Goal: Task Accomplishment & Management: Use online tool/utility

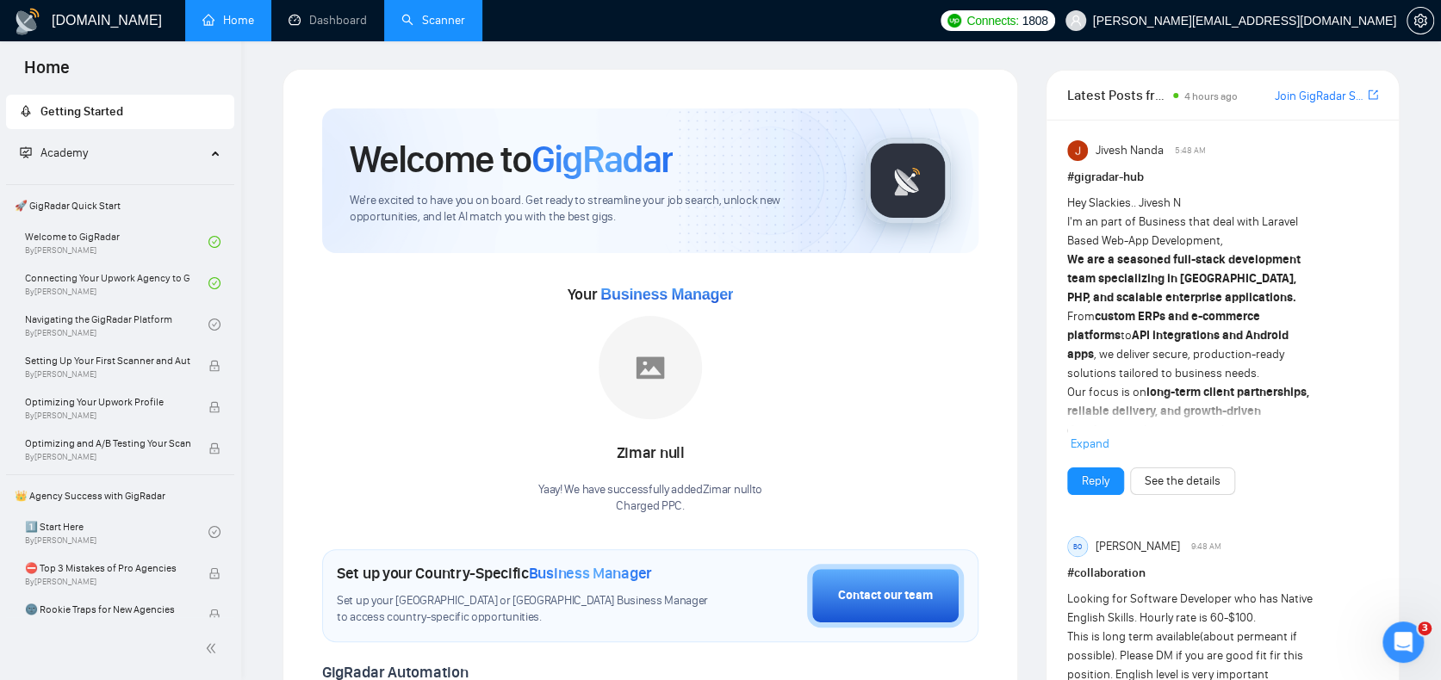
click at [414, 22] on link "Scanner" at bounding box center [433, 20] width 64 height 15
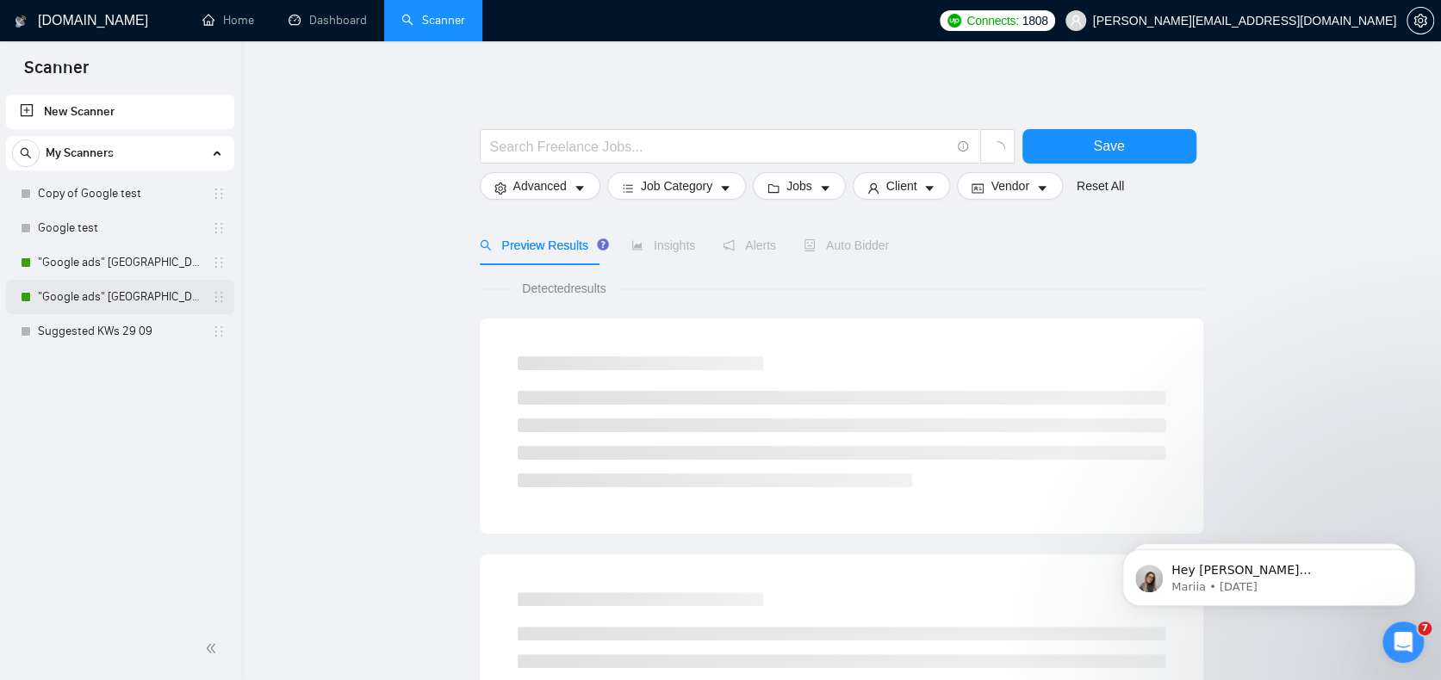
click at [107, 289] on link ""Google ads" [GEOGRAPHIC_DATA]" at bounding box center [120, 297] width 164 height 34
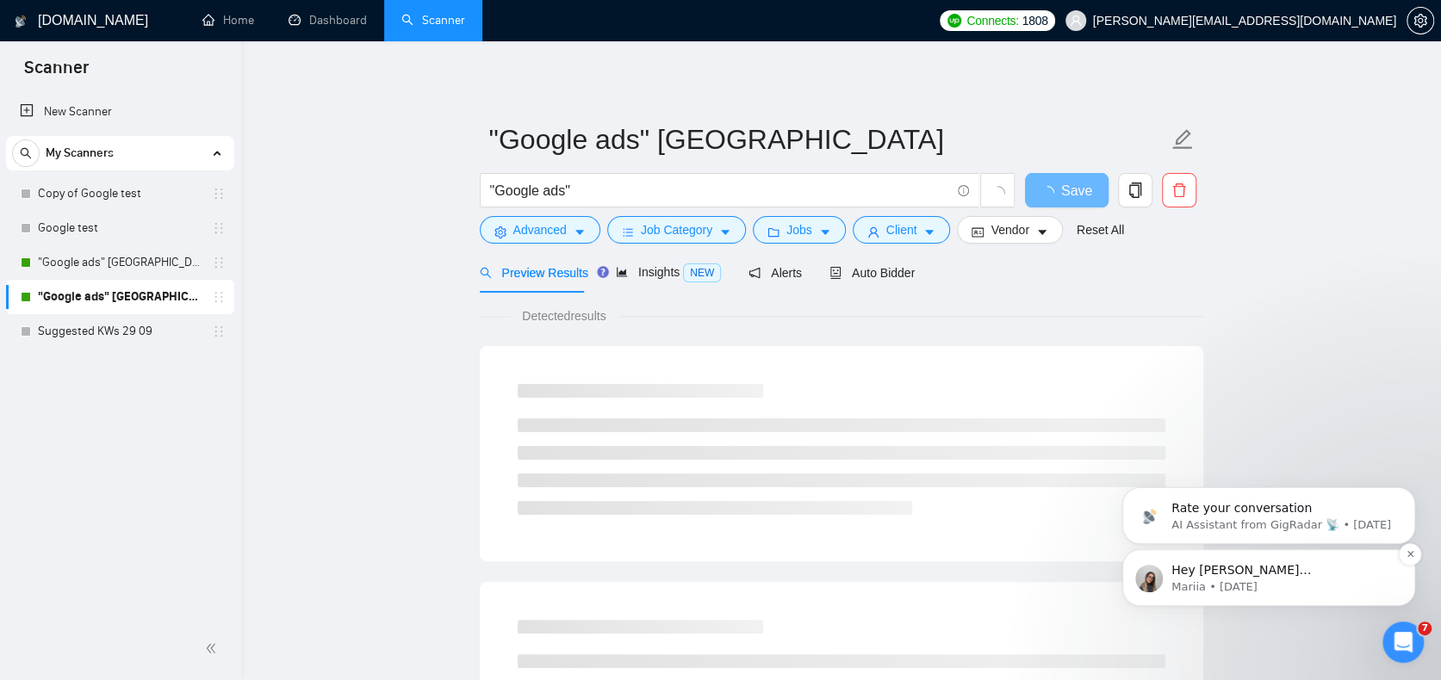
click at [1297, 573] on span "Hey [PERSON_NAME][EMAIL_ADDRESS][DOMAIN_NAME], Looks like your Upwork agency Ch…" at bounding box center [1281, 689] width 220 height 253
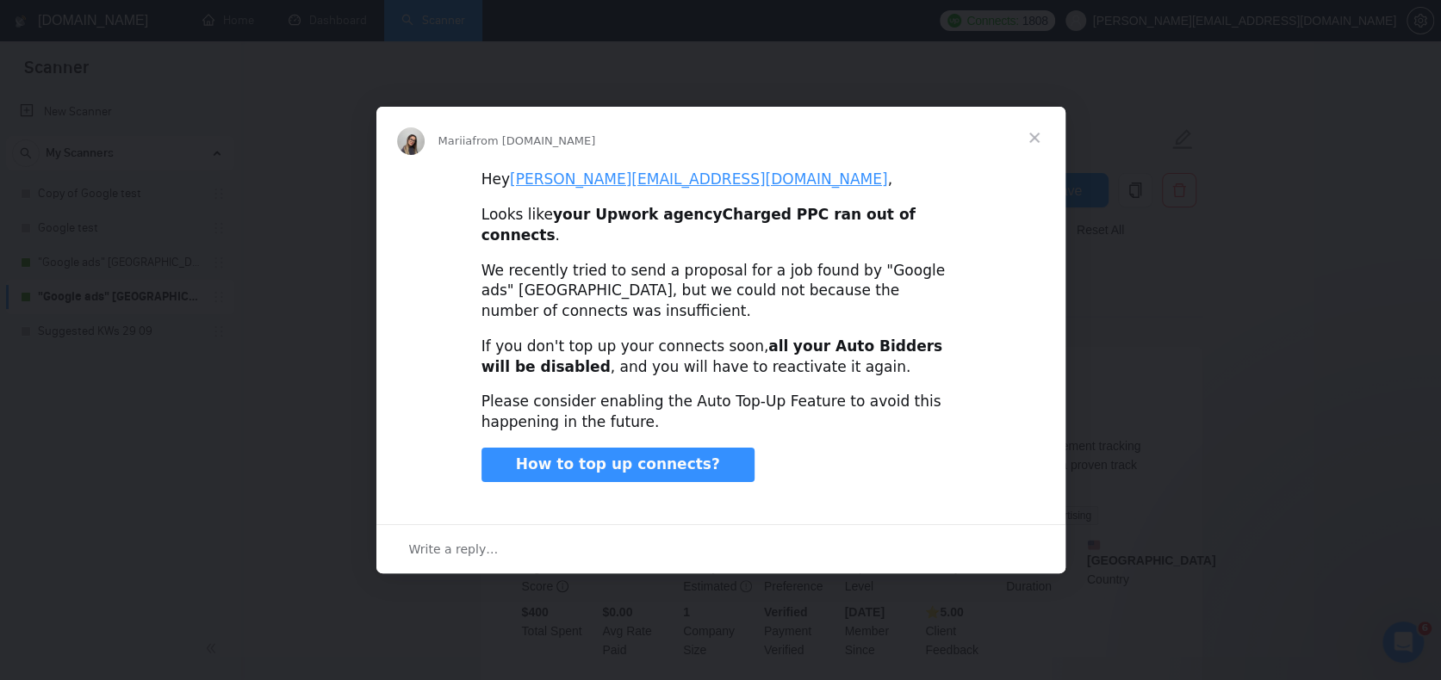
click at [1037, 145] on span "Close" at bounding box center [1034, 138] width 62 height 62
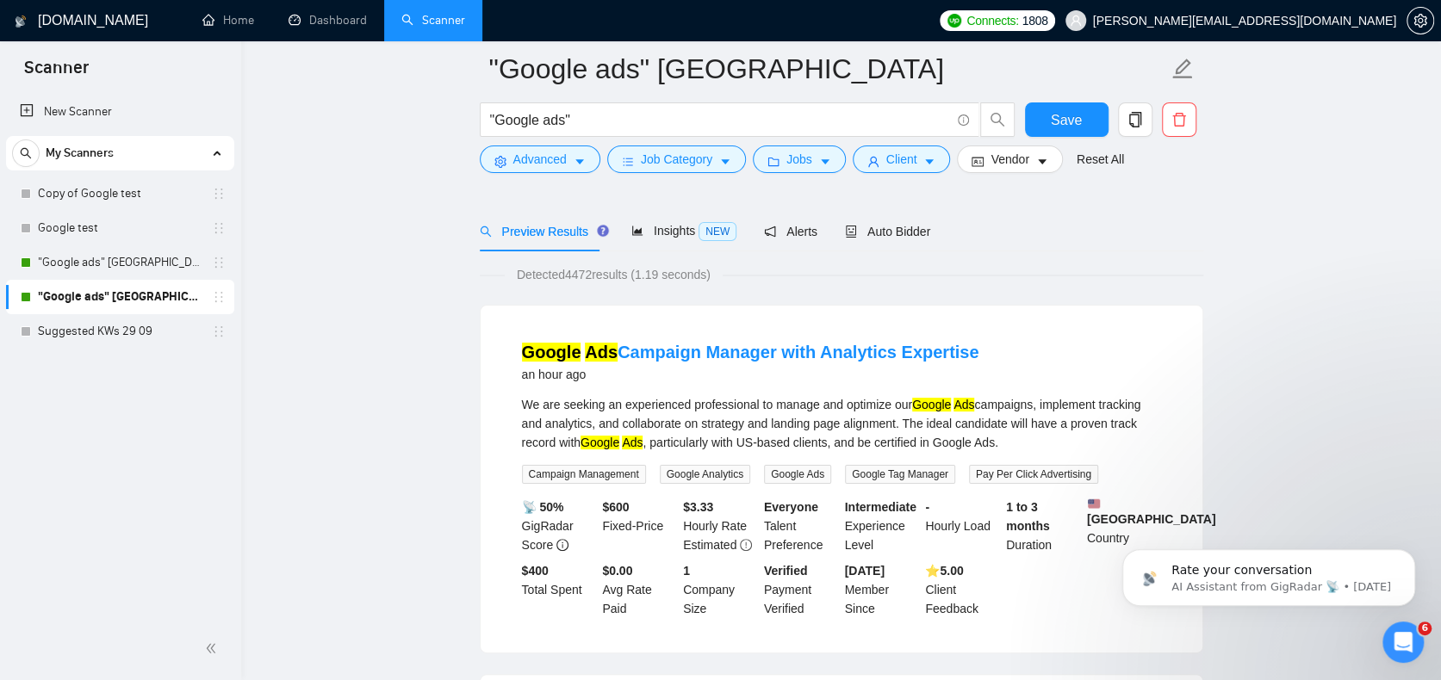
scroll to position [172, 0]
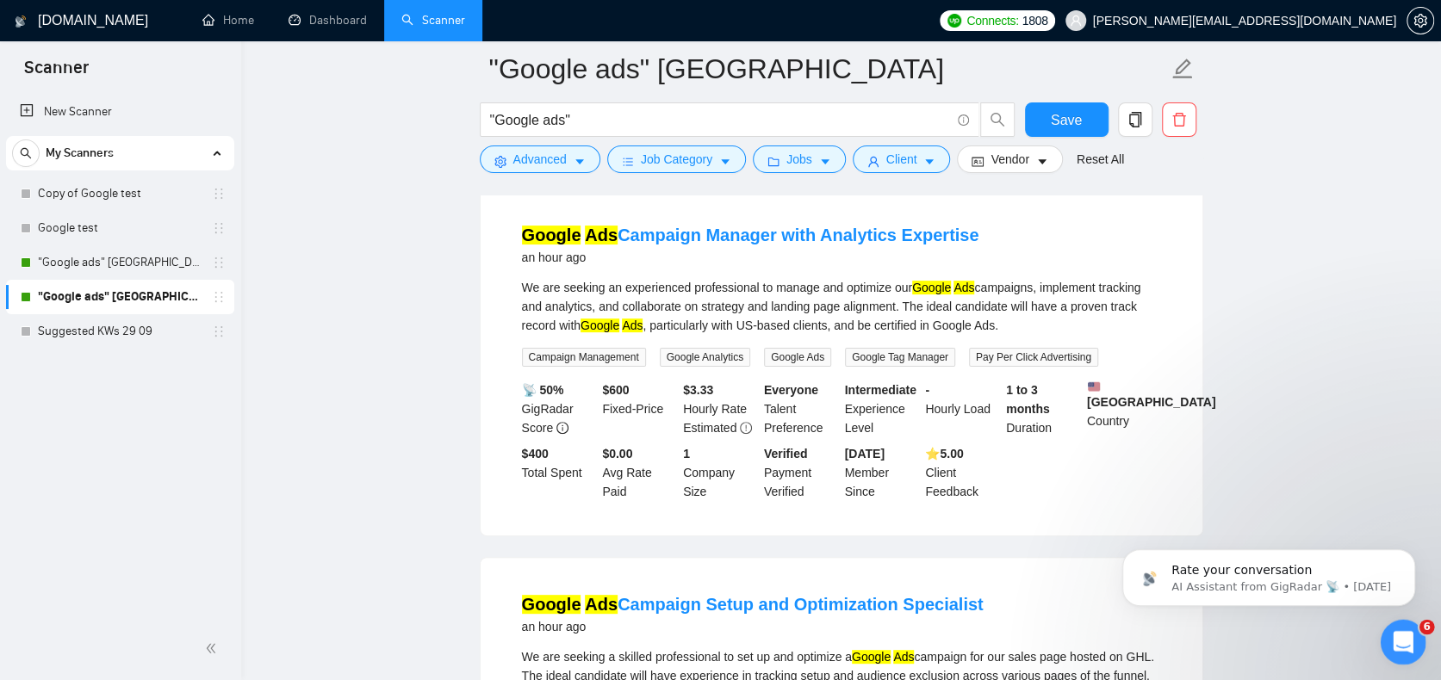
click at [1404, 636] on icon "Open Intercom Messenger" at bounding box center [1401, 640] width 28 height 28
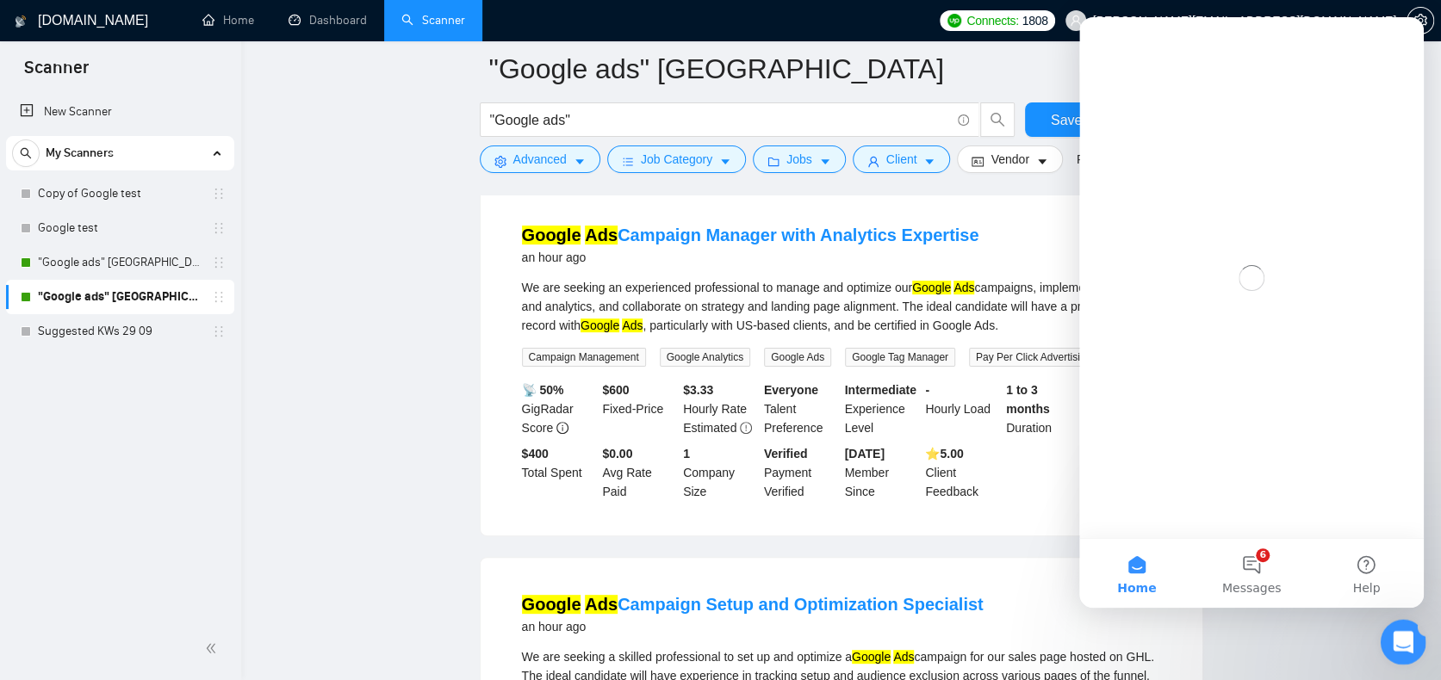
scroll to position [0, 0]
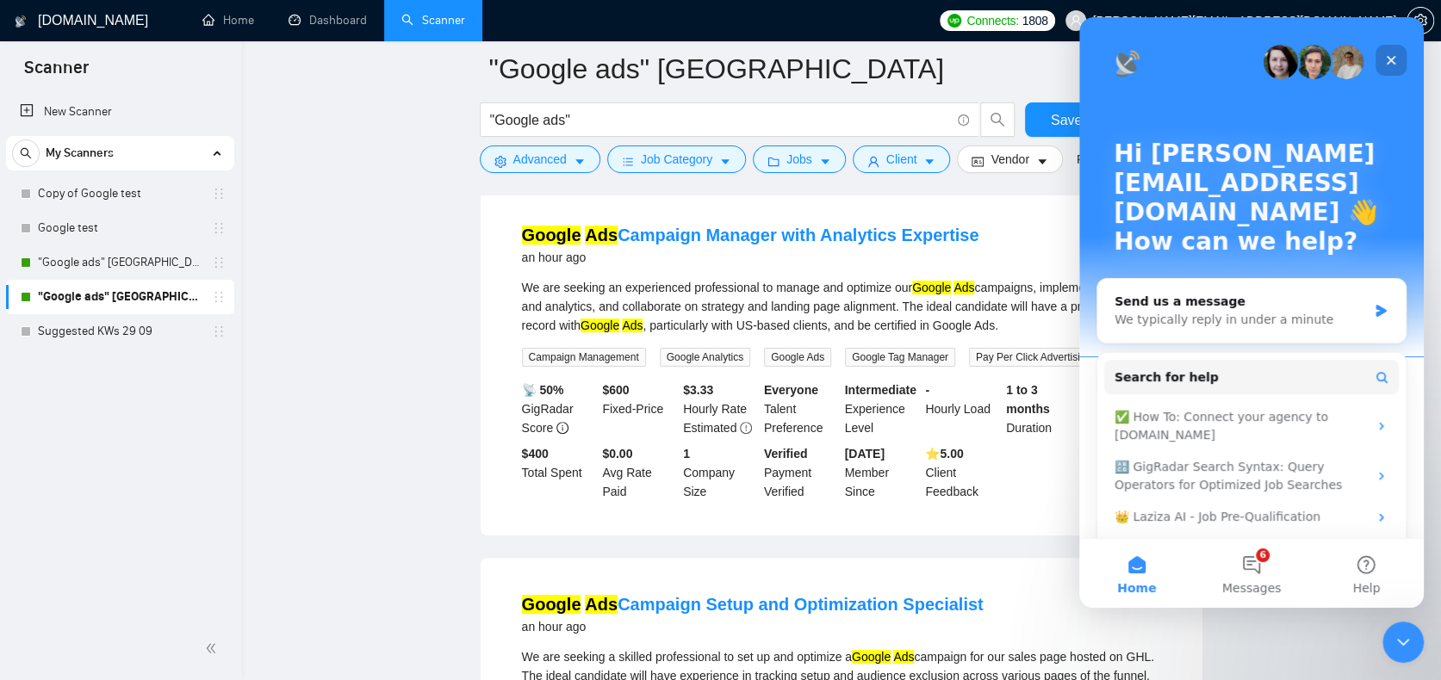
click at [1389, 72] on div "Close" at bounding box center [1390, 60] width 31 height 31
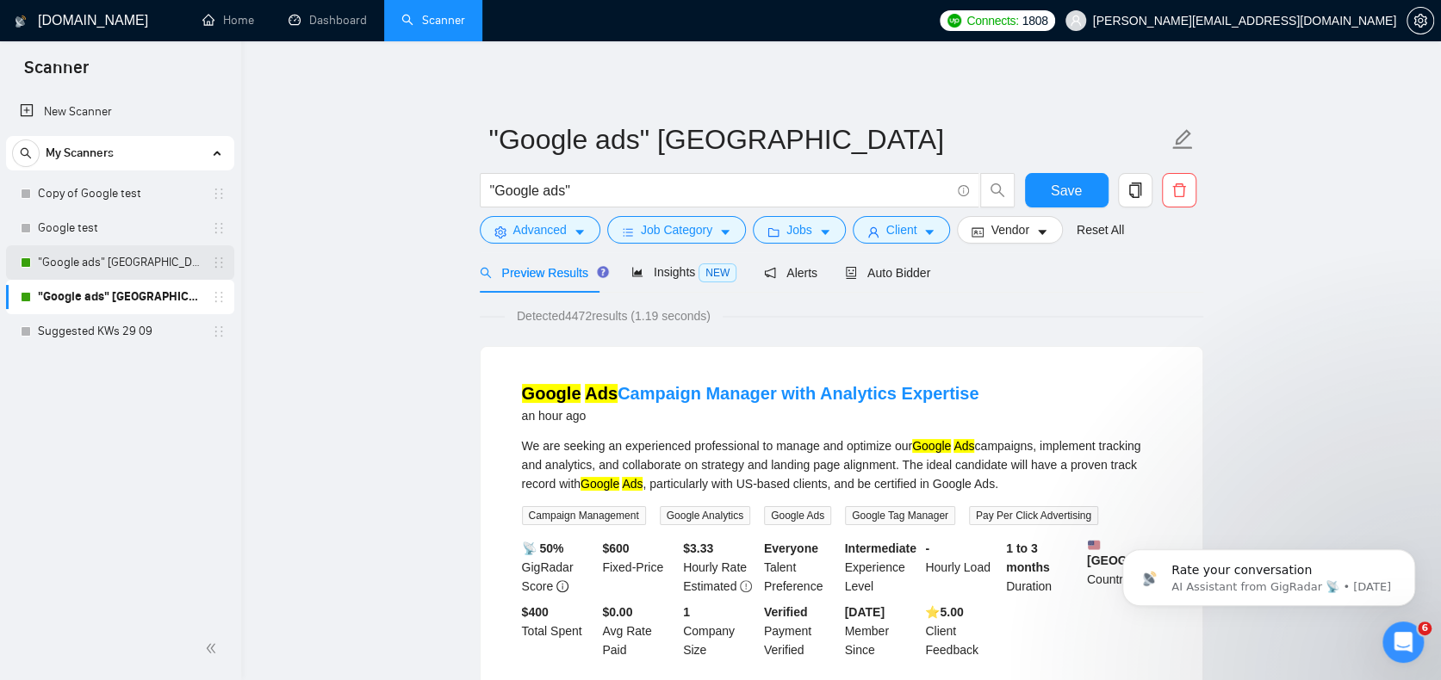
click at [132, 264] on link ""Google ads" [GEOGRAPHIC_DATA]" at bounding box center [120, 262] width 164 height 34
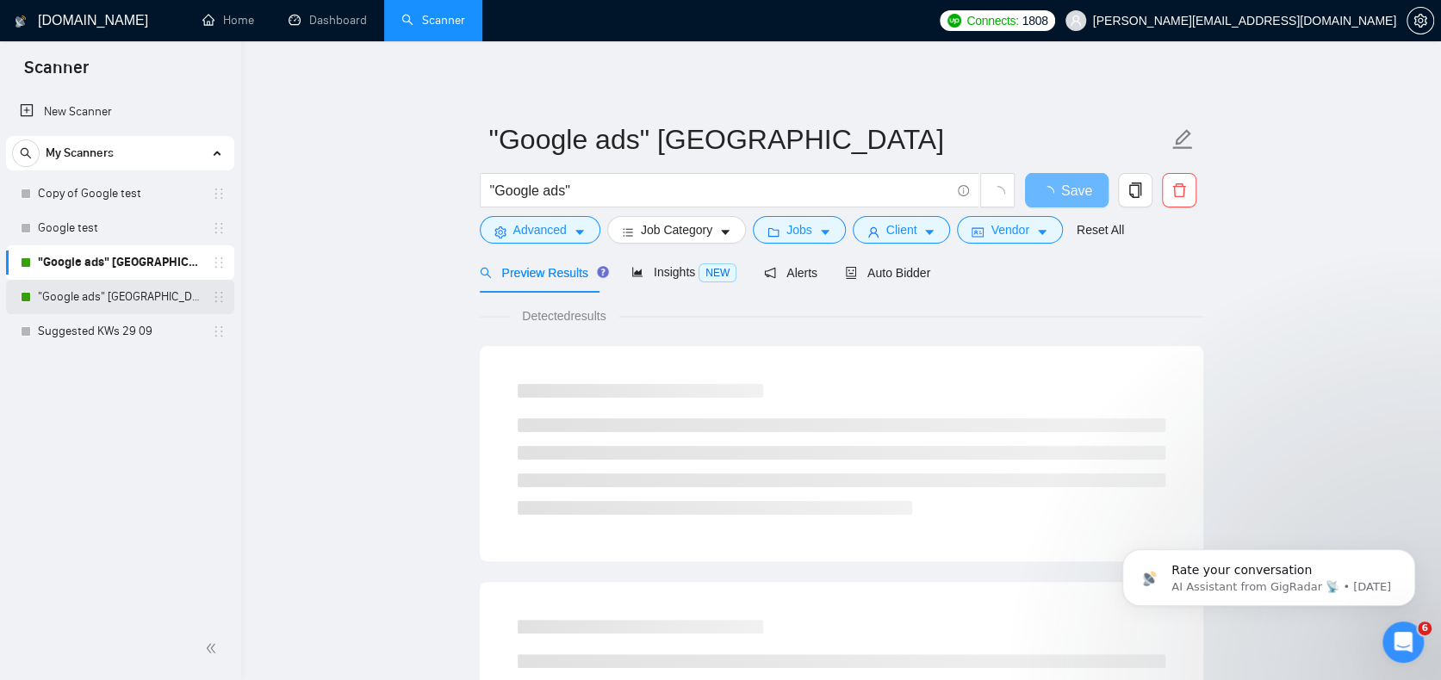
click at [122, 301] on link ""Google ads" [GEOGRAPHIC_DATA]" at bounding box center [120, 297] width 164 height 34
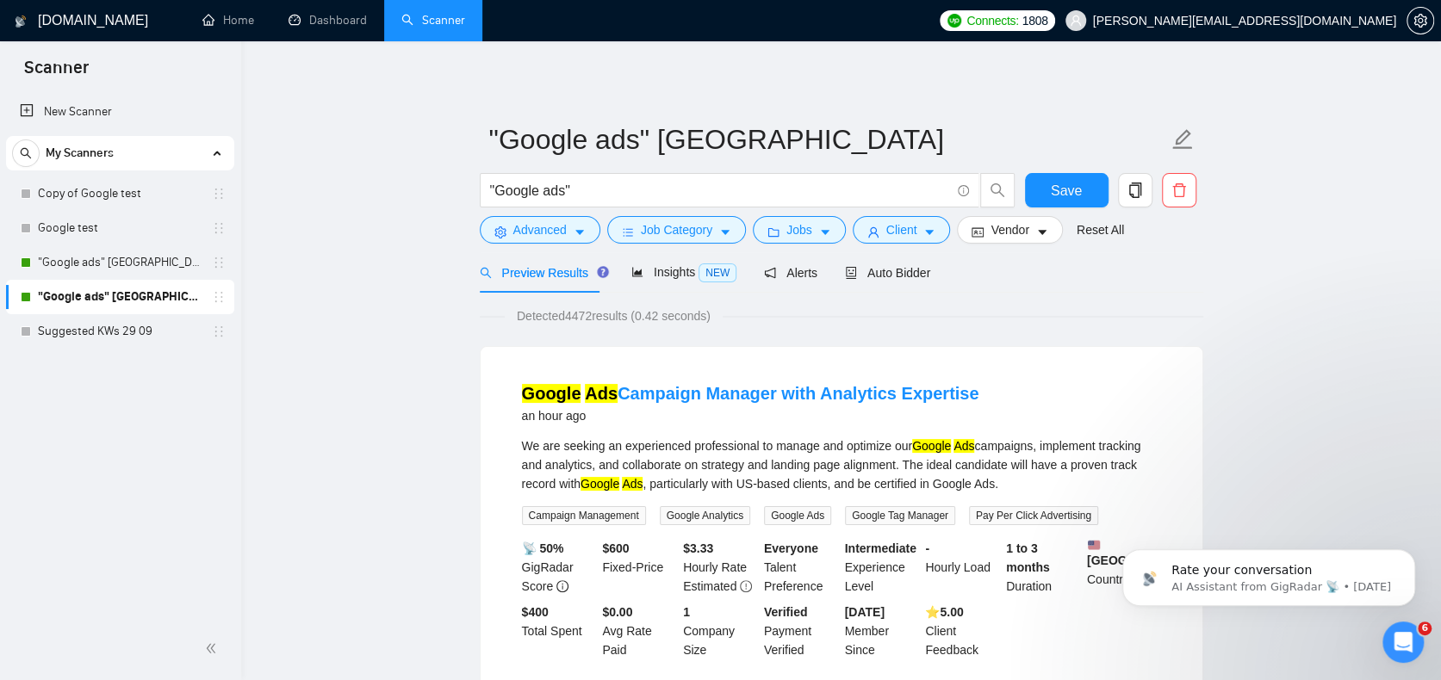
click at [413, 17] on link "Scanner" at bounding box center [433, 20] width 64 height 15
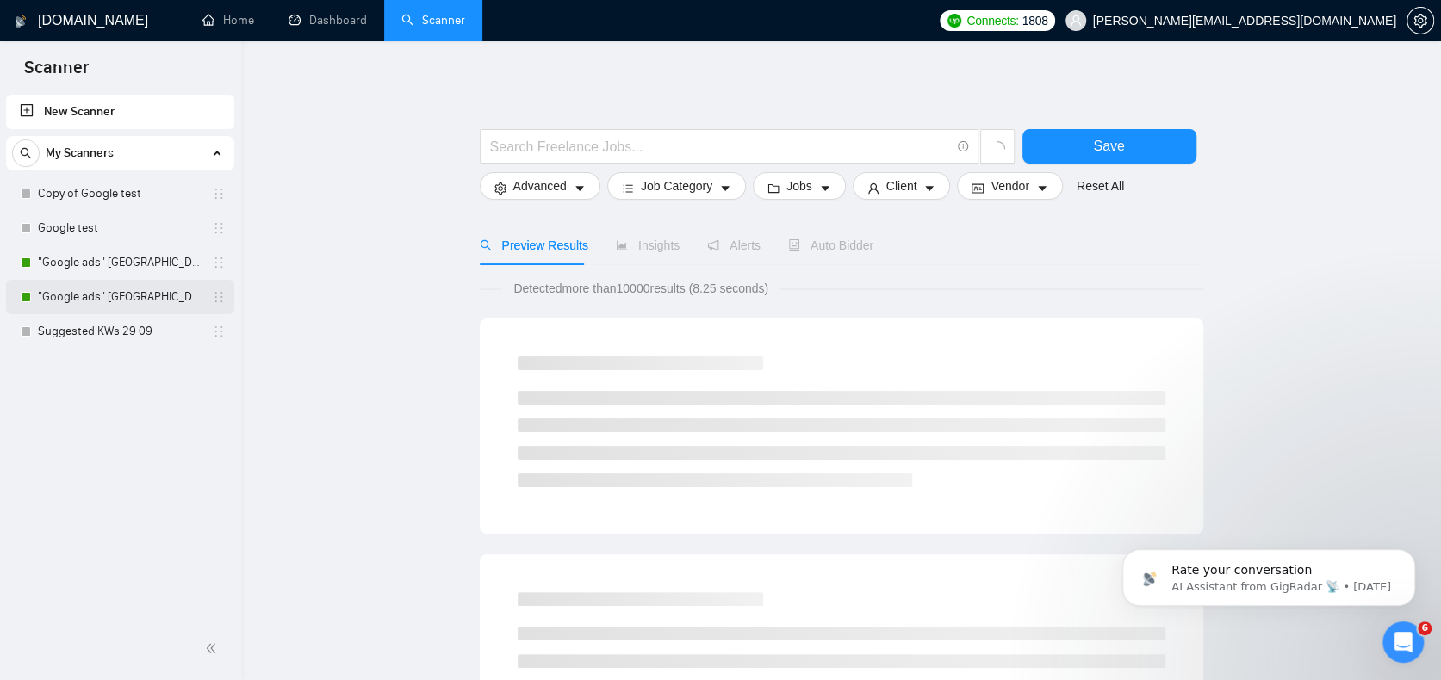
click at [96, 289] on link ""Google ads" [GEOGRAPHIC_DATA]" at bounding box center [120, 297] width 164 height 34
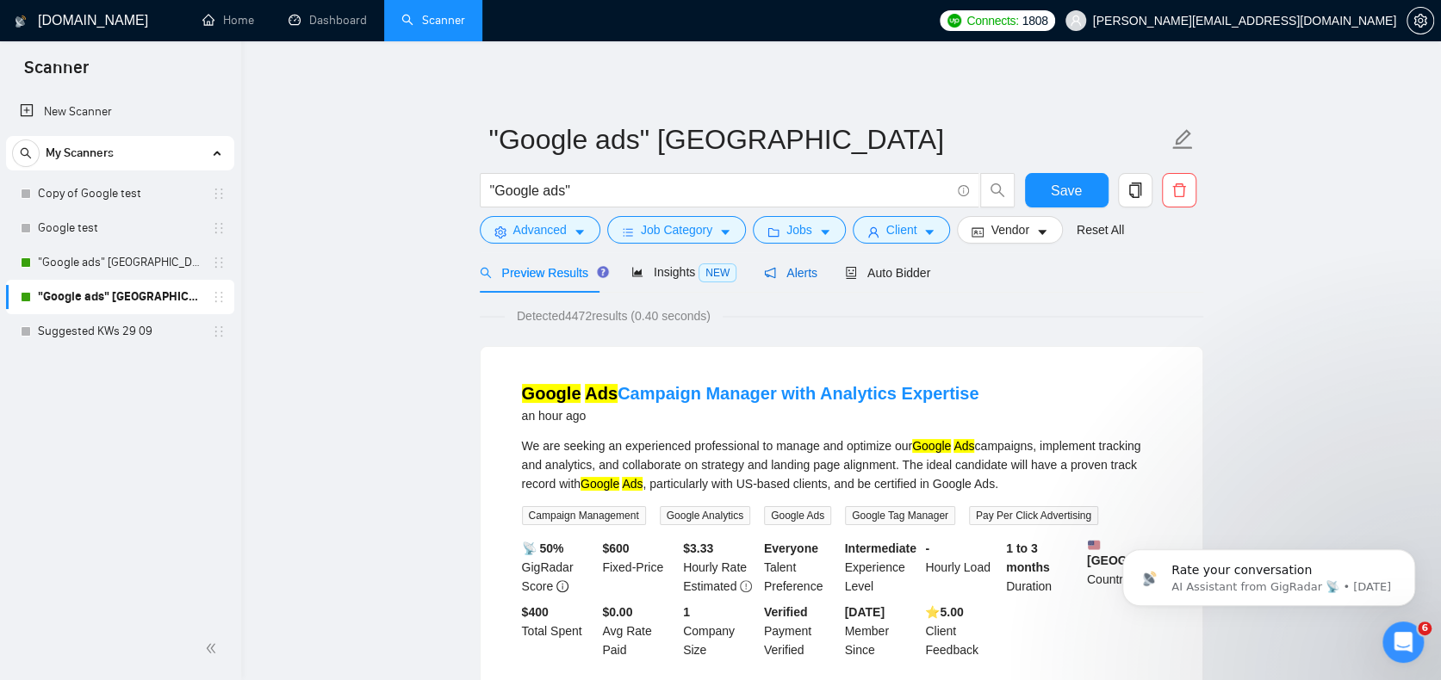
click at [785, 270] on span "Alerts" at bounding box center [790, 273] width 53 height 14
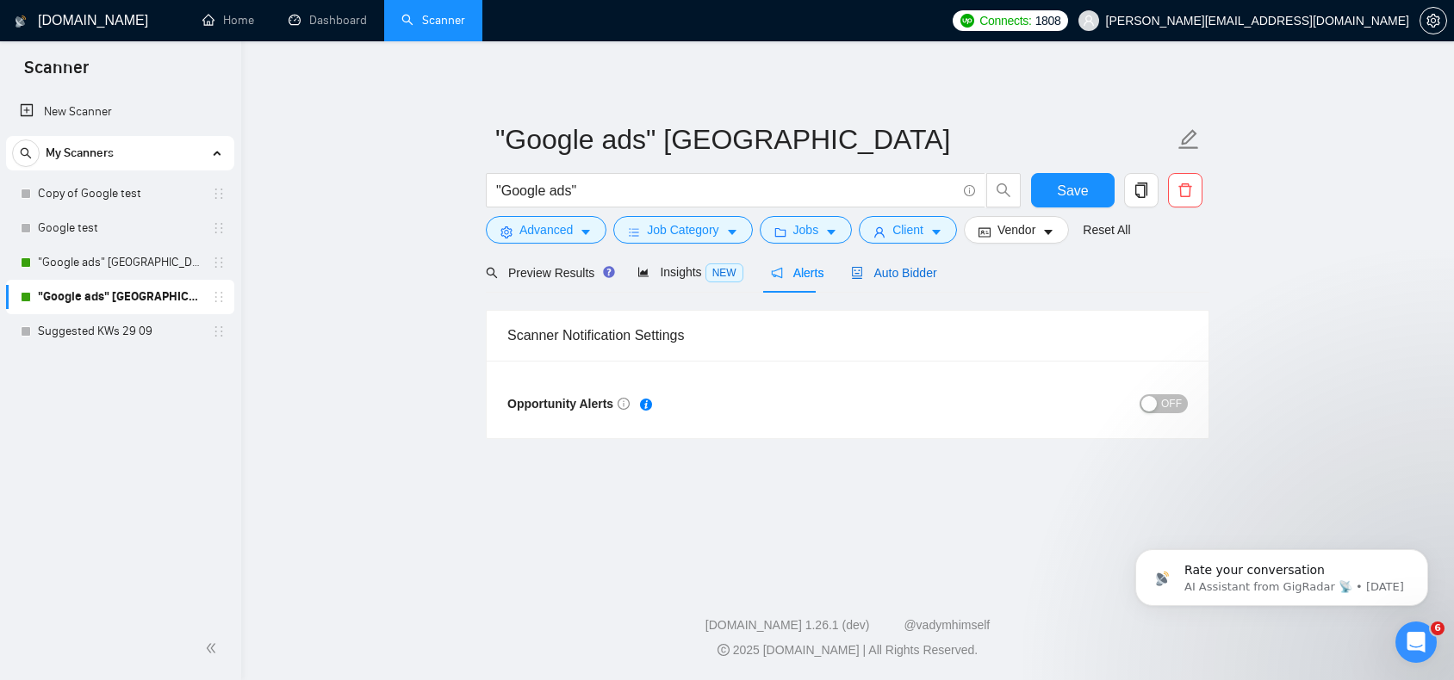
click at [903, 280] on span "Auto Bidder" at bounding box center [893, 273] width 85 height 14
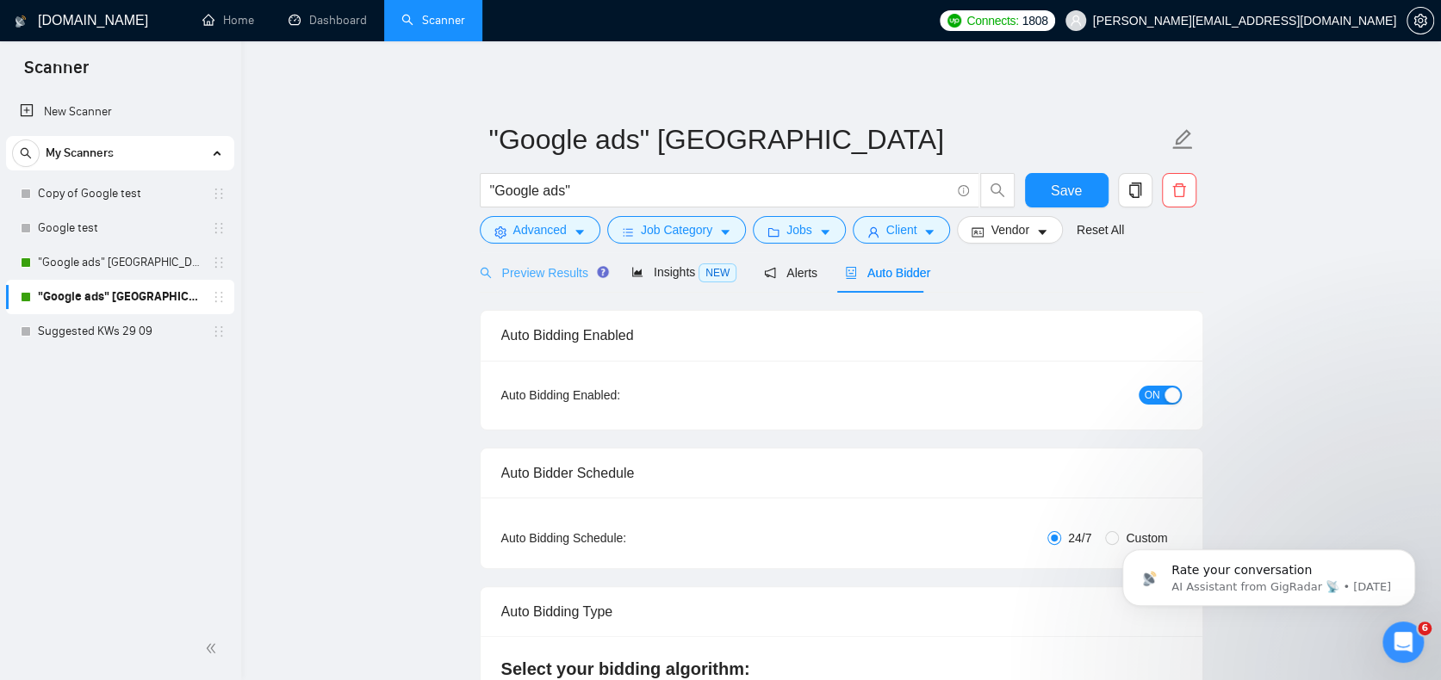
click at [520, 258] on div "Preview Results" at bounding box center [542, 272] width 124 height 40
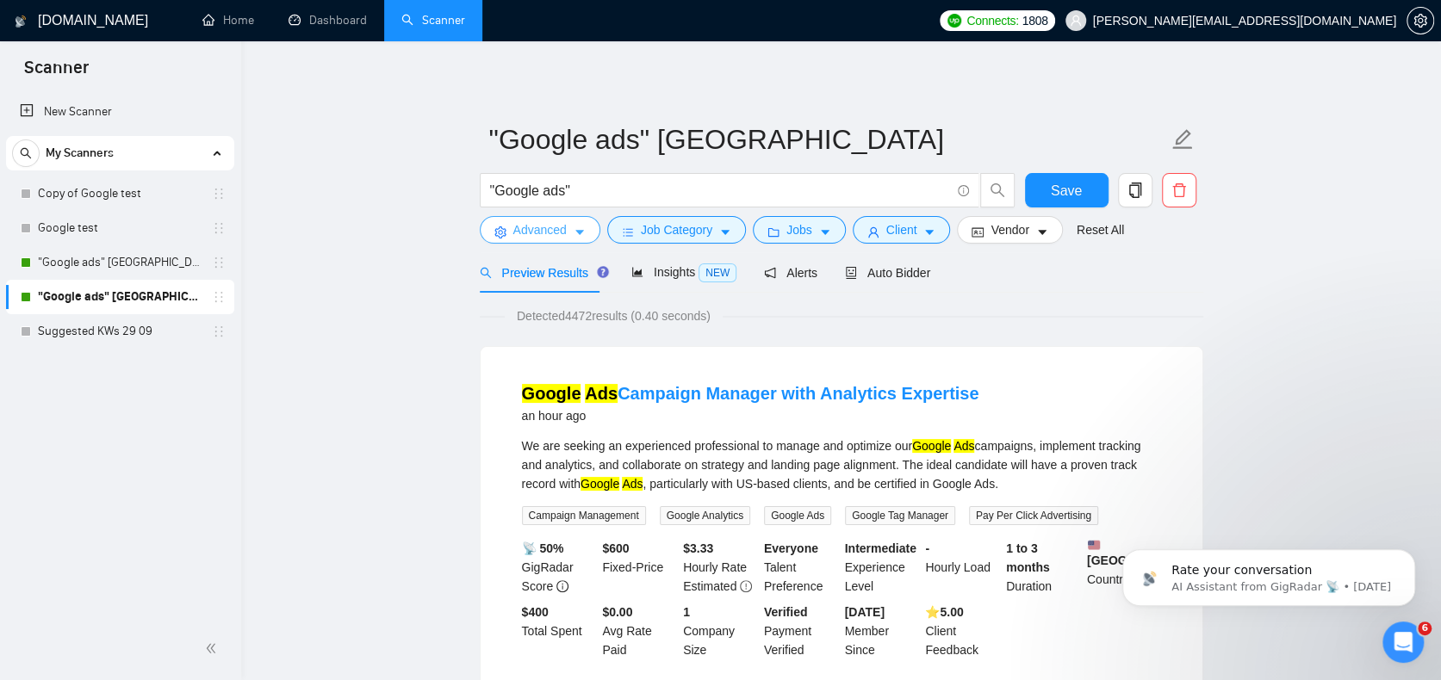
click at [543, 225] on span "Advanced" at bounding box center [539, 229] width 53 height 19
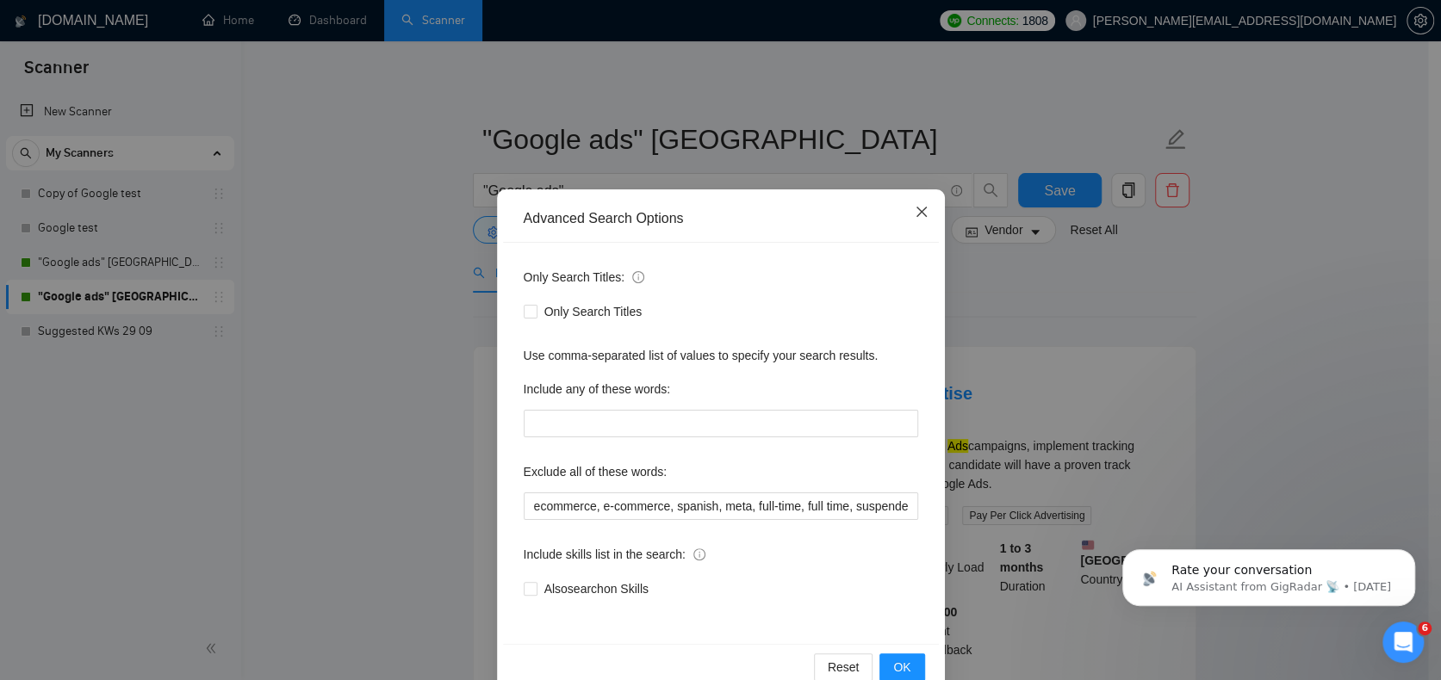
click at [923, 209] on span "Close" at bounding box center [921, 212] width 47 height 47
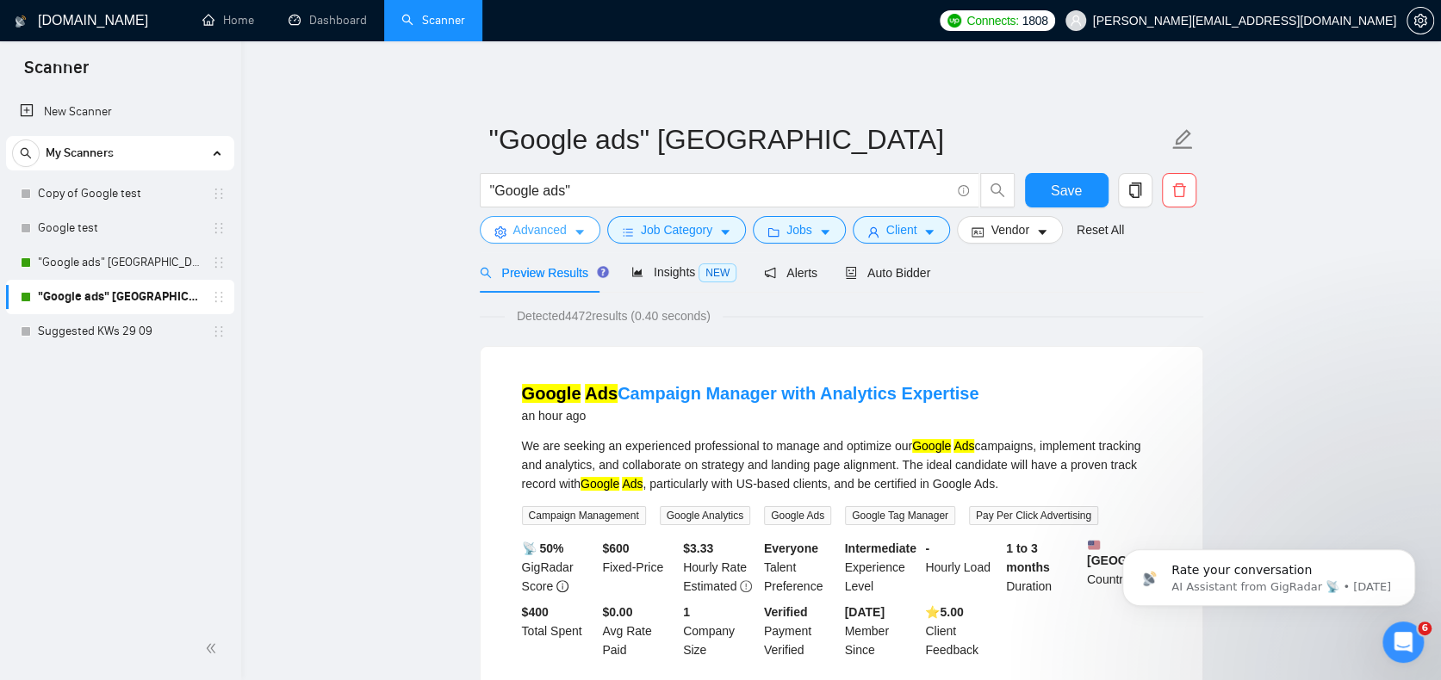
click at [546, 235] on span "Advanced" at bounding box center [539, 229] width 53 height 19
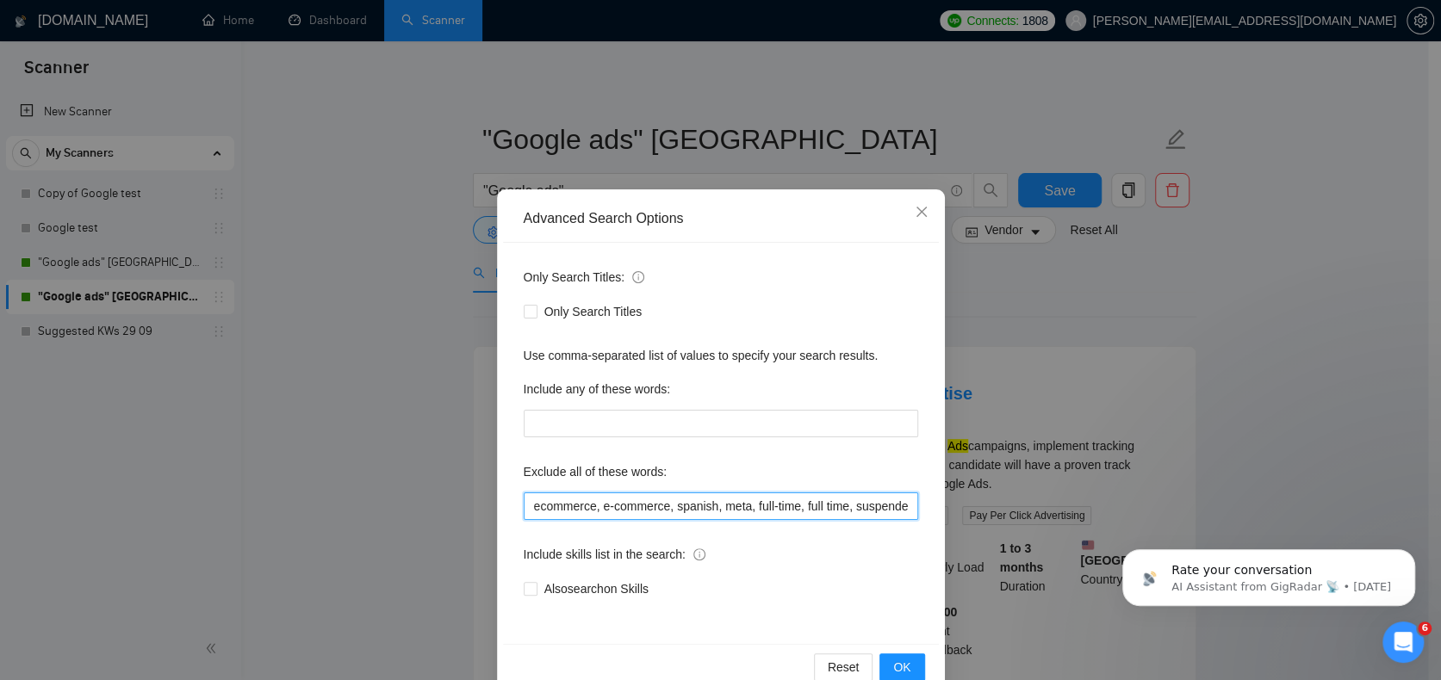
drag, startPoint x: 629, startPoint y: 506, endPoint x: 692, endPoint y: 518, distance: 64.9
click at [692, 518] on input "ecommerce, e-commerce, spanish, meta, full-time, full time, suspended, suspensi…" at bounding box center [721, 507] width 394 height 28
click at [706, 512] on input "ecommerce, e-commerce, spanish, meta, full-time, full time, suspended, suspensi…" at bounding box center [721, 507] width 394 height 28
drag, startPoint x: 690, startPoint y: 509, endPoint x: 717, endPoint y: 508, distance: 26.7
click at [717, 508] on input "ecommerce, e-commerce, spanish, meta, full-time, full time, suspended, suspensi…" at bounding box center [721, 507] width 394 height 28
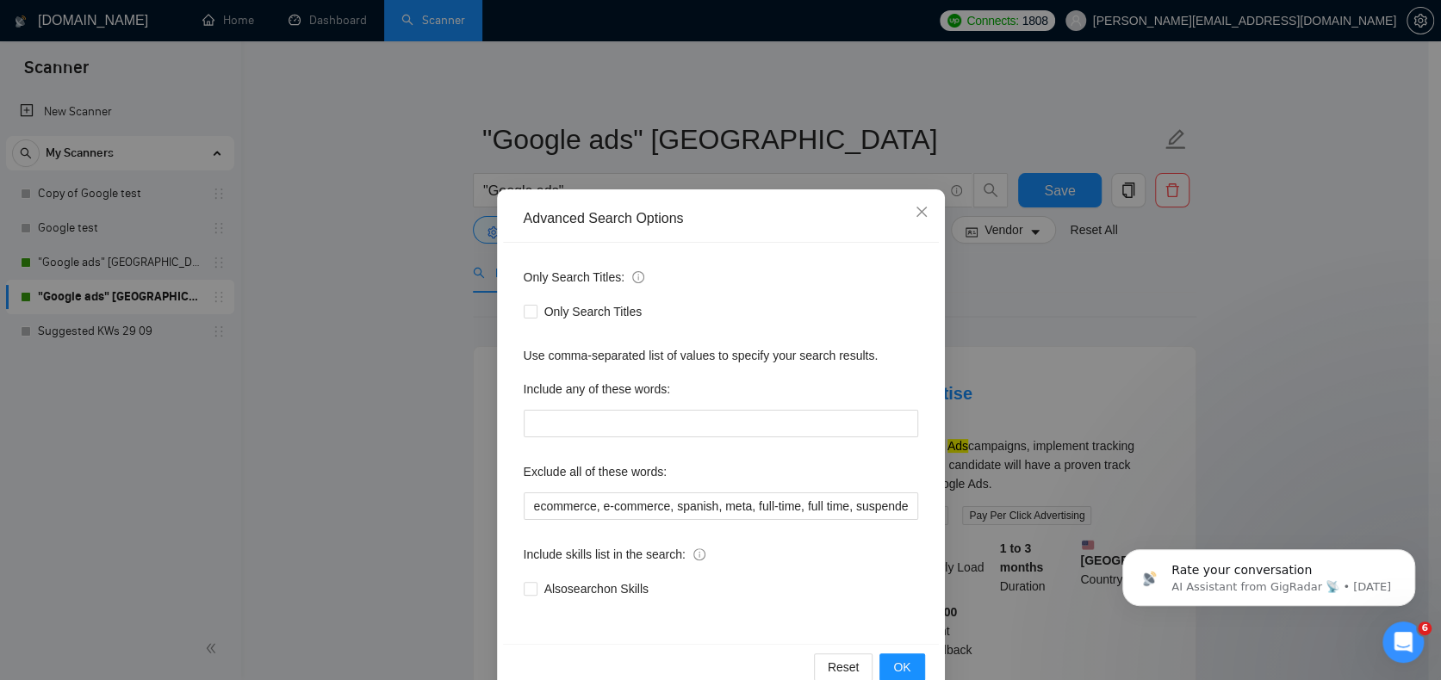
click at [398, 385] on div "Advanced Search Options Only Search Titles: Only Search Titles Use comma-separa…" at bounding box center [720, 340] width 1441 height 680
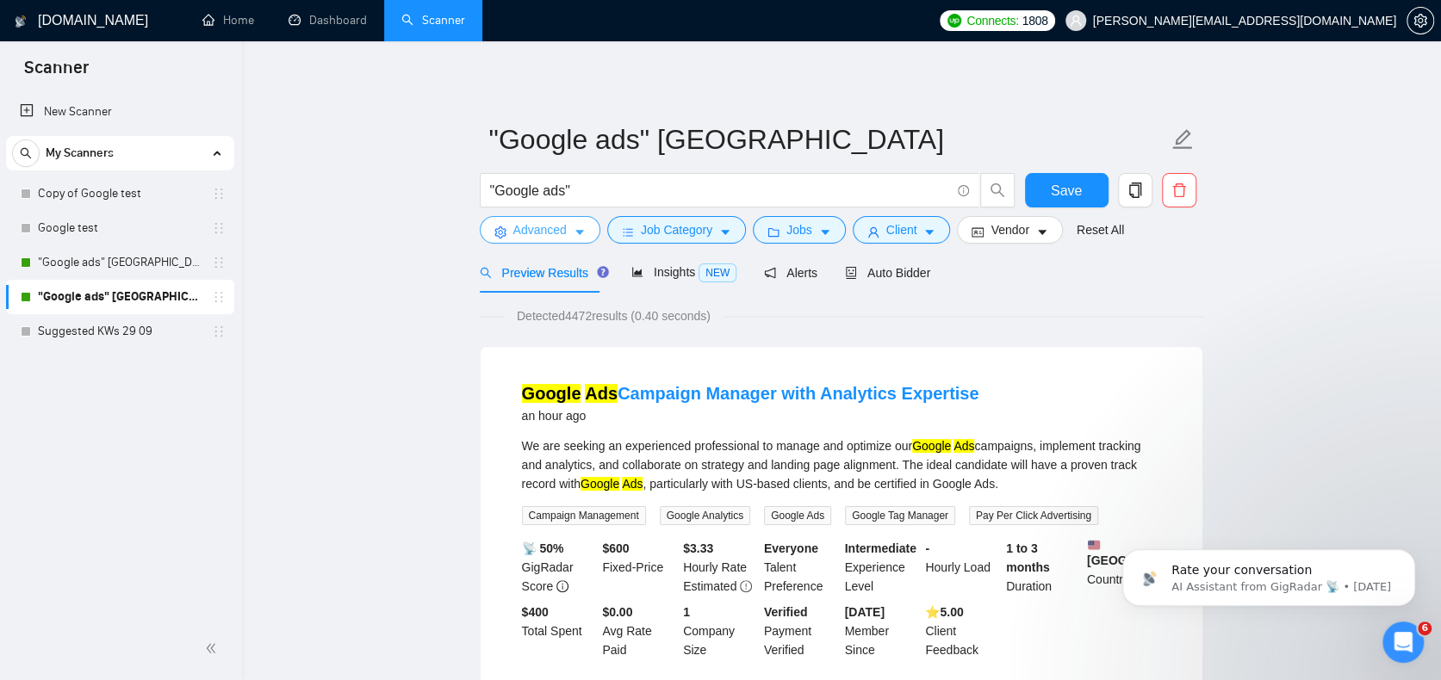
click at [551, 235] on span "Advanced" at bounding box center [539, 229] width 53 height 19
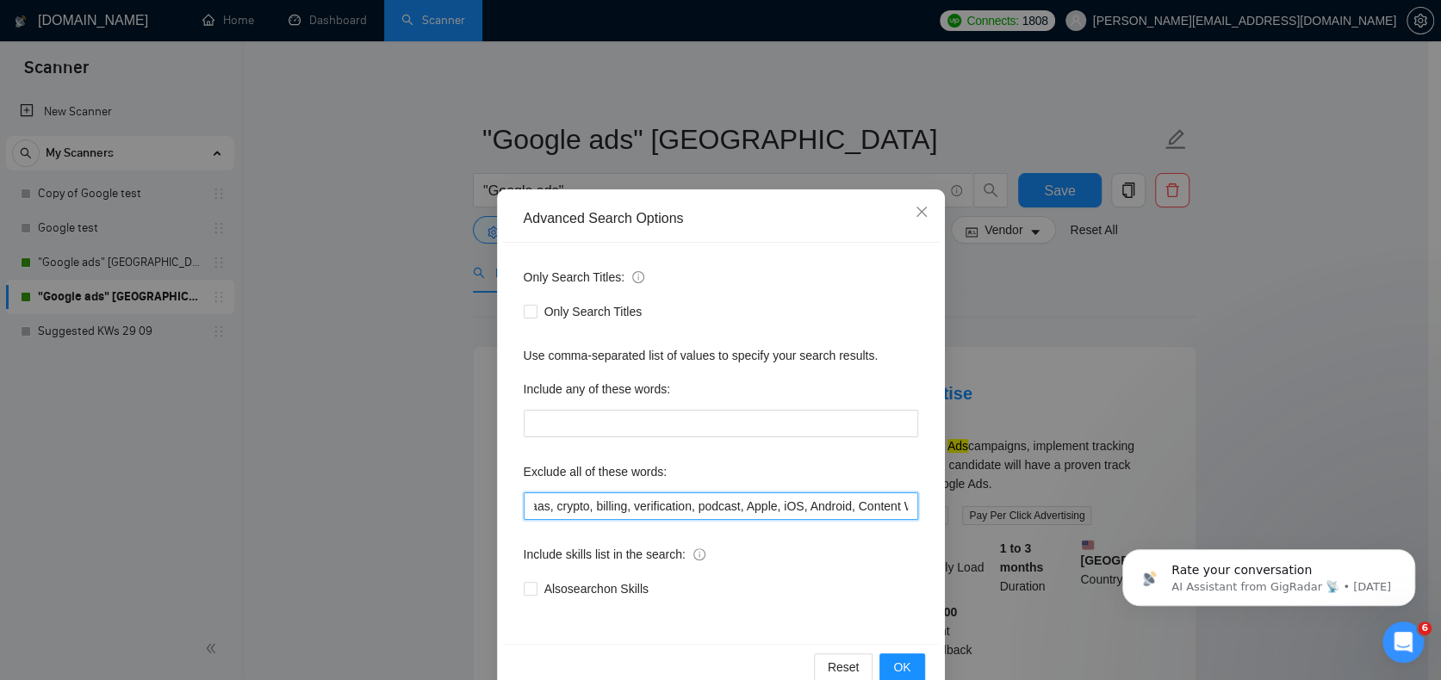
scroll to position [0, 794]
drag, startPoint x: 847, startPoint y: 509, endPoint x: 954, endPoint y: 512, distance: 106.8
click at [954, 512] on div "Advanced Search Options Only Search Titles: Only Search Titles Use comma-separa…" at bounding box center [720, 340] width 1441 height 680
click at [870, 510] on input "ecommerce, e-commerce, spanish, meta, full-time, full time, suspended, suspensi…" at bounding box center [721, 507] width 394 height 28
drag, startPoint x: 876, startPoint y: 502, endPoint x: 914, endPoint y: 502, distance: 37.9
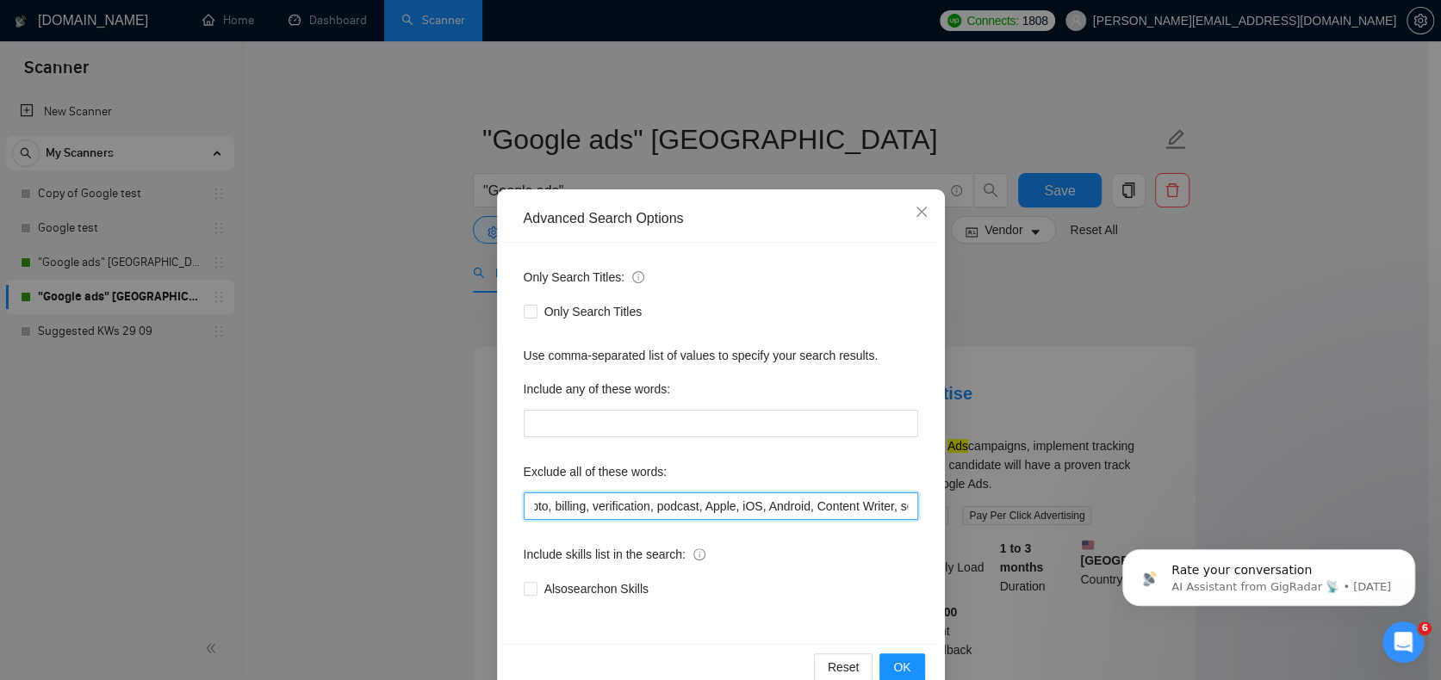
click at [914, 502] on div "Only Search Titles: Only Search Titles Use comma-separated list of values to sp…" at bounding box center [721, 443] width 436 height 401
type input "ecommerce, e-commerce, spanish, meta, full-time, full time, suspended, suspensi…"
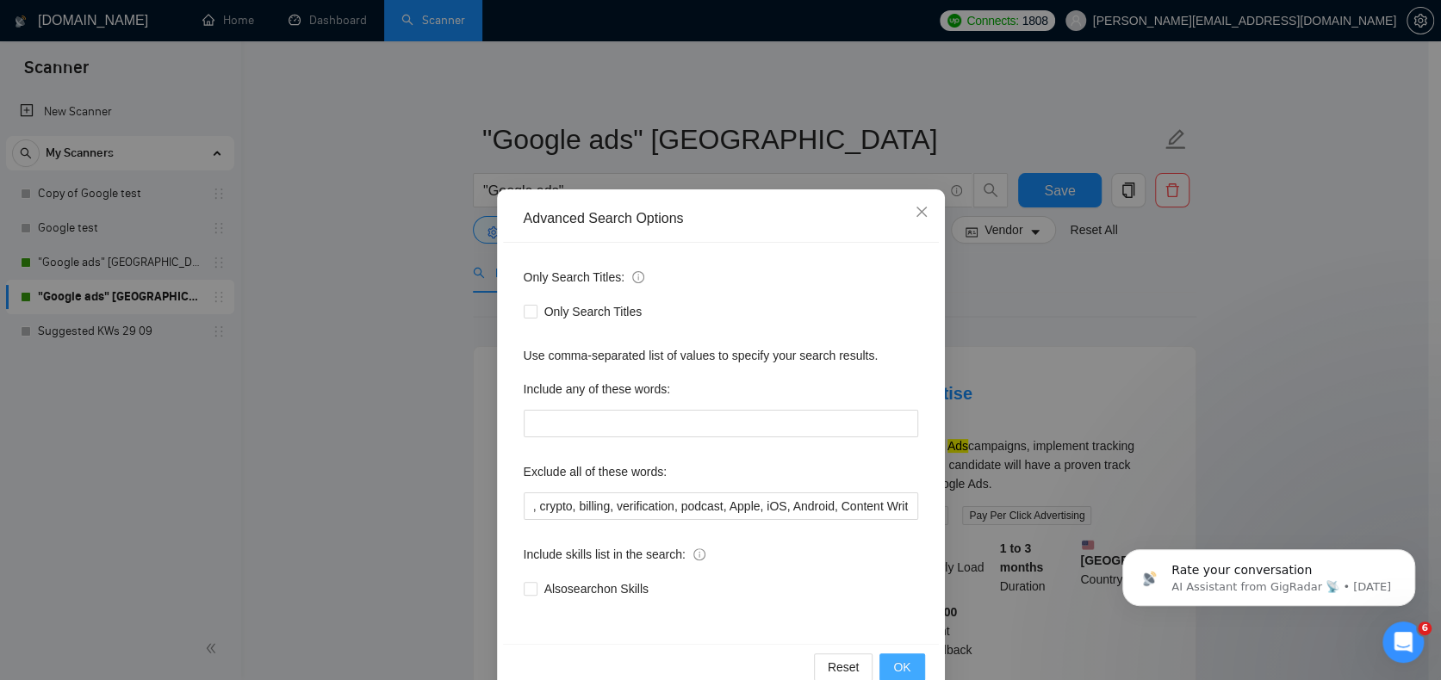
scroll to position [0, 0]
click at [903, 656] on button "OK" at bounding box center [901, 668] width 45 height 28
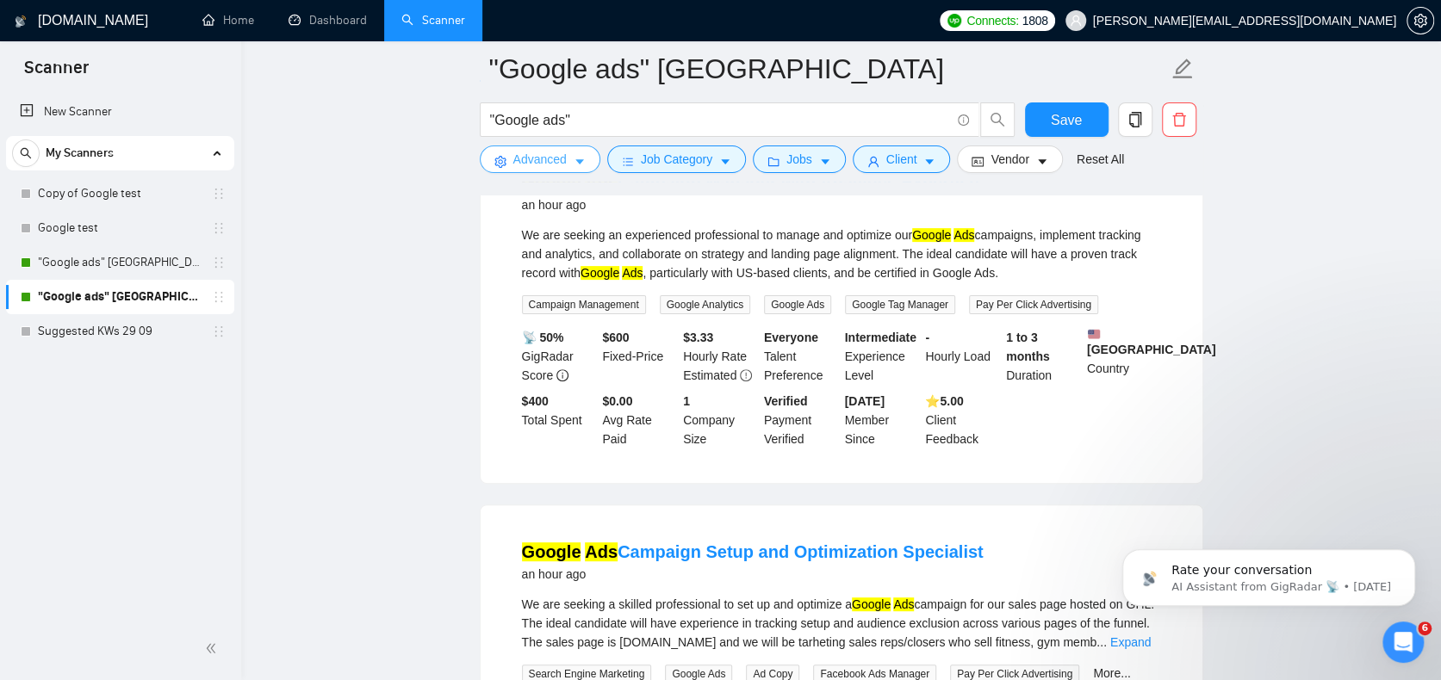
scroll to position [172, 0]
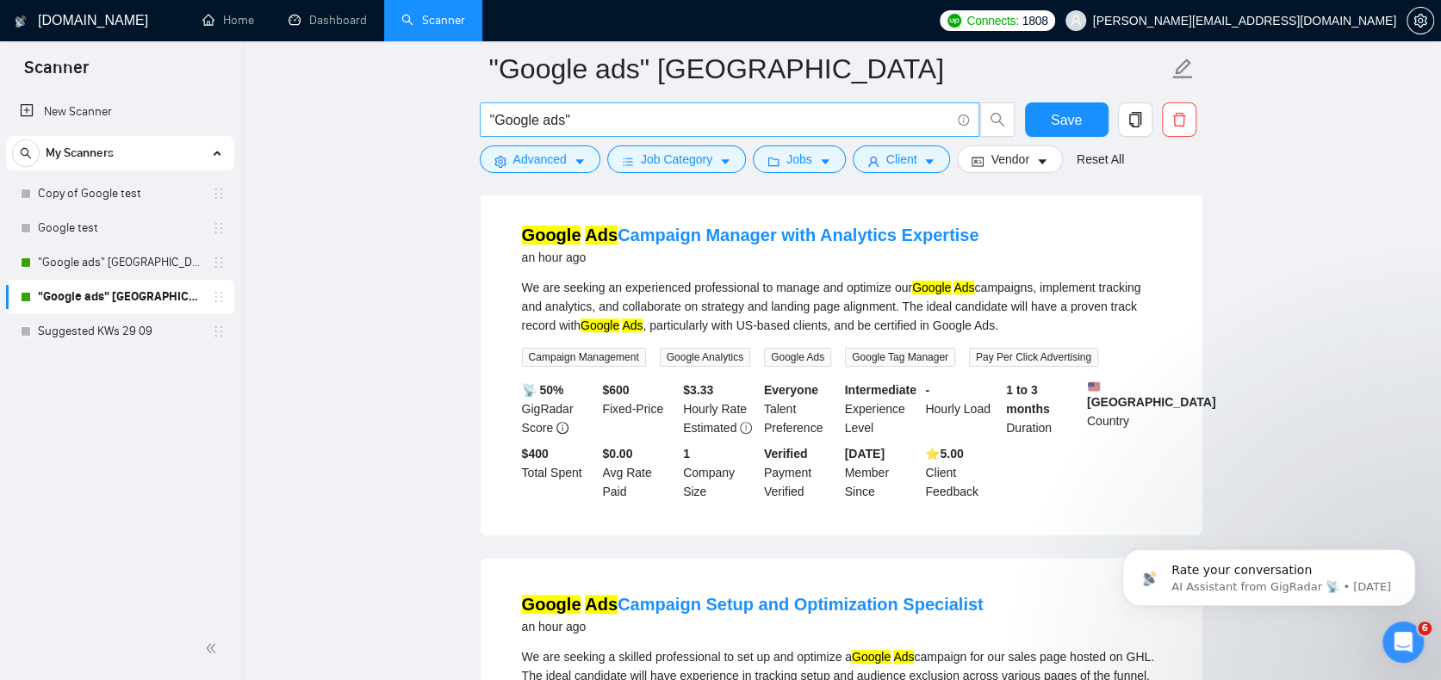
click at [510, 121] on input ""Google ads"" at bounding box center [720, 120] width 460 height 22
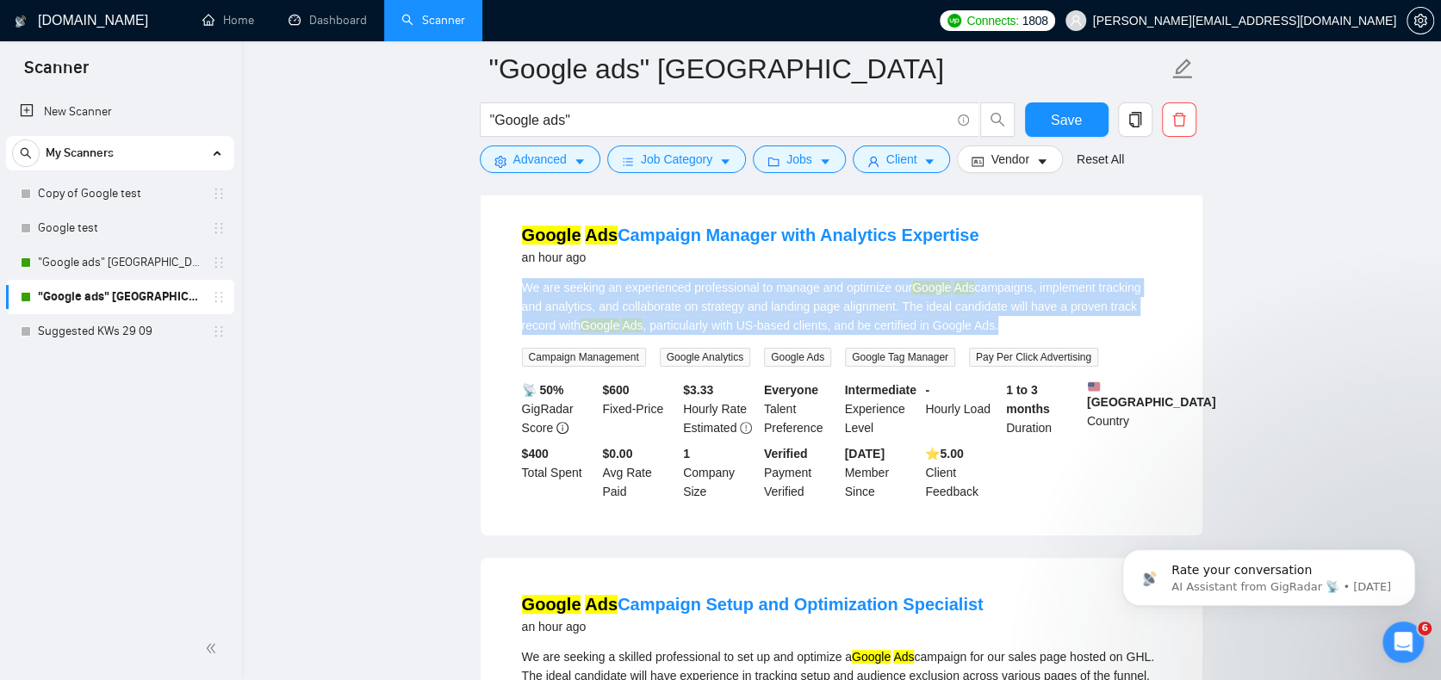
drag, startPoint x: 512, startPoint y: 282, endPoint x: 1003, endPoint y: 337, distance: 494.0
click at [1003, 337] on li "Google Ads Campaign Manager with Analytics Expertise an hour ago We are seeking…" at bounding box center [841, 362] width 680 height 306
click at [1003, 337] on div "We are seeking an experienced professional to manage and optimize our Google Ad…" at bounding box center [841, 322] width 639 height 89
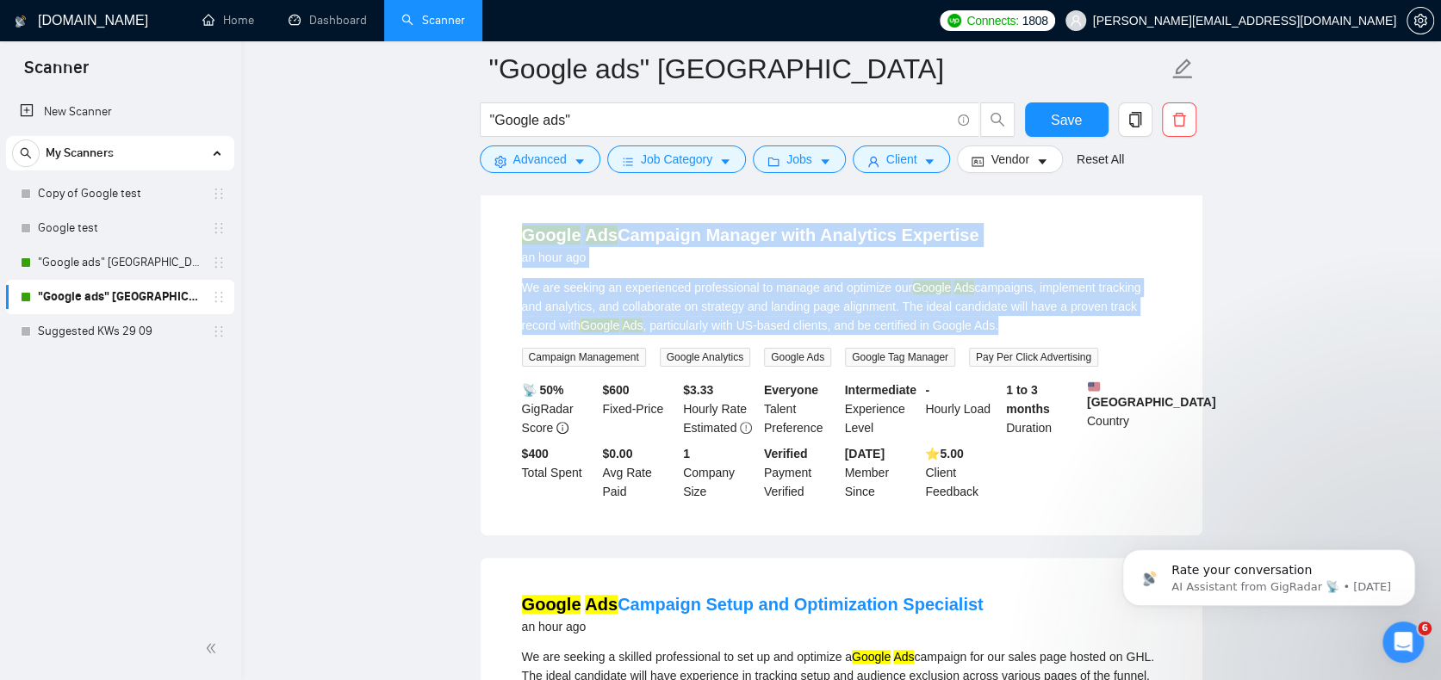
drag, startPoint x: 1013, startPoint y: 328, endPoint x: 512, endPoint y: 221, distance: 512.5
click at [512, 221] on li "Google Ads Campaign Manager with Analytics Expertise an hour ago We are seeking…" at bounding box center [841, 362] width 680 height 306
click at [499, 232] on div "Google Ads Campaign Manager with Analytics Expertise an hour ago We are seeking…" at bounding box center [842, 362] width 722 height 347
drag, startPoint x: 530, startPoint y: 232, endPoint x: 1108, endPoint y: 332, distance: 586.5
click at [1108, 332] on li "Google Ads Campaign Manager with Analytics Expertise an hour ago We are seeking…" at bounding box center [841, 362] width 680 height 306
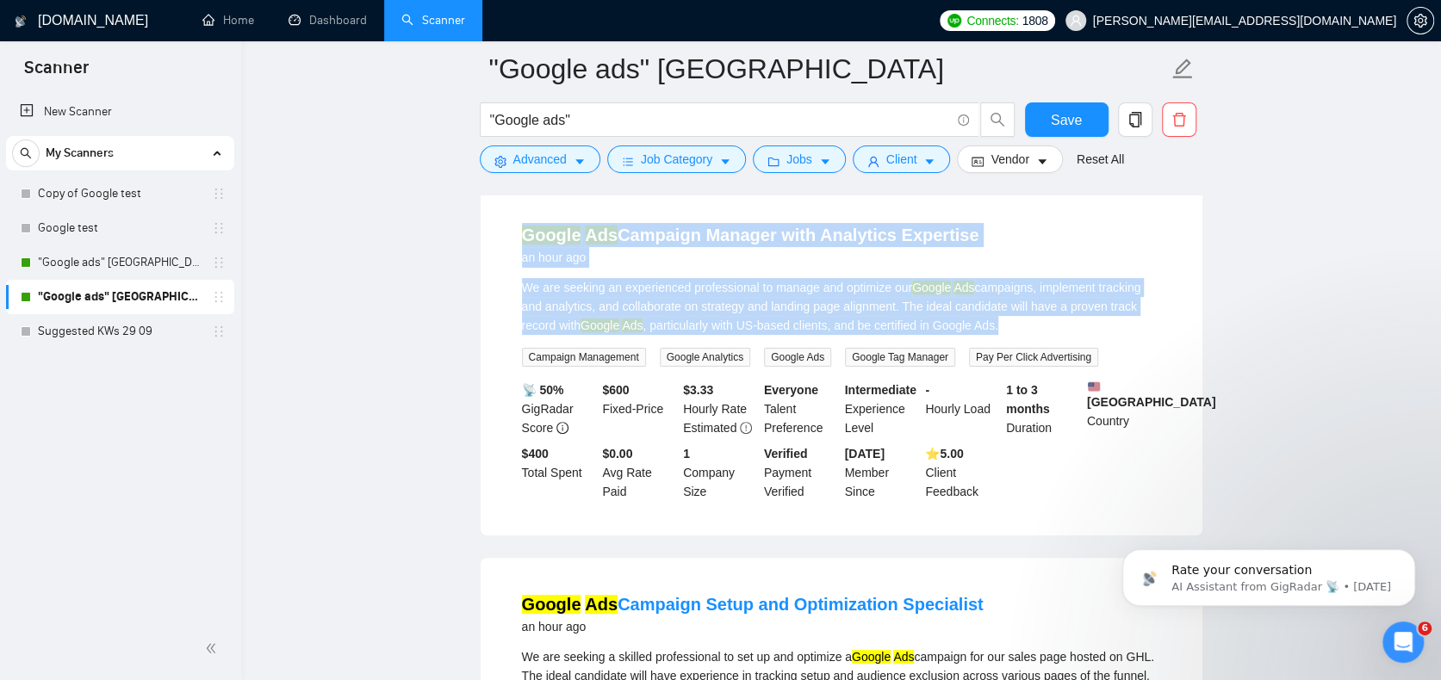
click at [1108, 332] on div "We are seeking an experienced professional to manage and optimize our Google Ad…" at bounding box center [841, 306] width 639 height 57
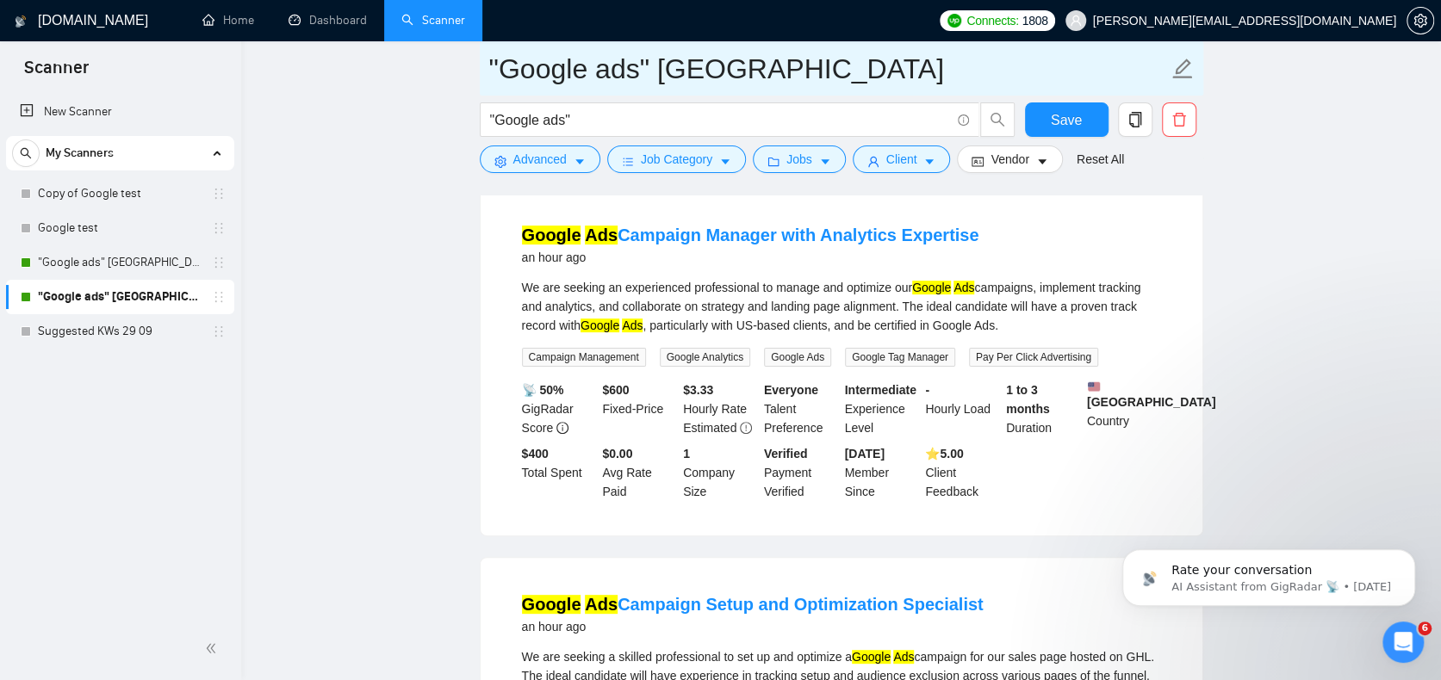
click at [641, 65] on input ""Google ads" [GEOGRAPHIC_DATA]" at bounding box center [828, 68] width 679 height 43
click at [496, 74] on input ""Google ads" [GEOGRAPHIC_DATA]" at bounding box center [828, 68] width 679 height 43
click at [487, 71] on span ""Google ads" [GEOGRAPHIC_DATA]" at bounding box center [841, 68] width 723 height 54
drag, startPoint x: 492, startPoint y: 65, endPoint x: 770, endPoint y: 72, distance: 278.3
click at [770, 72] on input ""Google ads" [GEOGRAPHIC_DATA]" at bounding box center [828, 68] width 679 height 43
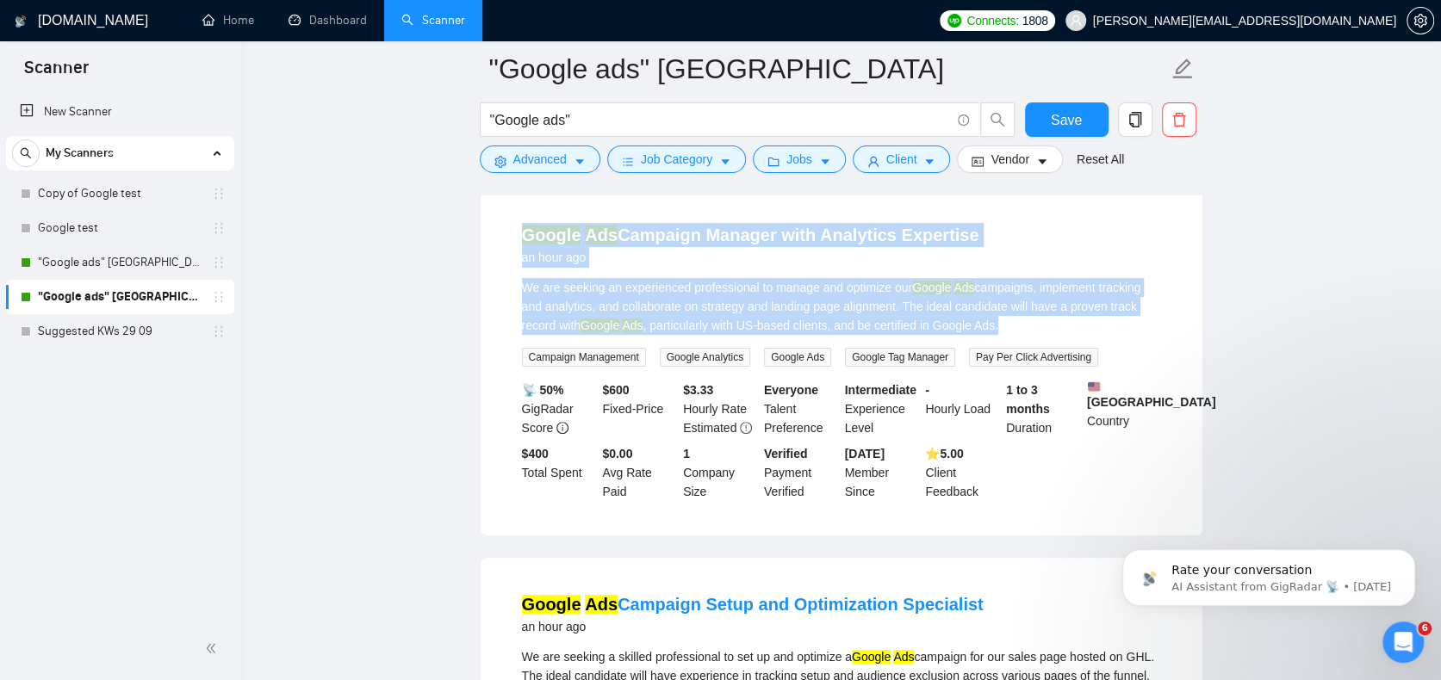
drag, startPoint x: 1005, startPoint y: 332, endPoint x: 502, endPoint y: 230, distance: 513.1
click at [502, 230] on li "Google Ads Campaign Manager with Analytics Expertise an hour ago We are seeking…" at bounding box center [841, 362] width 680 height 306
click at [536, 245] on mark "Google" at bounding box center [551, 235] width 59 height 19
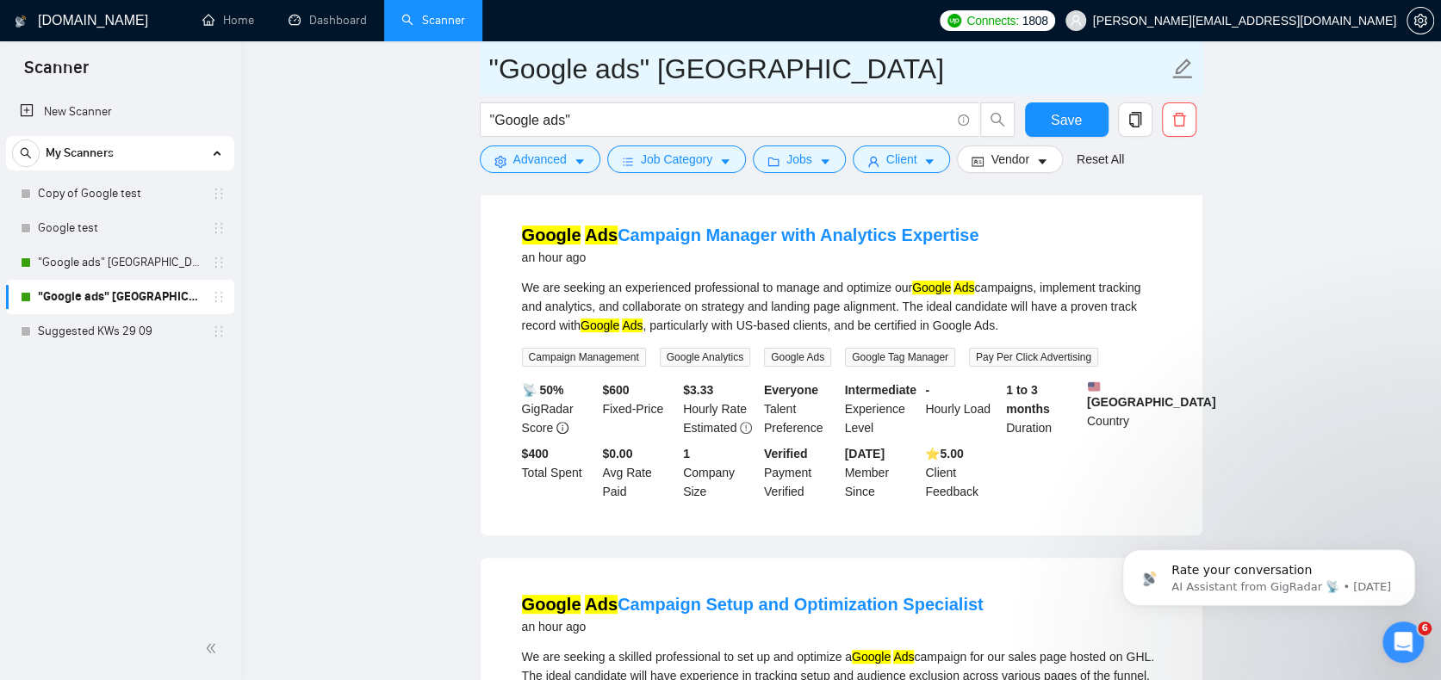
click at [710, 78] on input ""Google ads" [GEOGRAPHIC_DATA]" at bounding box center [828, 68] width 679 height 43
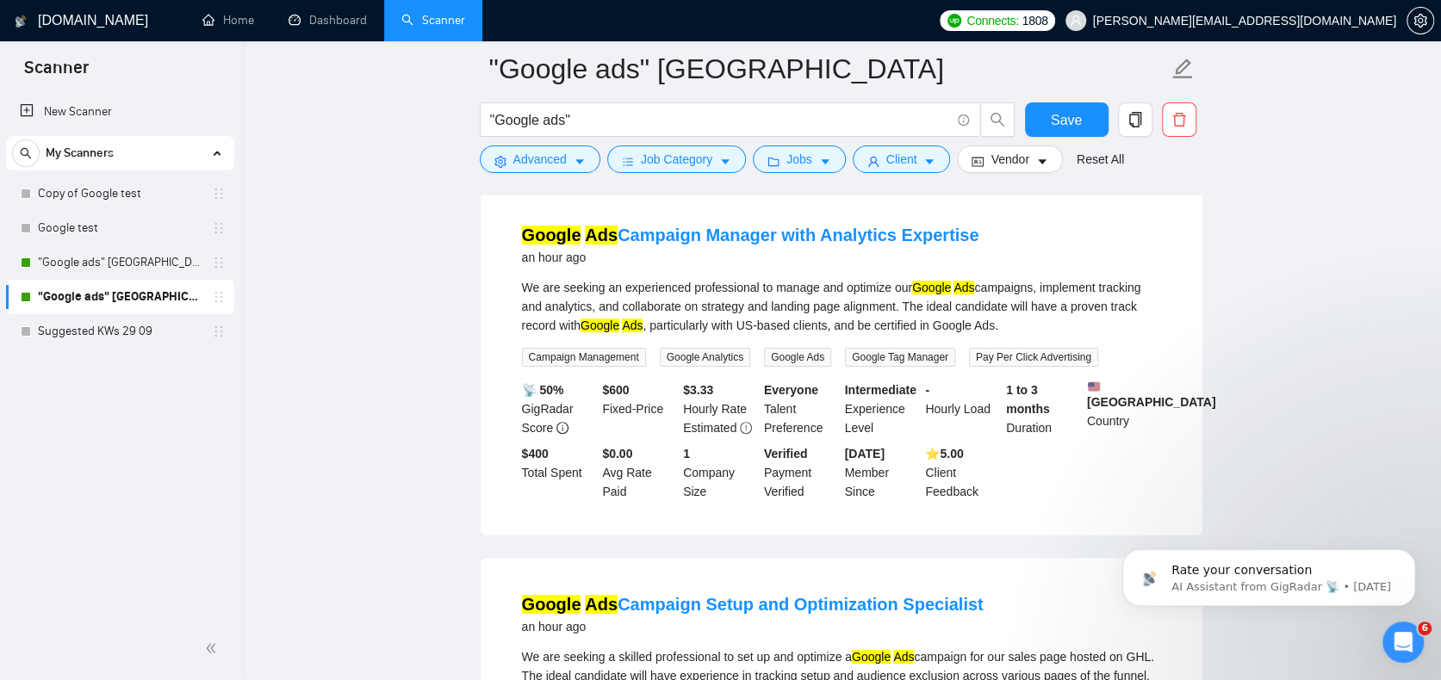
click at [1418, 629] on div "Open Intercom Messenger" at bounding box center [1400, 639] width 57 height 57
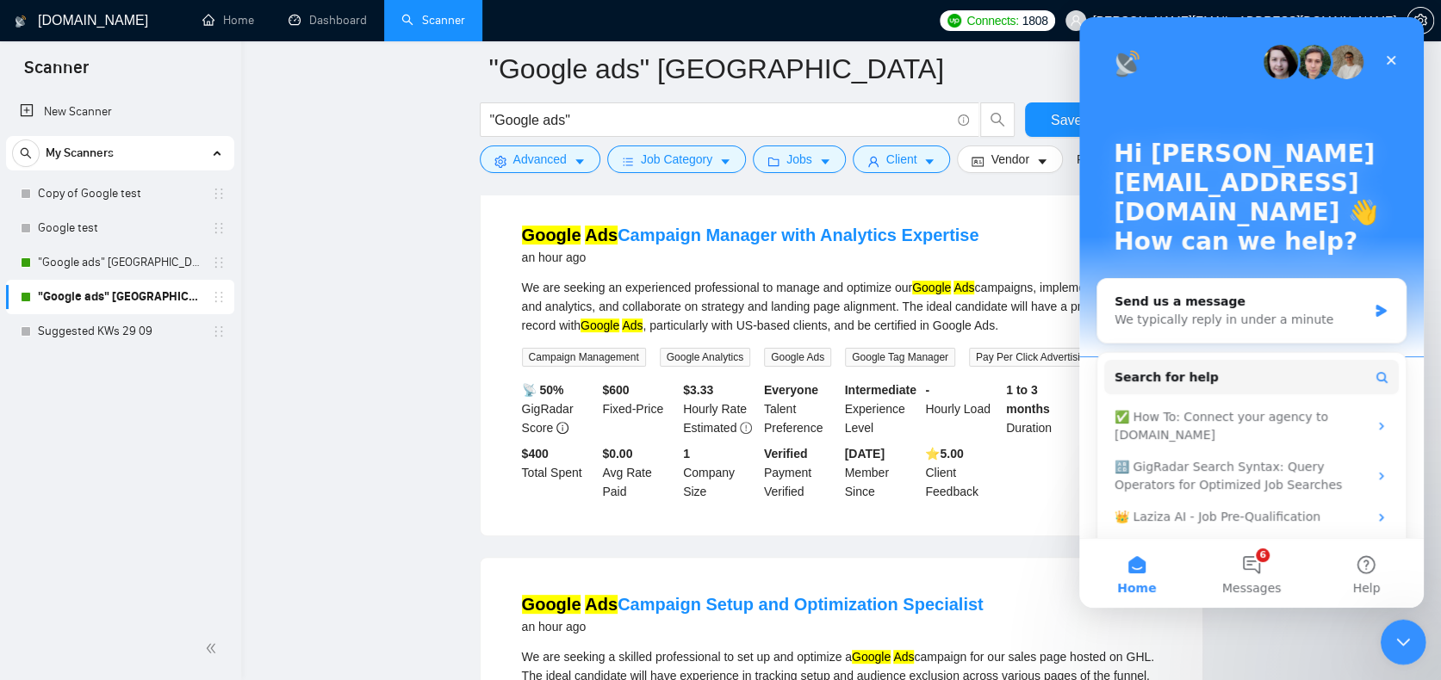
click at [1403, 628] on div "Close Intercom Messenger" at bounding box center [1400, 639] width 41 height 41
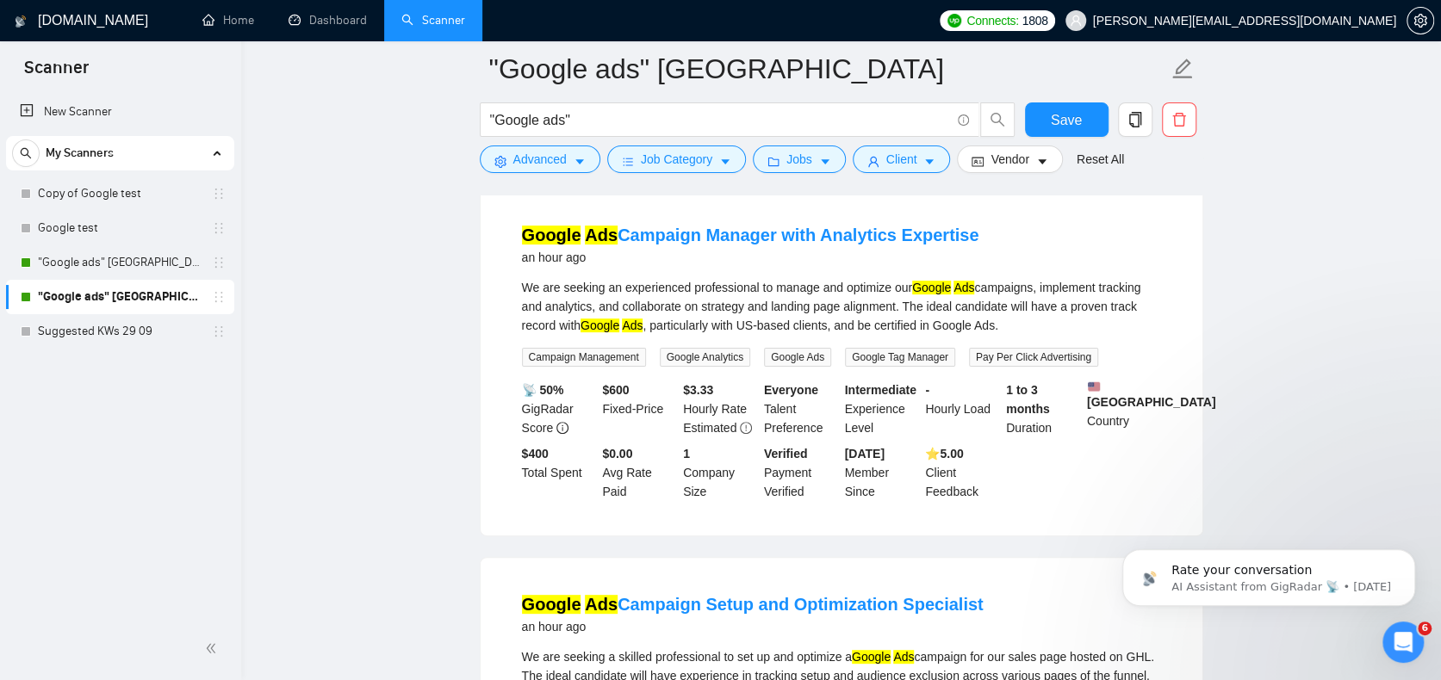
scroll to position [0, 0]
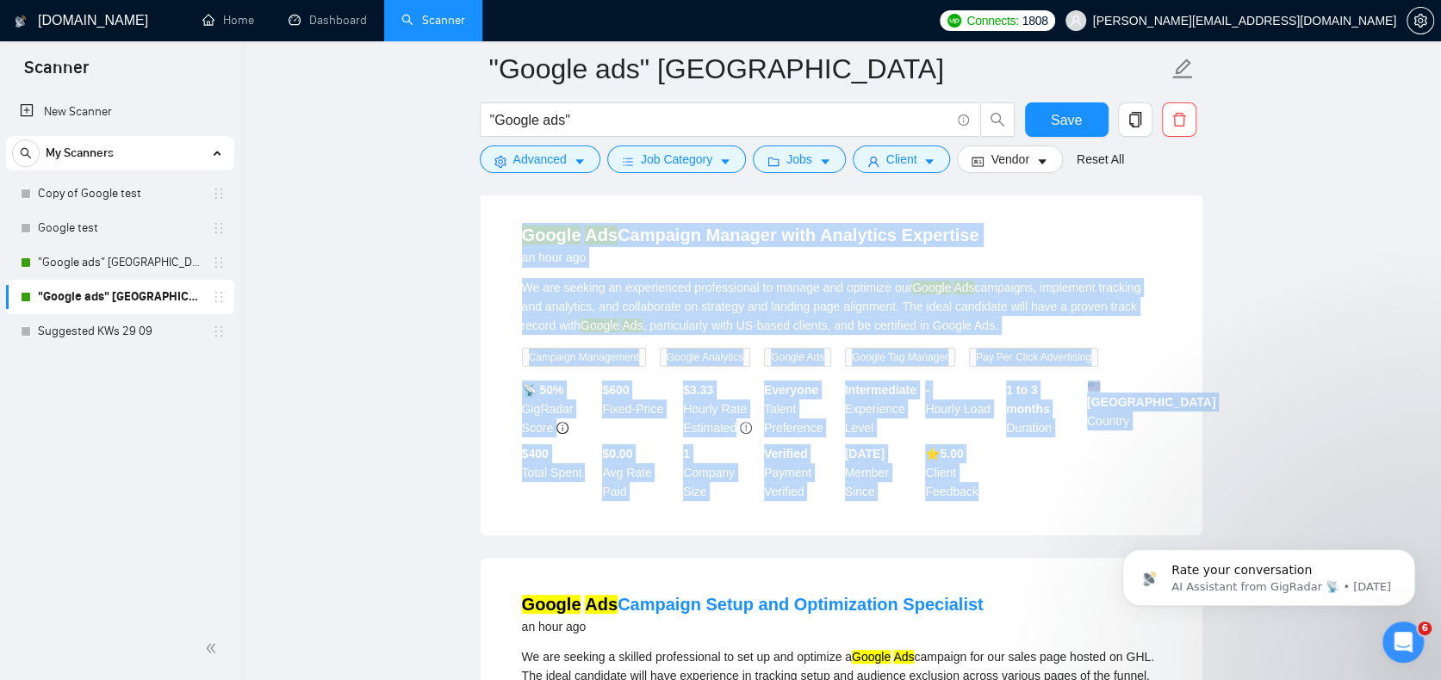
drag, startPoint x: 487, startPoint y: 228, endPoint x: 1058, endPoint y: 519, distance: 641.7
click at [1058, 519] on div "Google Ads Campaign Manager with Analytics Expertise an hour ago We are seeking…" at bounding box center [842, 362] width 722 height 347
click at [1058, 515] on li "Google Ads Campaign Manager with Analytics Expertise an hour ago We are seeking…" at bounding box center [841, 362] width 680 height 306
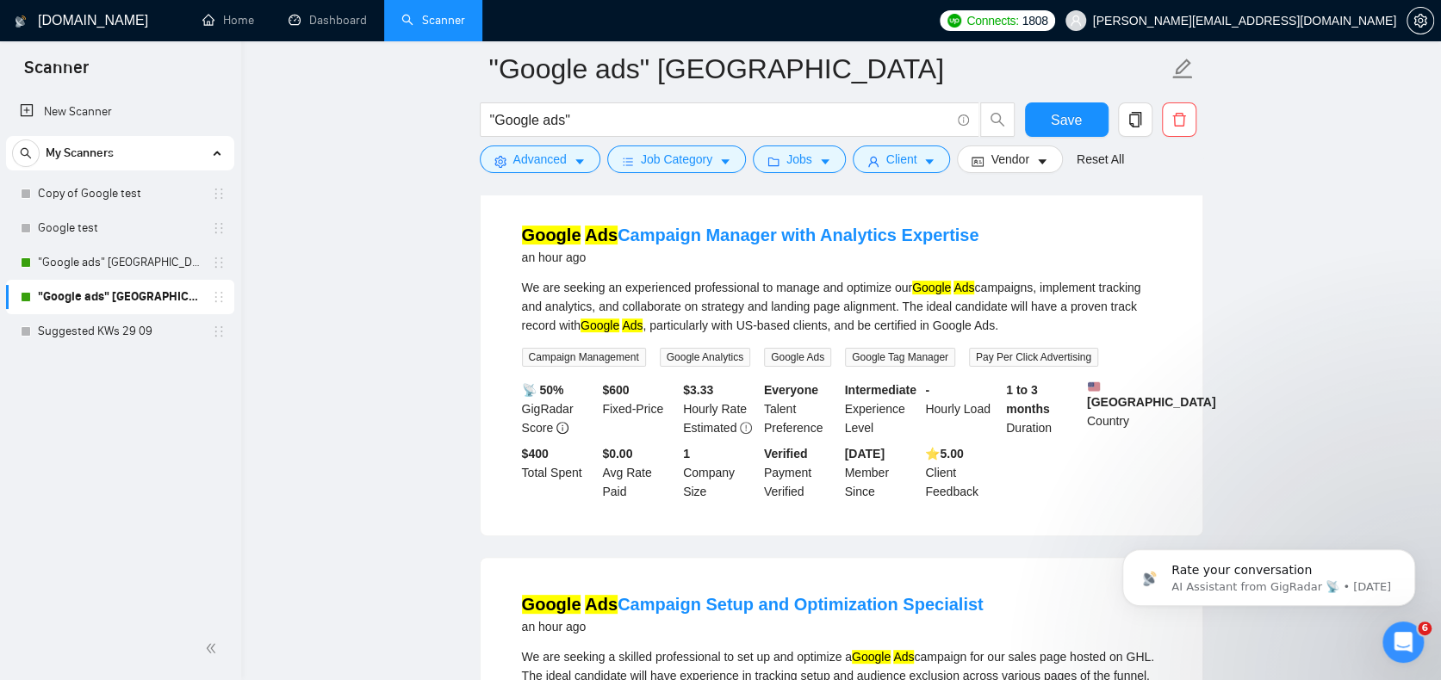
drag, startPoint x: 1125, startPoint y: 512, endPoint x: 509, endPoint y: 247, distance: 670.5
click at [513, 252] on body "Scanner New Scanner My Scanners Copy of Google test Google test "Google ads" [G…" at bounding box center [720, 168] width 1441 height 680
click at [508, 247] on li "Google Ads Campaign Manager with Analytics Expertise an hour ago We are seeking…" at bounding box center [841, 362] width 680 height 306
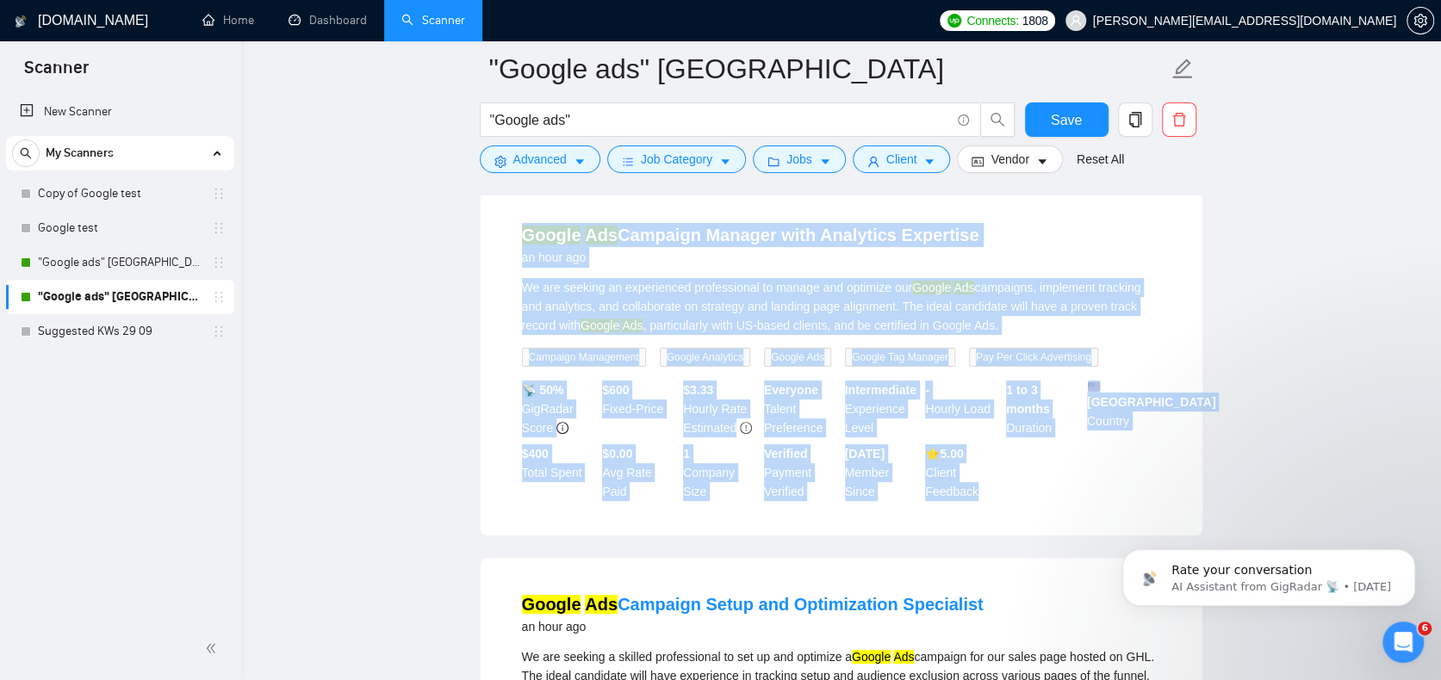
drag, startPoint x: 508, startPoint y: 232, endPoint x: 992, endPoint y: 504, distance: 555.3
click at [992, 504] on li "Google Ads Campaign Manager with Analytics Expertise an hour ago We are seeking…" at bounding box center [841, 362] width 680 height 306
click at [992, 501] on div "⭐️ 5.00 Client Feedback" at bounding box center [962, 472] width 81 height 57
drag, startPoint x: 996, startPoint y: 504, endPoint x: 510, endPoint y: 223, distance: 561.0
click at [512, 222] on li "Google Ads Campaign Manager with Analytics Expertise an hour ago We are seeking…" at bounding box center [841, 362] width 680 height 306
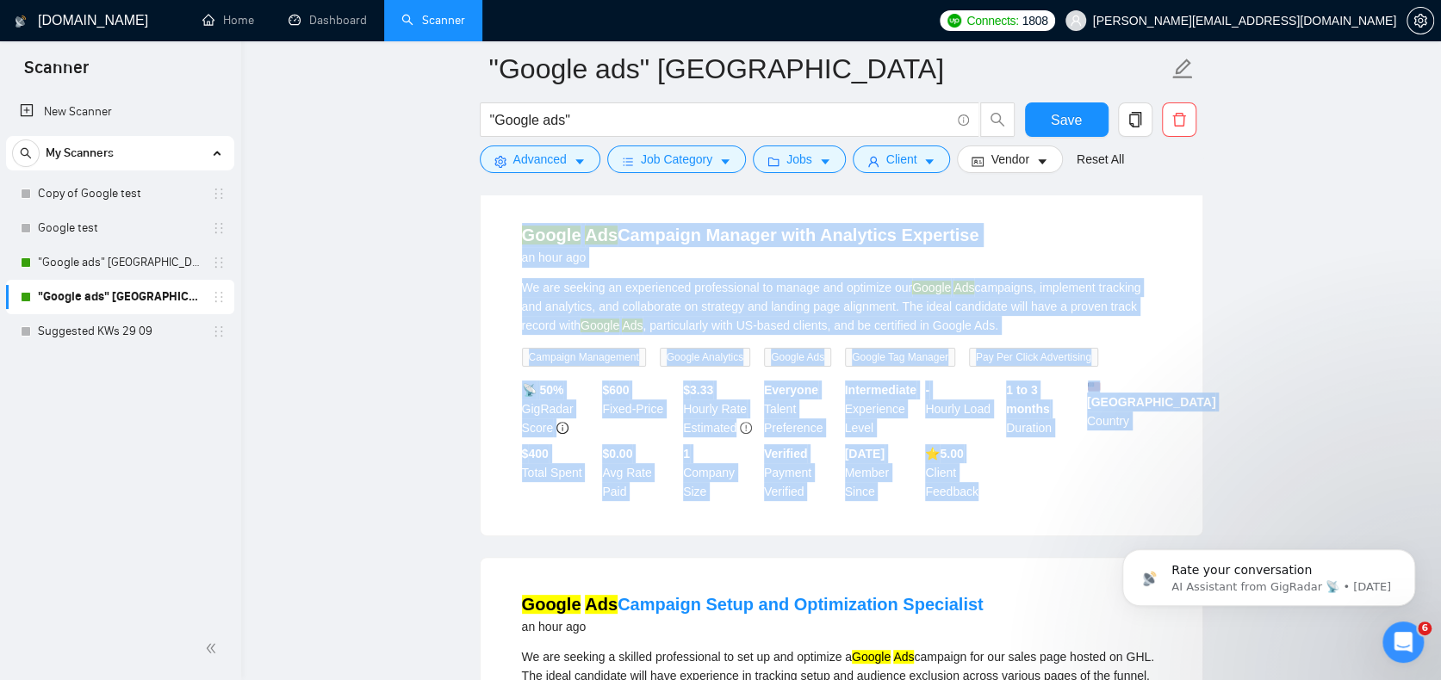
click at [510, 224] on li "Google Ads Campaign Manager with Analytics Expertise an hour ago We are seeking…" at bounding box center [841, 362] width 680 height 306
drag, startPoint x: 498, startPoint y: 222, endPoint x: 1020, endPoint y: 495, distance: 589.0
click at [1020, 495] on div "Google Ads Campaign Manager with Analytics Expertise an hour ago We are seeking…" at bounding box center [842, 362] width 722 height 347
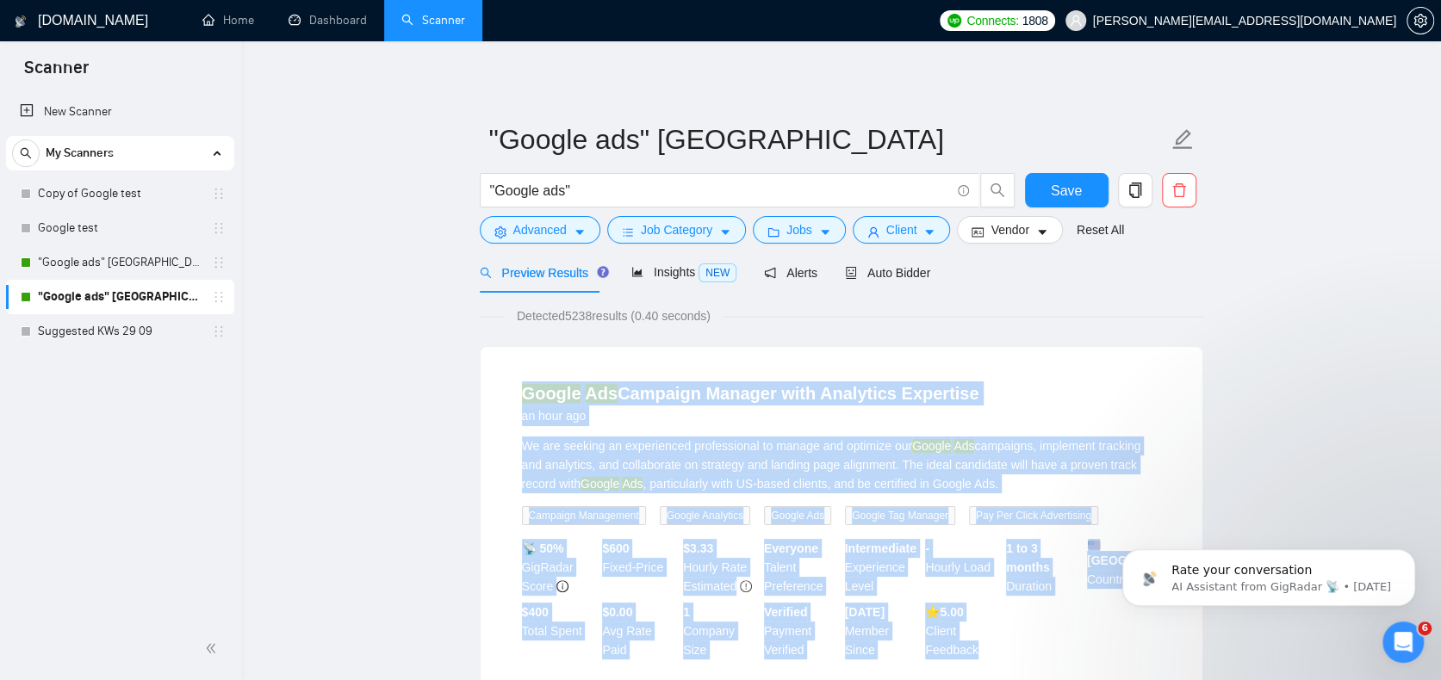
click at [1067, 413] on div "Google Ads Campaign Manager with Analytics Expertise an hour ago" at bounding box center [841, 404] width 639 height 45
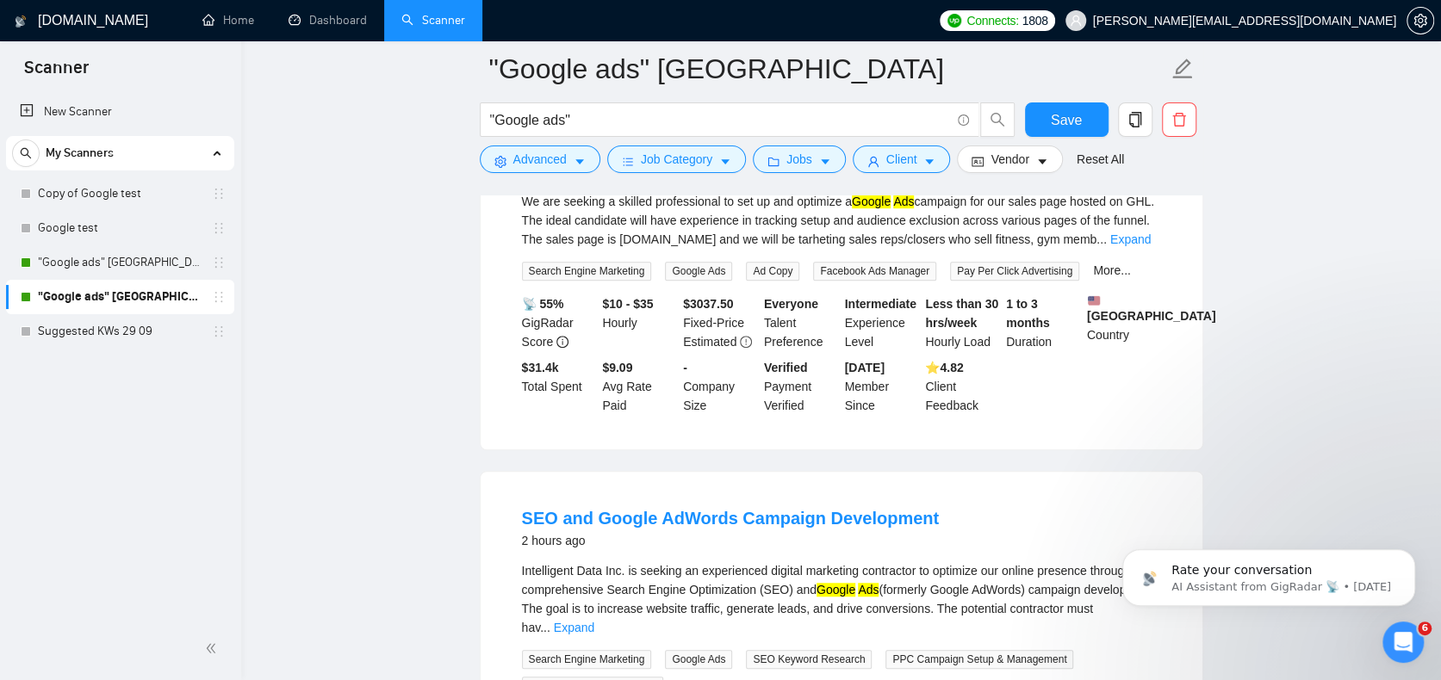
scroll to position [947, 0]
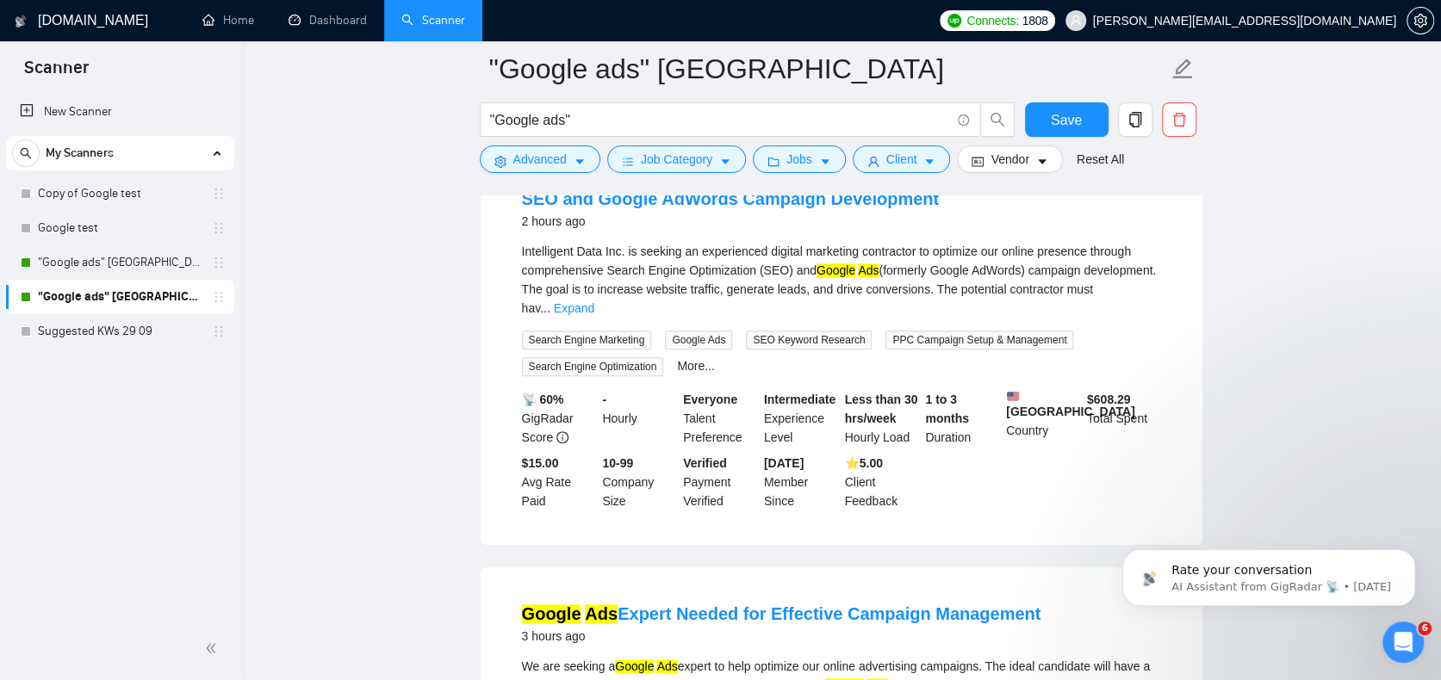
click at [457, 27] on link "Scanner" at bounding box center [433, 20] width 64 height 15
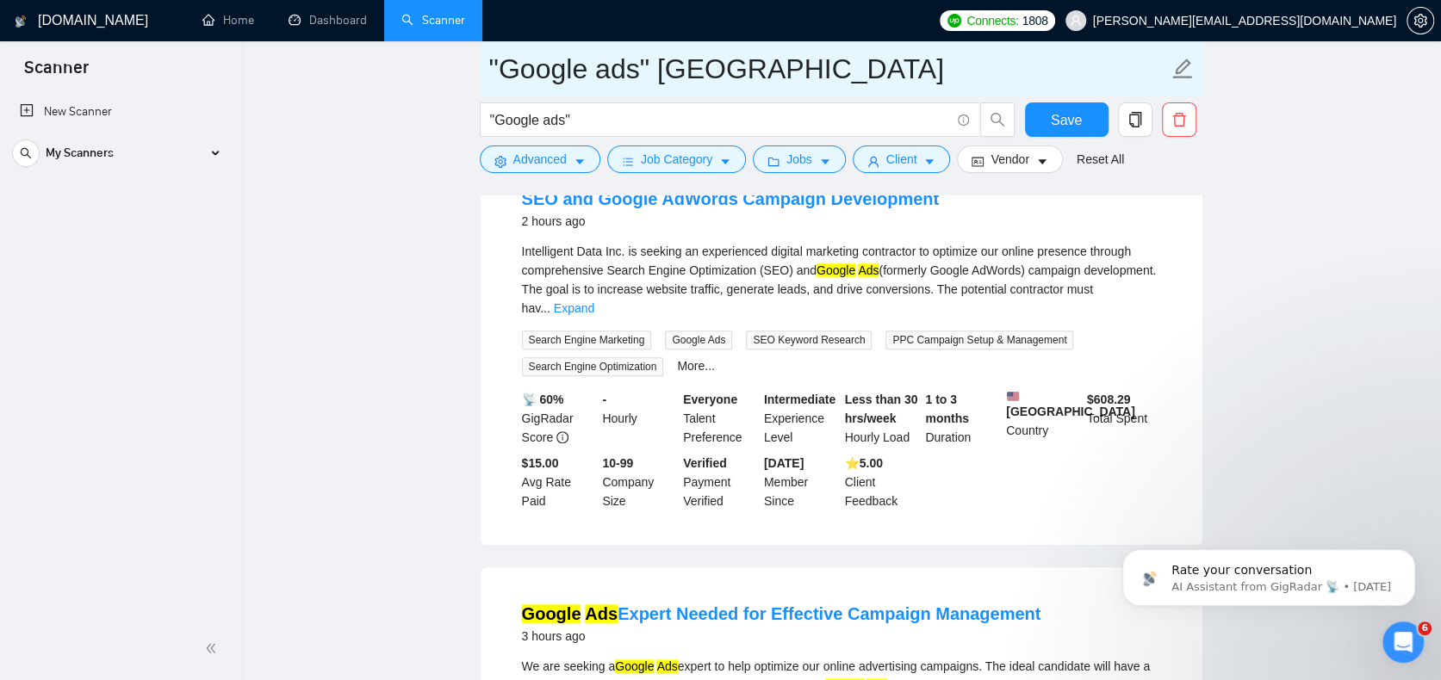
drag, startPoint x: 425, startPoint y: 30, endPoint x: 862, endPoint y: 71, distance: 439.4
click at [424, 28] on link "Scanner" at bounding box center [433, 20] width 64 height 15
click at [912, 72] on input ""Google ads" [GEOGRAPHIC_DATA]" at bounding box center [828, 68] width 679 height 43
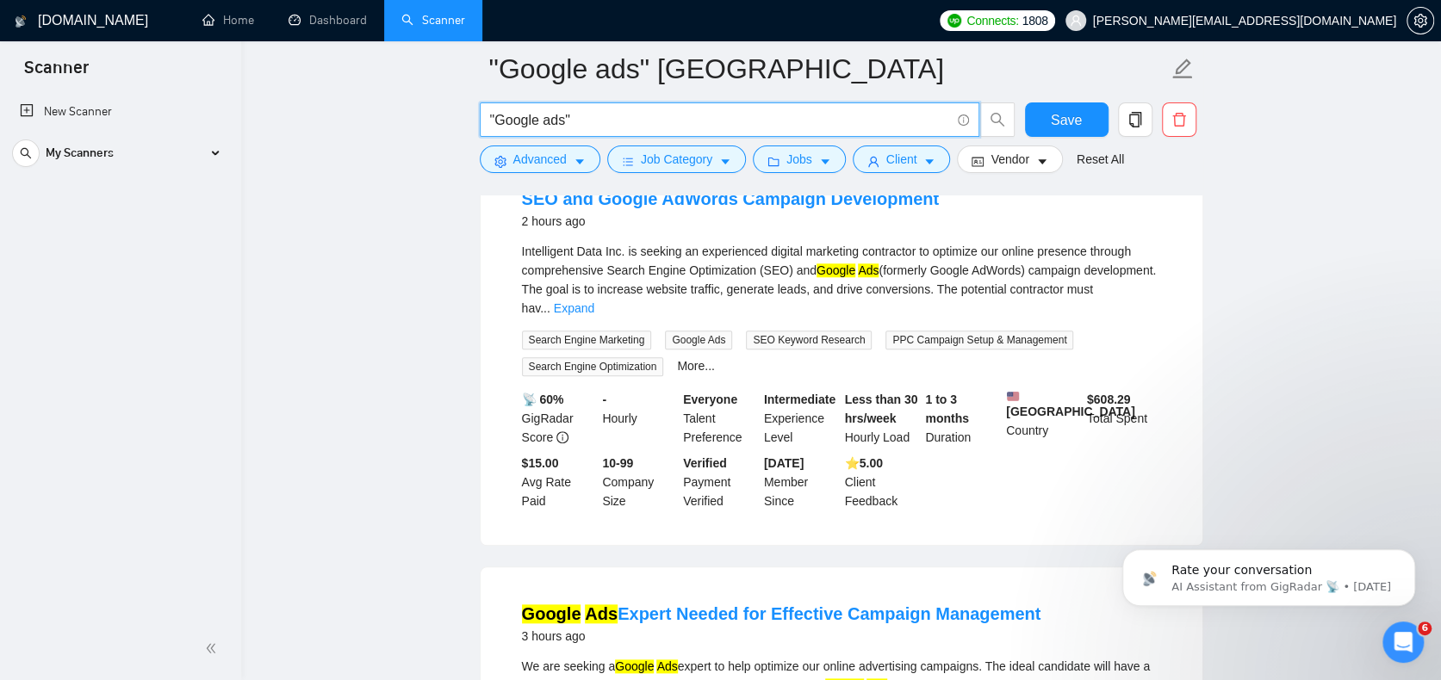
click at [837, 130] on input ""Google ads"" at bounding box center [720, 120] width 460 height 22
click at [1418, 555] on button "Dismiss notification" at bounding box center [1410, 554] width 22 height 22
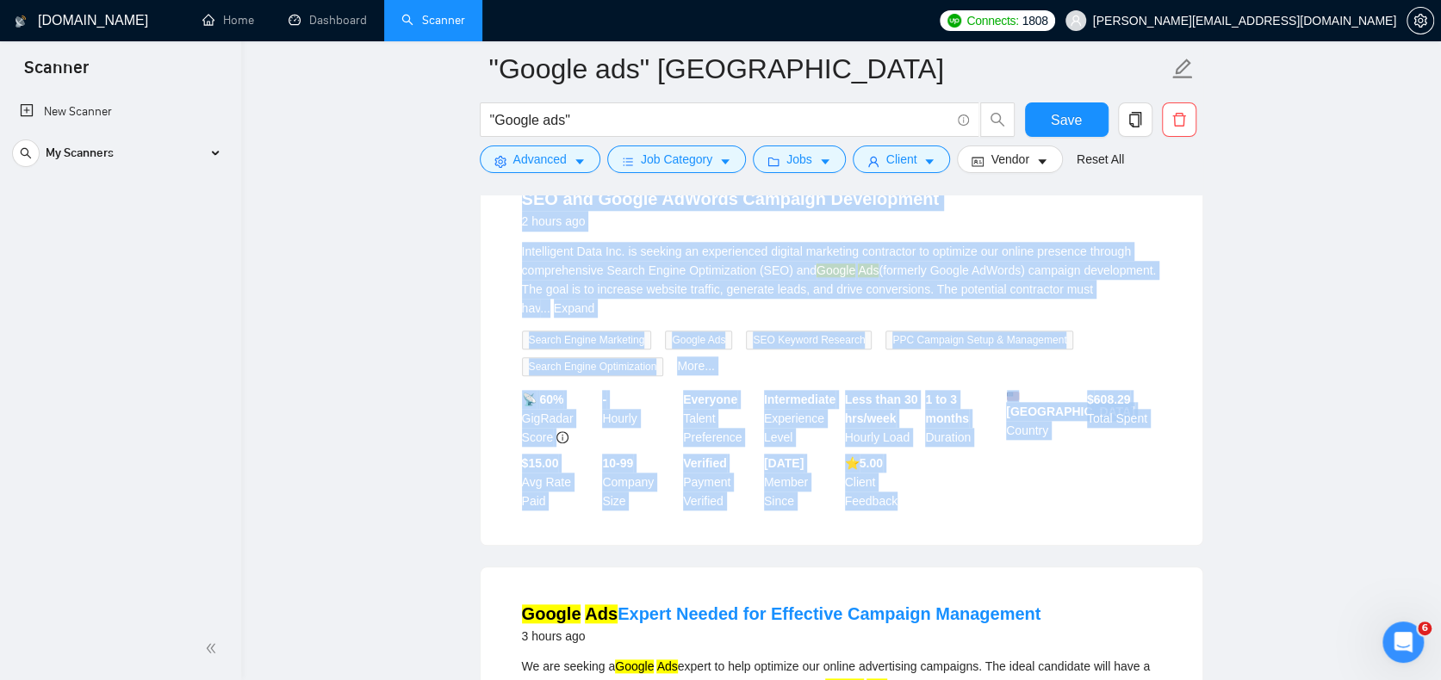
drag, startPoint x: 933, startPoint y: 511, endPoint x: 491, endPoint y: 216, distance: 531.0
click at [491, 216] on div "SEO and Google AdWords Campaign Development 2 hours ago Intelligent Data Inc. i…" at bounding box center [842, 348] width 722 height 393
drag, startPoint x: 491, startPoint y: 216, endPoint x: 953, endPoint y: 524, distance: 555.1
click at [953, 524] on div "SEO and Google AdWords Campaign Development 2 hours ago Intelligent Data Inc. i…" at bounding box center [842, 348] width 722 height 393
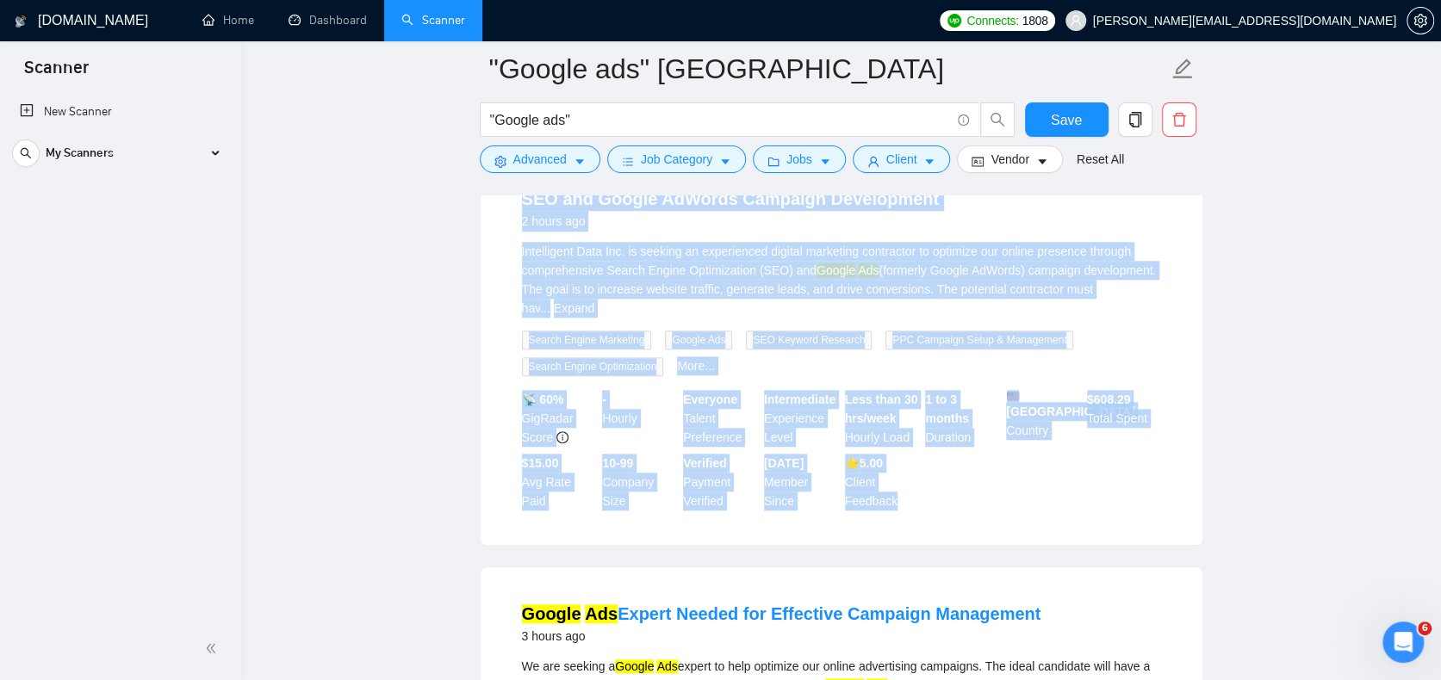
click at [952, 513] on li "SEO and Google AdWords Campaign Development 2 hours ago Intelligent Data Inc. i…" at bounding box center [841, 348] width 680 height 351
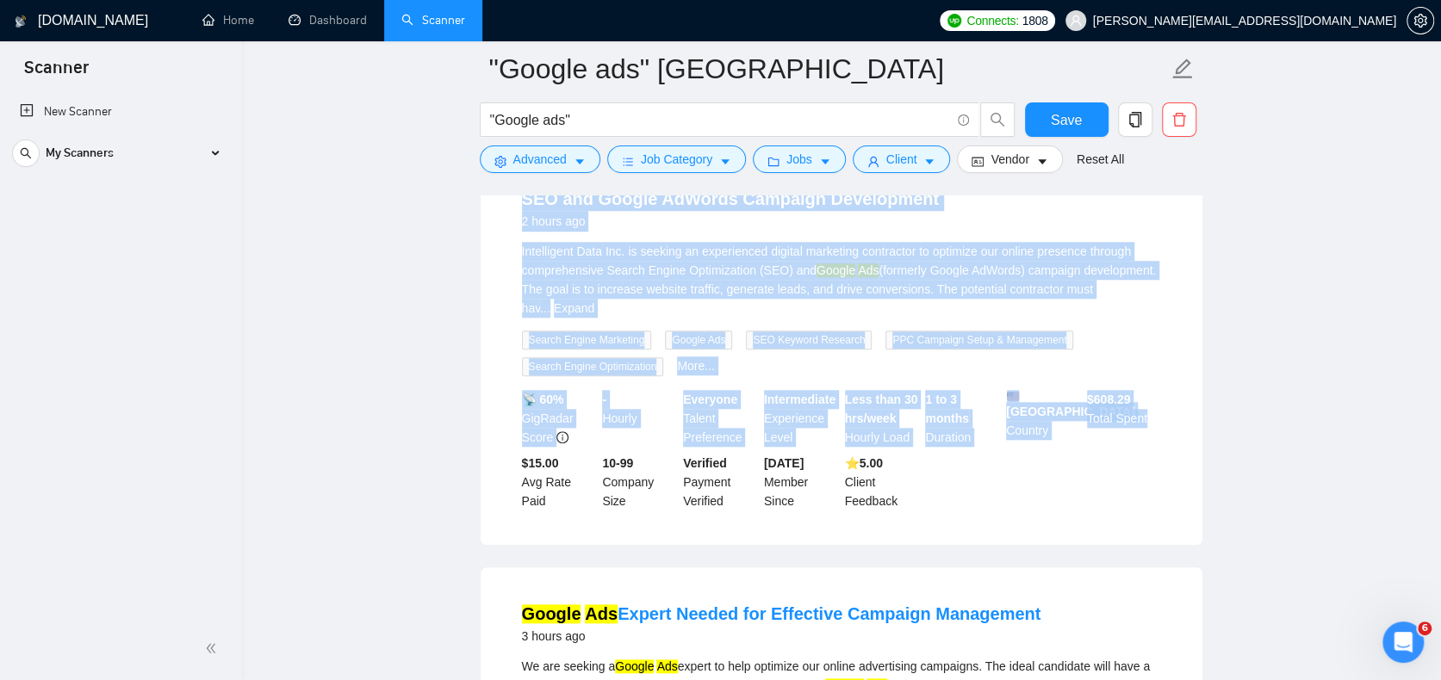
drag, startPoint x: 1163, startPoint y: 519, endPoint x: 505, endPoint y: 213, distance: 725.9
click at [505, 213] on li "SEO and Google AdWords Campaign Development 2 hours ago Intelligent Data Inc. i…" at bounding box center [841, 348] width 680 height 351
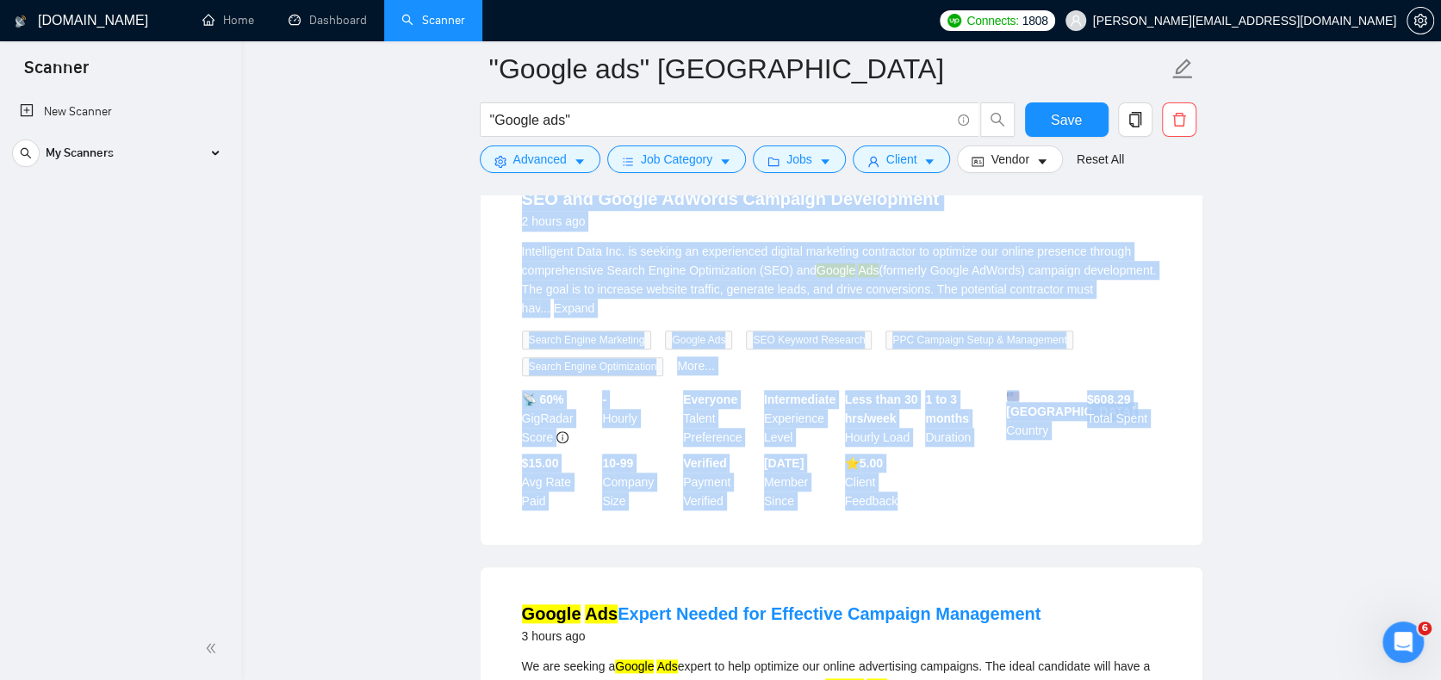
drag, startPoint x: 505, startPoint y: 227, endPoint x: 963, endPoint y: 509, distance: 537.8
click at [963, 509] on li "SEO and Google AdWords Campaign Development 2 hours ago Intelligent Data Inc. i…" at bounding box center [841, 348] width 680 height 351
click at [1047, 506] on div "📡 60% GigRadar Score - Hourly Everyone Talent Preference Intermediate Experienc…" at bounding box center [841, 450] width 646 height 121
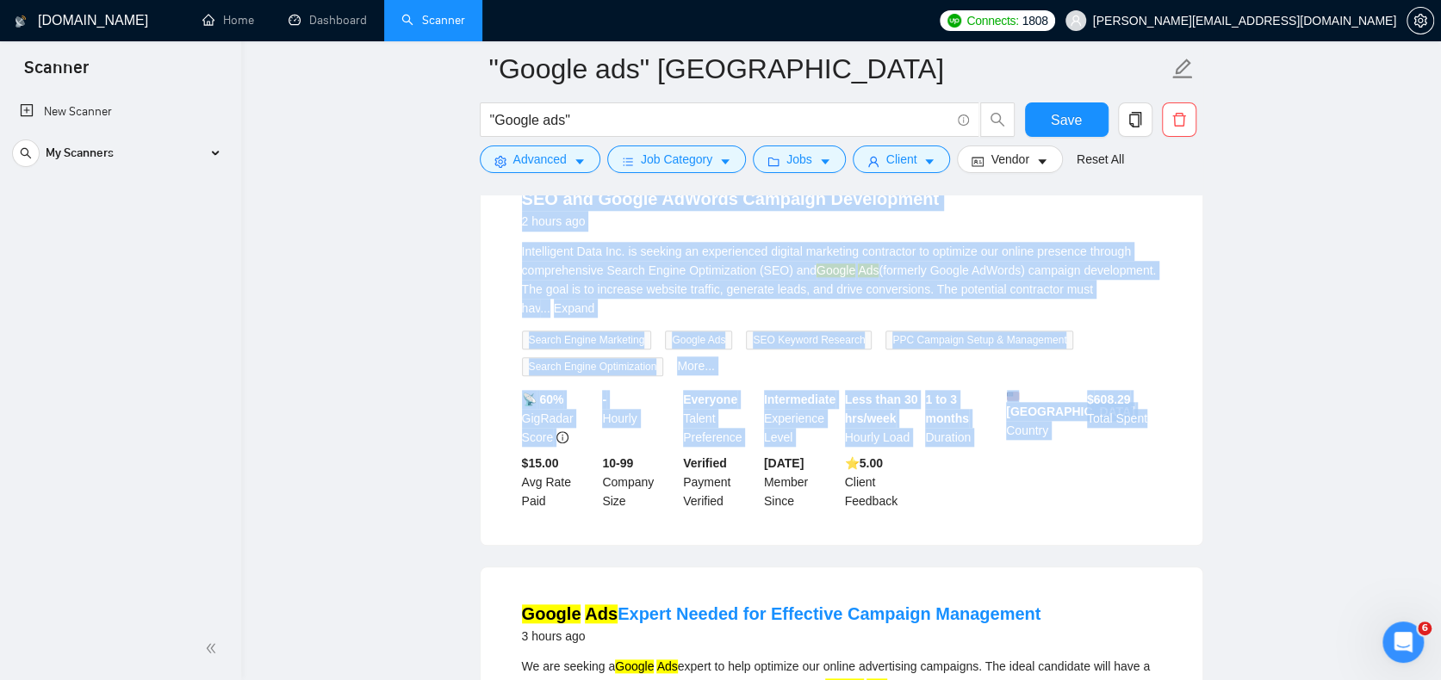
drag, startPoint x: 1183, startPoint y: 514, endPoint x: 493, endPoint y: 216, distance: 752.2
click at [493, 216] on div "SEO and Google AdWords Campaign Development 2 hours ago Intelligent Data Inc. i…" at bounding box center [842, 348] width 722 height 393
drag, startPoint x: 496, startPoint y: 211, endPoint x: 1184, endPoint y: 535, distance: 760.5
click at [1184, 535] on div "SEO and Google AdWords Campaign Development 2 hours ago Intelligent Data Inc. i…" at bounding box center [842, 348] width 722 height 393
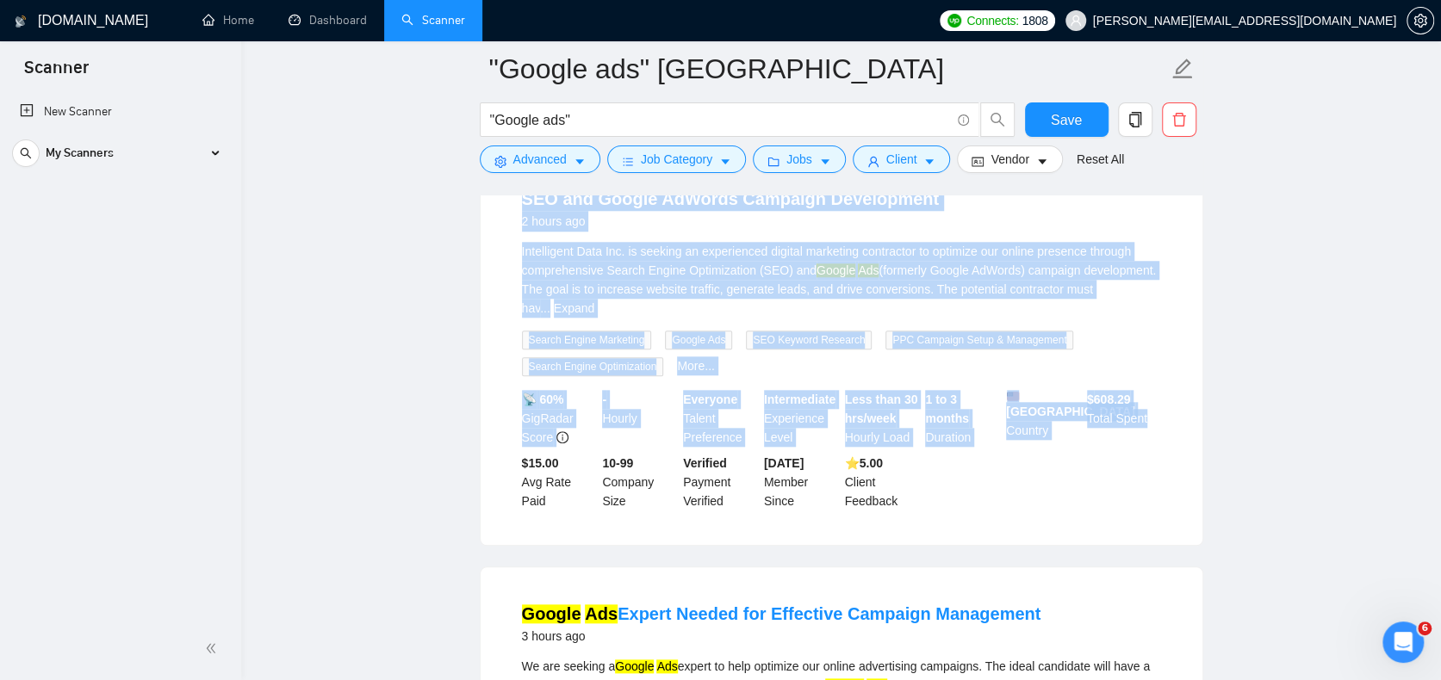
click at [1183, 509] on div "SEO and Google AdWords Campaign Development 2 hours ago Intelligent Data Inc. i…" at bounding box center [842, 348] width 722 height 393
drag, startPoint x: 1194, startPoint y: 527, endPoint x: 517, endPoint y: 230, distance: 739.3
click at [517, 230] on div "SEO and Google AdWords Campaign Development 2 hours ago Intelligent Data Inc. i…" at bounding box center [842, 348] width 722 height 393
click at [503, 221] on li "SEO and Google AdWords Campaign Development 2 hours ago Intelligent Data Inc. i…" at bounding box center [841, 348] width 680 height 351
drag, startPoint x: 503, startPoint y: 221, endPoint x: 1181, endPoint y: 526, distance: 743.2
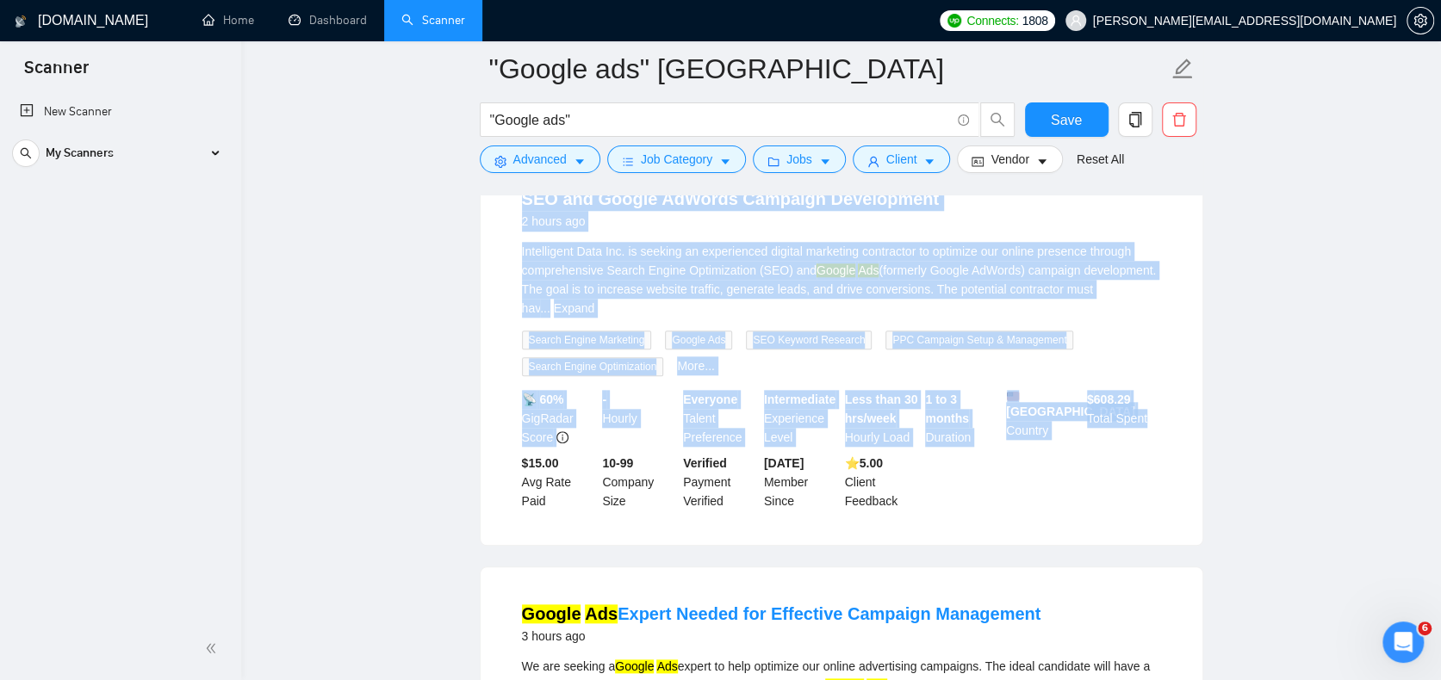
click at [1181, 524] on li "SEO and Google AdWords Campaign Development 2 hours ago Intelligent Data Inc. i…" at bounding box center [841, 348] width 680 height 351
drag, startPoint x: 1201, startPoint y: 527, endPoint x: 436, endPoint y: 212, distance: 827.2
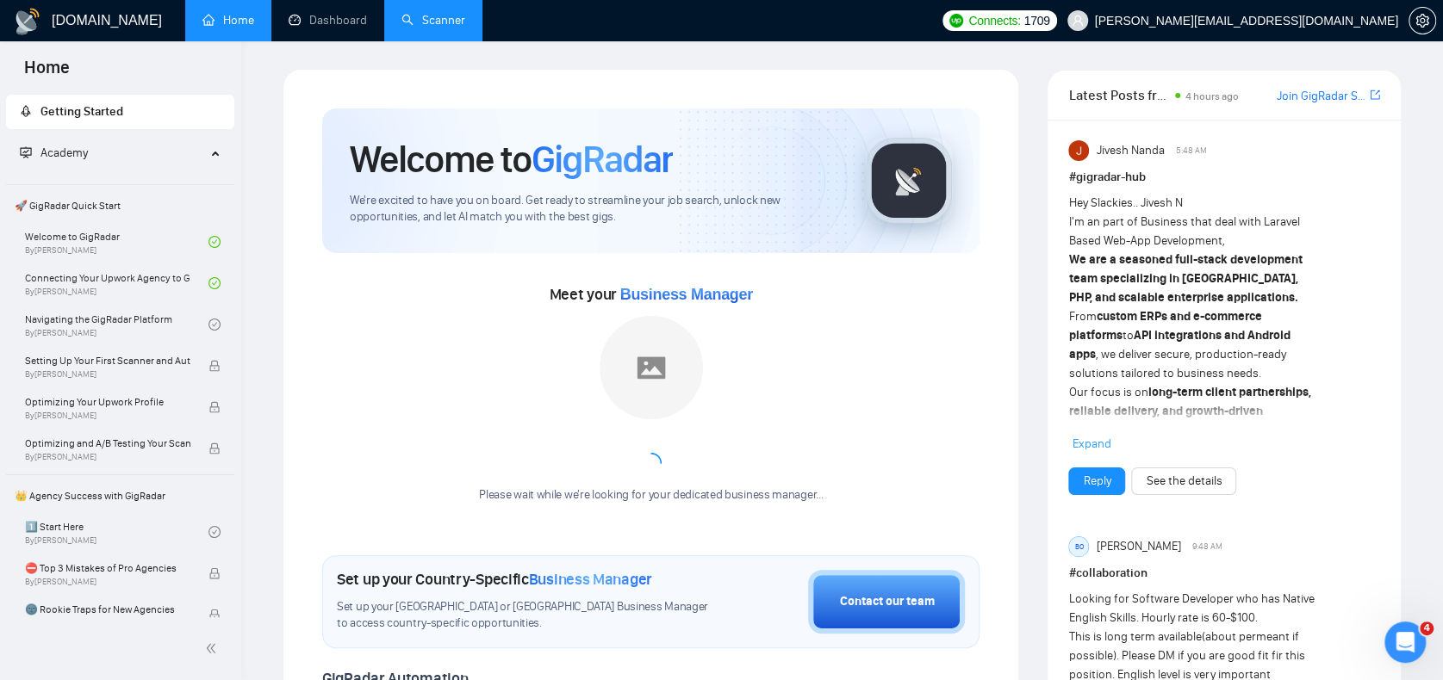
click at [424, 28] on link "Scanner" at bounding box center [433, 20] width 64 height 15
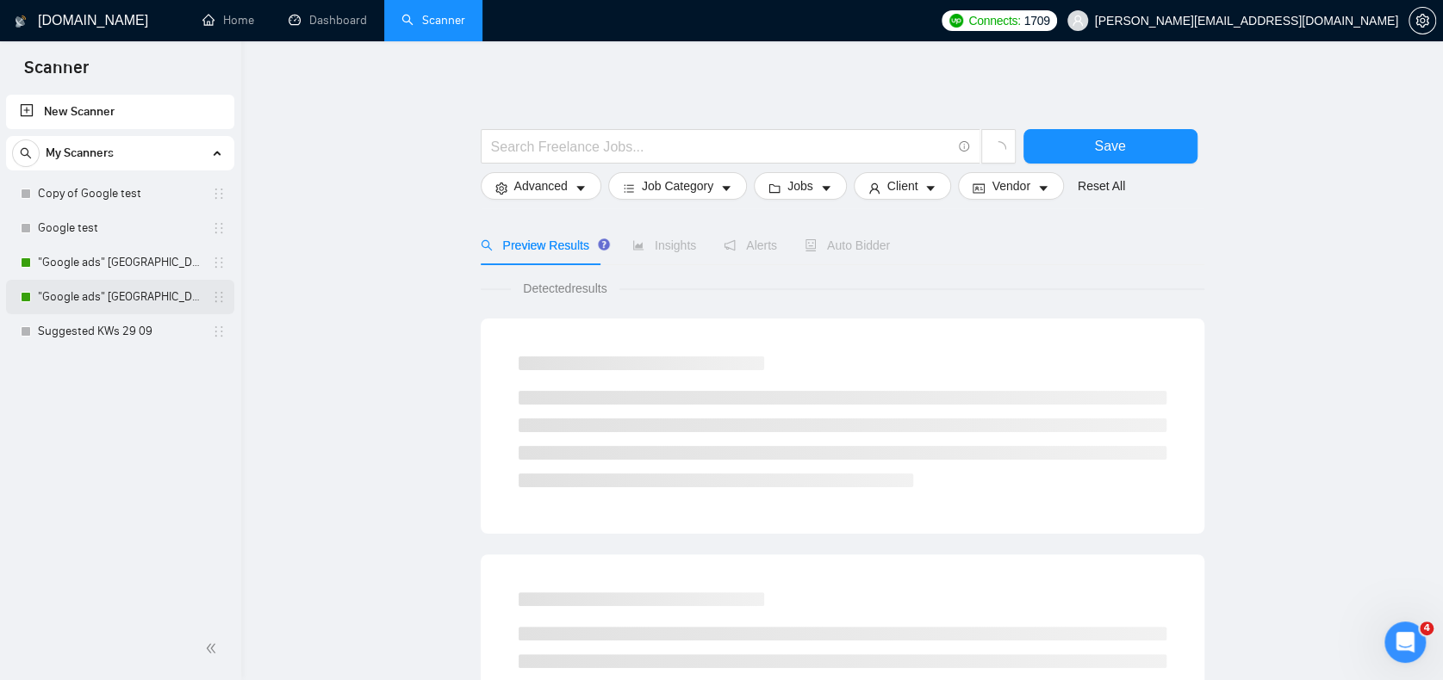
click at [82, 309] on link ""Google ads" [GEOGRAPHIC_DATA]" at bounding box center [120, 297] width 164 height 34
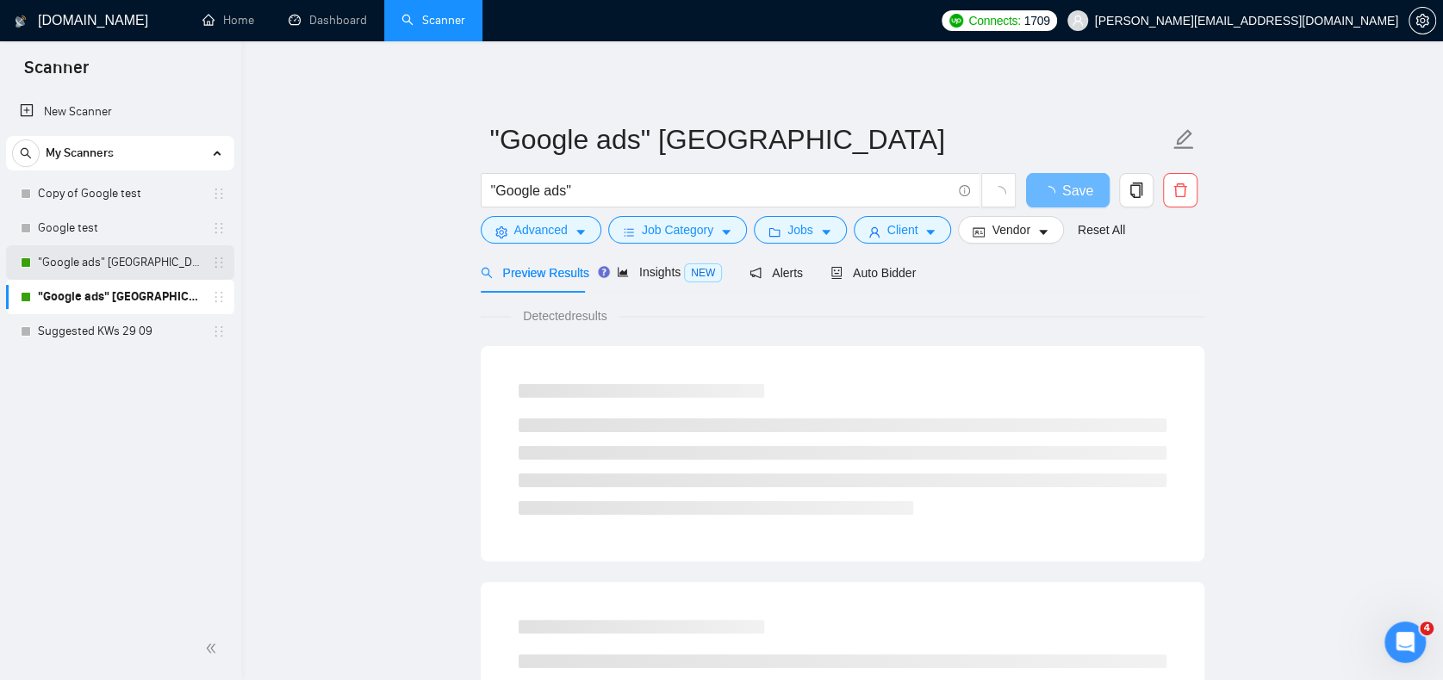
click at [103, 258] on link ""Google ads" [GEOGRAPHIC_DATA]" at bounding box center [120, 262] width 164 height 34
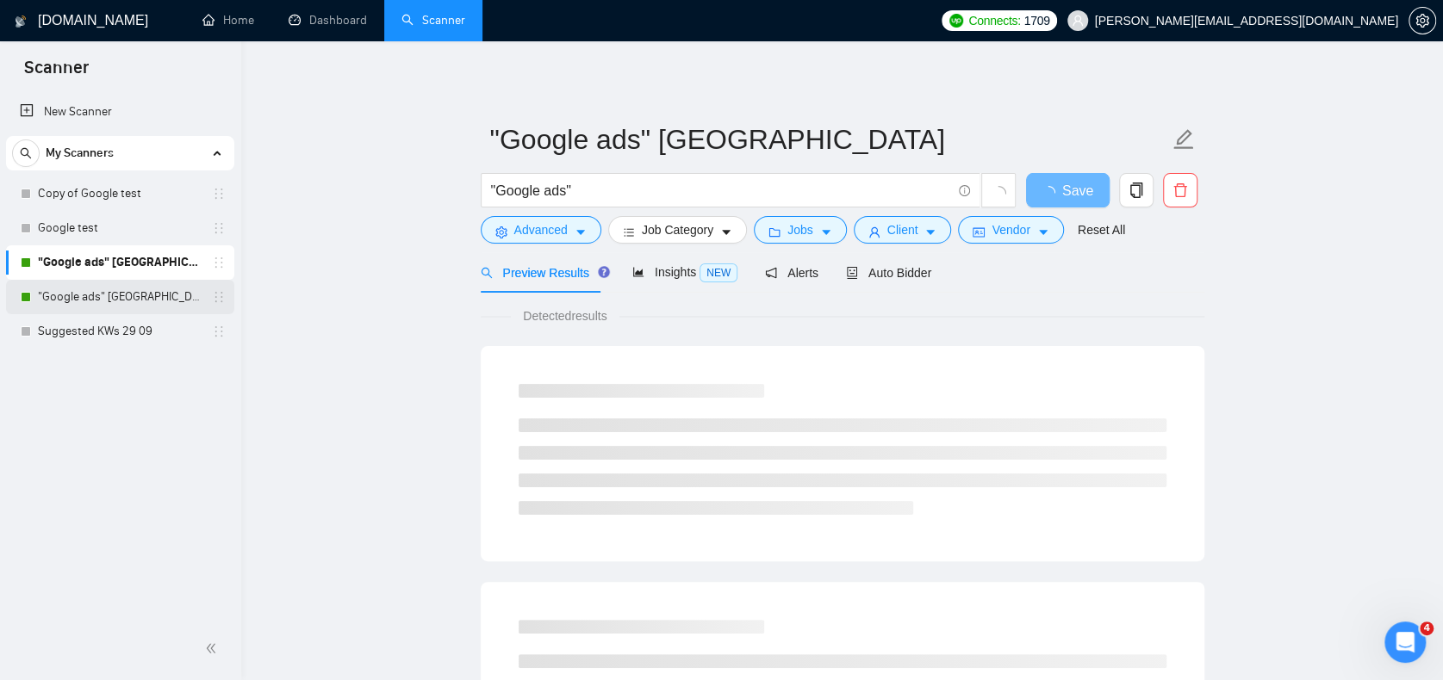
click at [99, 297] on link ""Google ads" [GEOGRAPHIC_DATA]" at bounding box center [120, 297] width 164 height 34
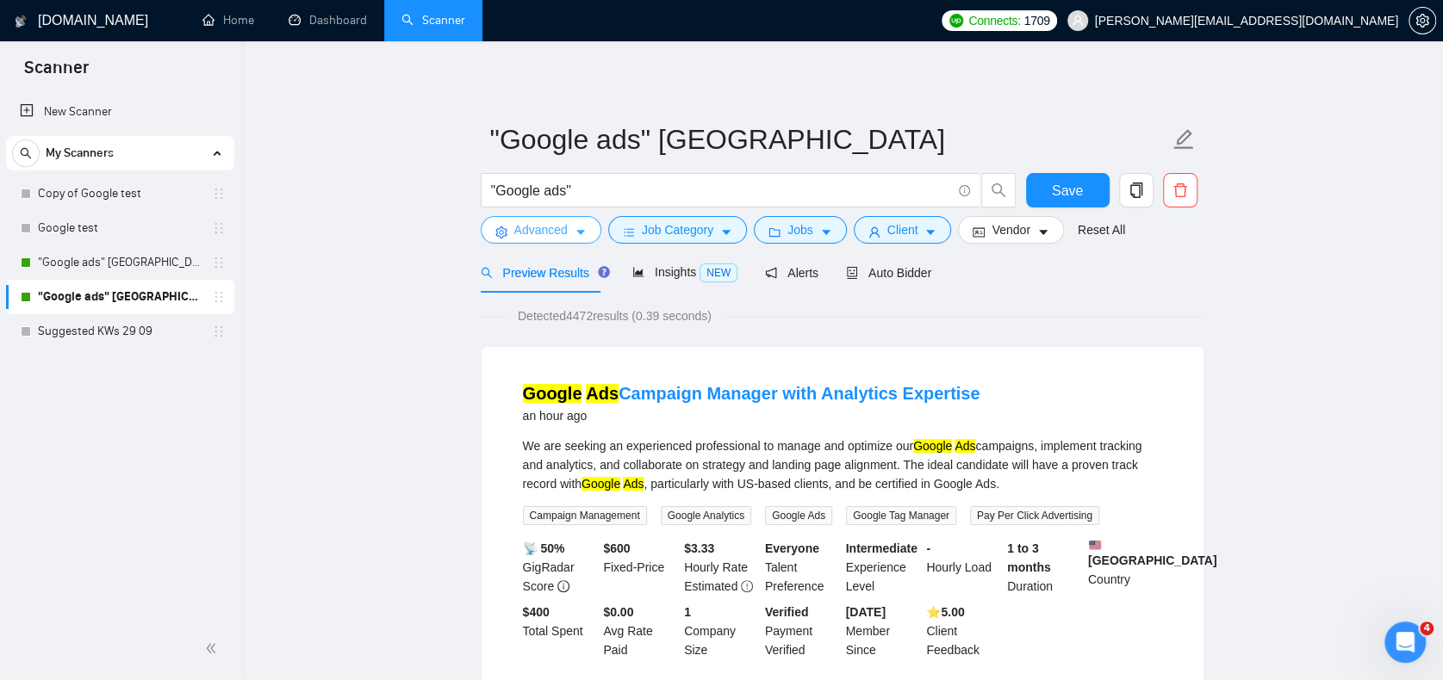
click at [543, 235] on span "Advanced" at bounding box center [540, 229] width 53 height 19
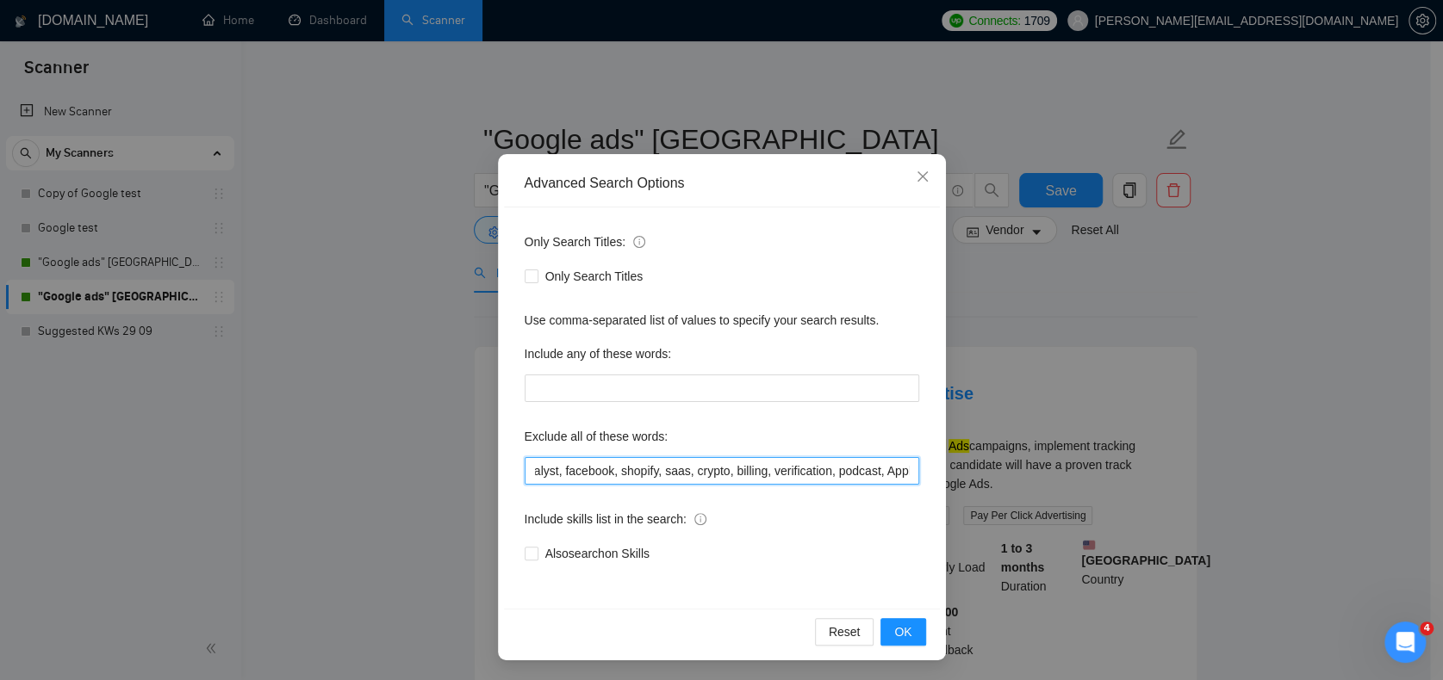
scroll to position [0, 794]
drag, startPoint x: 798, startPoint y: 463, endPoint x: 1043, endPoint y: 473, distance: 244.8
click at [1043, 473] on div "Advanced Search Options Only Search Titles: Only Search Titles Use comma-separa…" at bounding box center [721, 340] width 1443 height 680
click at [891, 467] on input "ecommerce, e-commerce, spanish, meta, full-time, full time, suspended, suspensi…" at bounding box center [721, 471] width 394 height 28
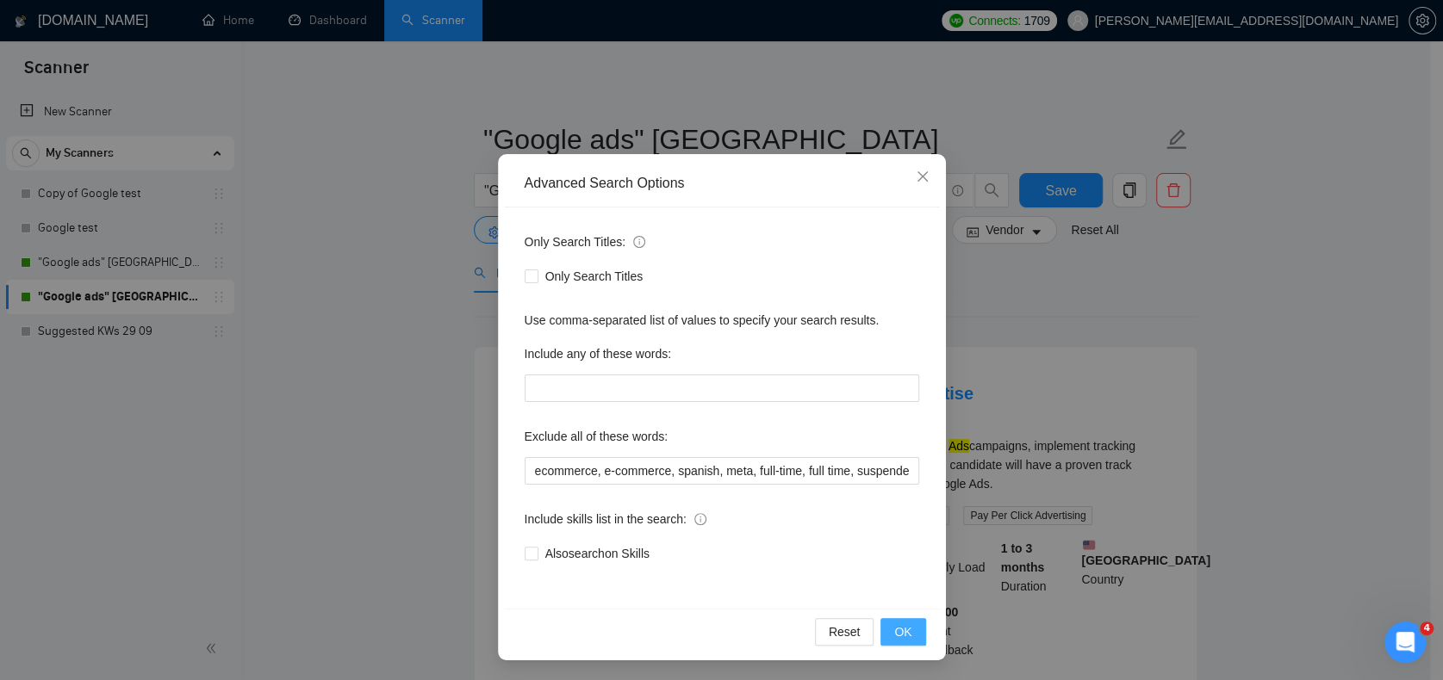
click at [897, 624] on span "OK" at bounding box center [902, 632] width 17 height 19
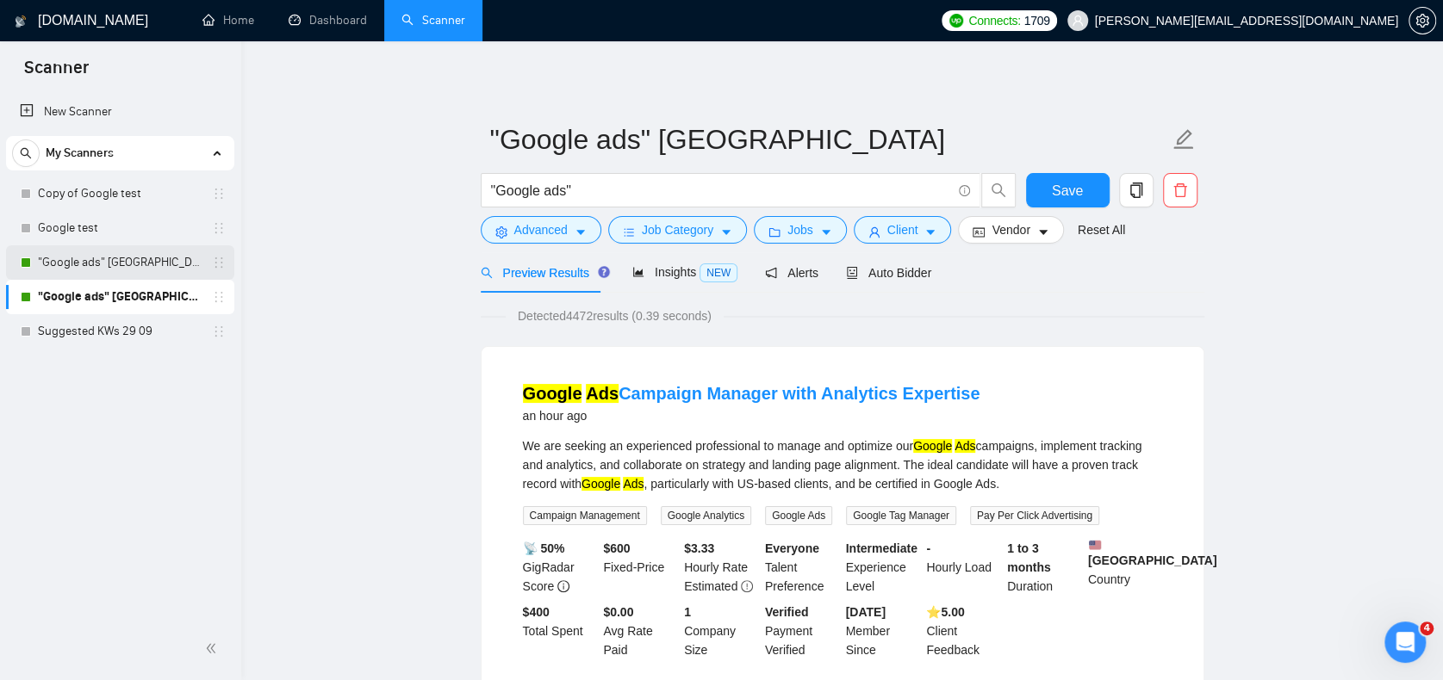
click at [103, 270] on link ""Google ads" [GEOGRAPHIC_DATA]" at bounding box center [120, 262] width 164 height 34
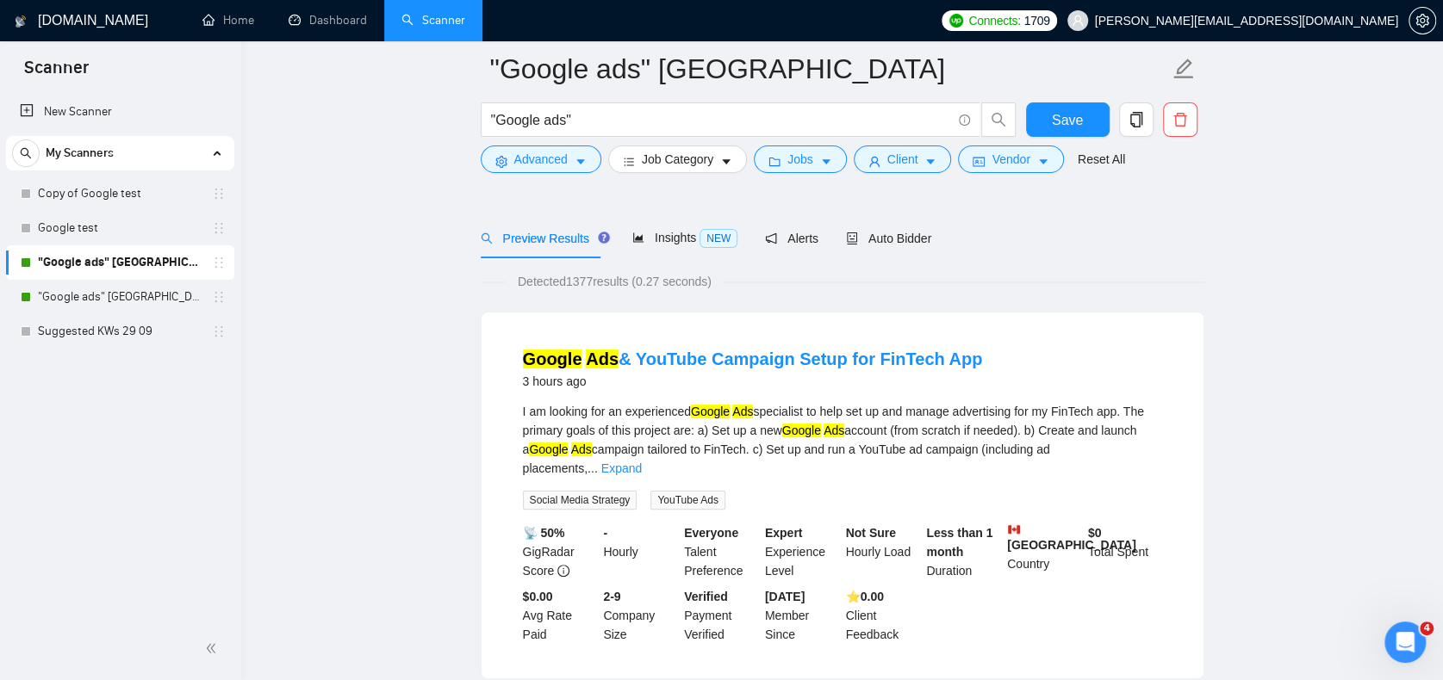
scroll to position [86, 0]
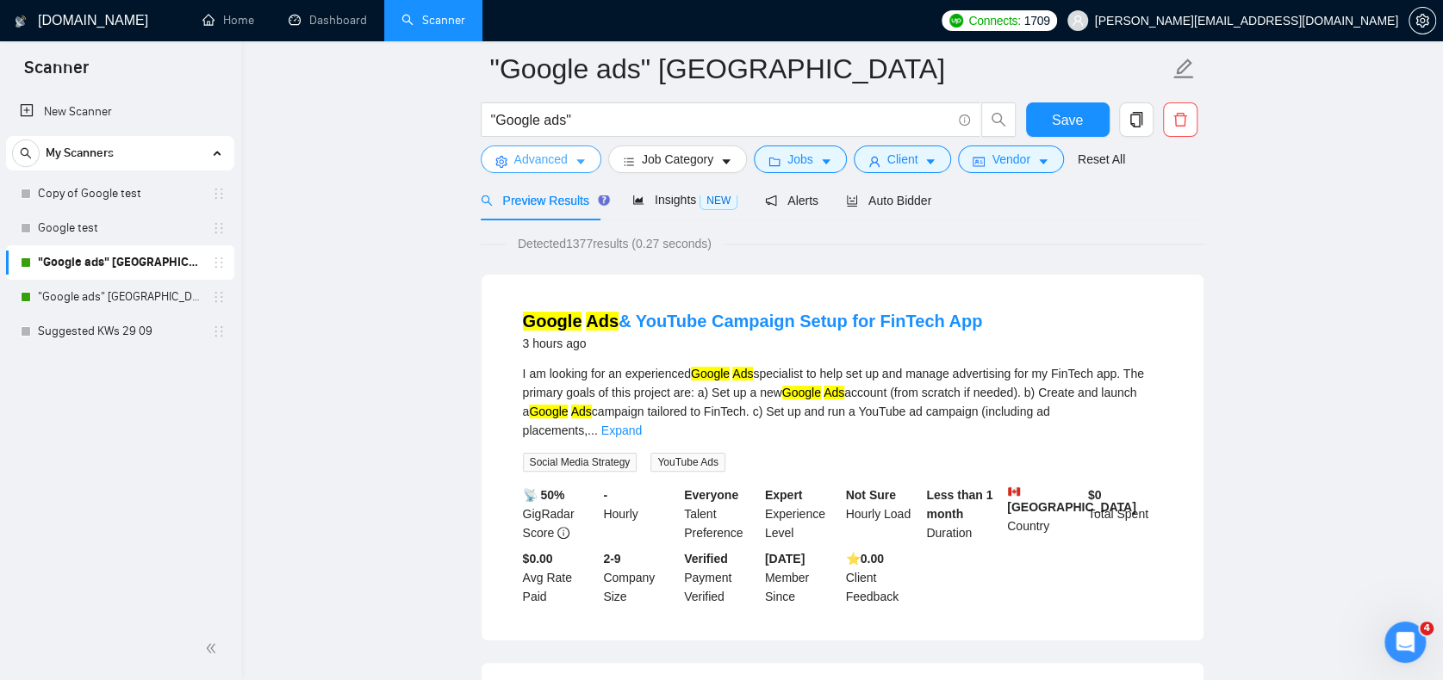
click at [537, 146] on button "Advanced" at bounding box center [541, 160] width 121 height 28
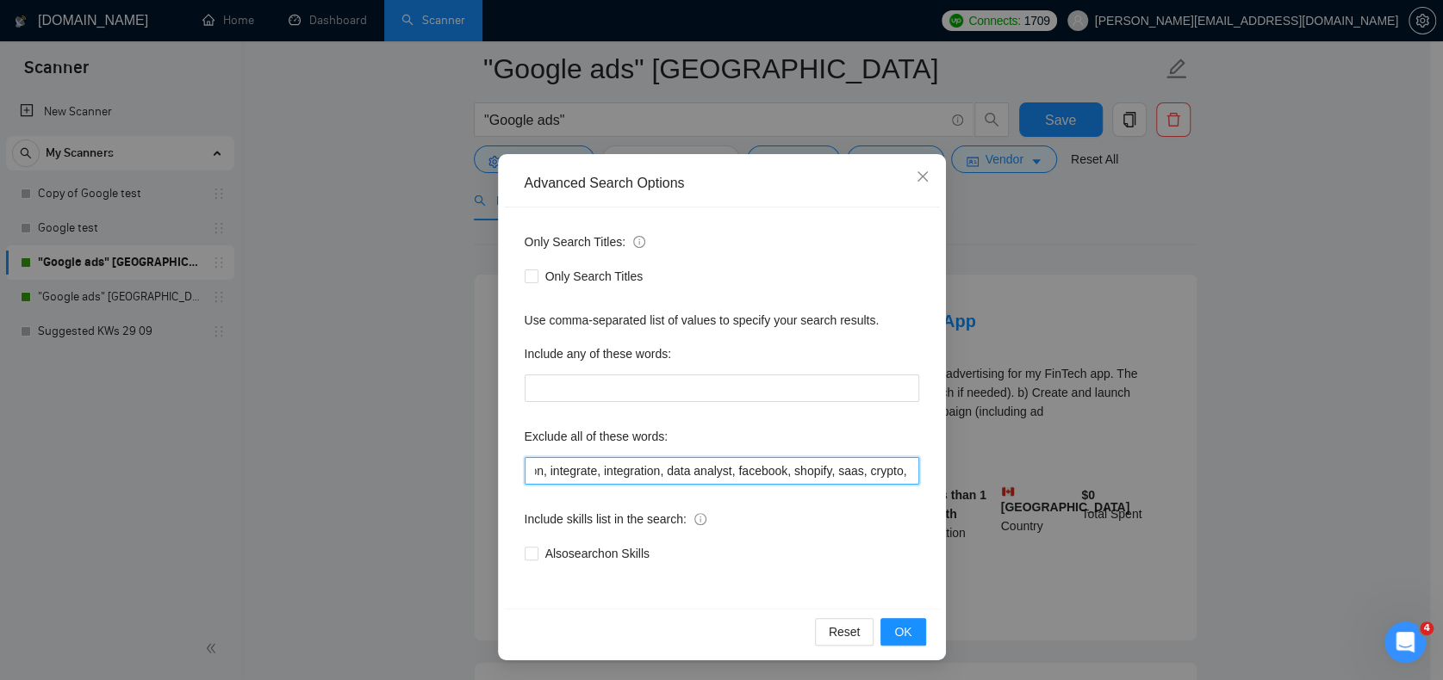
scroll to position [0, 770]
drag, startPoint x: 785, startPoint y: 469, endPoint x: 1014, endPoint y: 474, distance: 228.3
click at [1014, 474] on div "Advanced Search Options Only Search Titles: Only Search Titles Use comma-separa…" at bounding box center [721, 340] width 1443 height 680
click at [875, 462] on input "ecommerce, e-commerce, spanish, meta, full-time, full time, suspended, suspensi…" at bounding box center [721, 471] width 394 height 28
click at [903, 473] on input "ecommerce, e-commerce, spanish, meta, full-time, full time, suspended, suspensi…" at bounding box center [721, 471] width 394 height 28
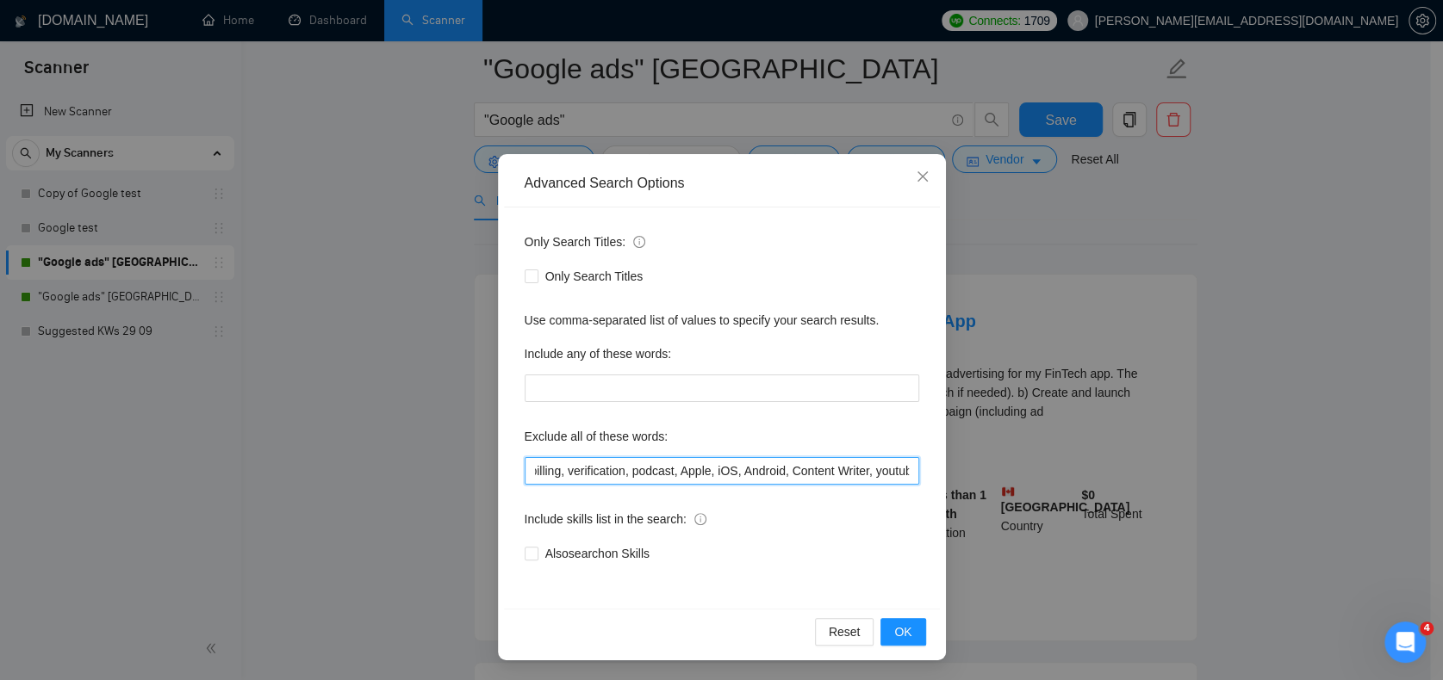
scroll to position [0, 0]
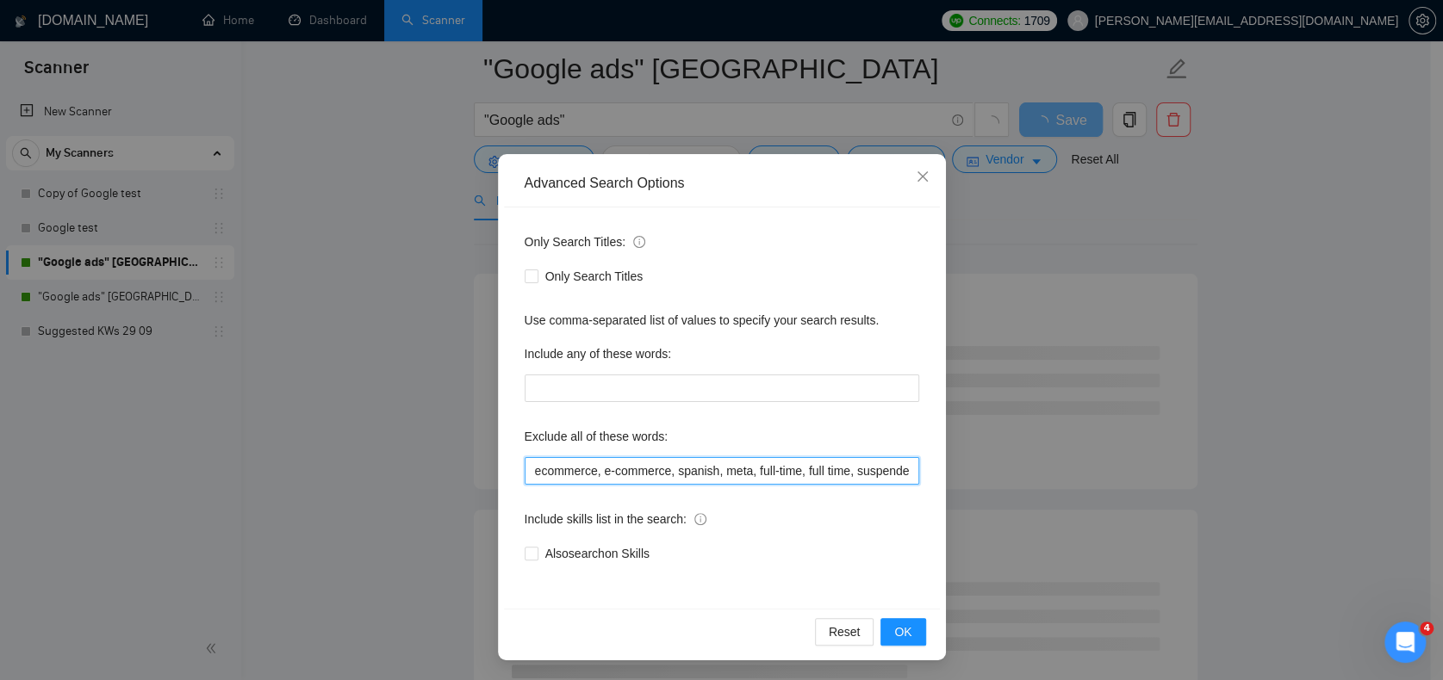
drag, startPoint x: 643, startPoint y: 473, endPoint x: 332, endPoint y: 472, distance: 311.8
click at [332, 471] on div "Advanced Search Options Only Search Titles: Only Search Titles Use comma-separa…" at bounding box center [721, 340] width 1443 height 680
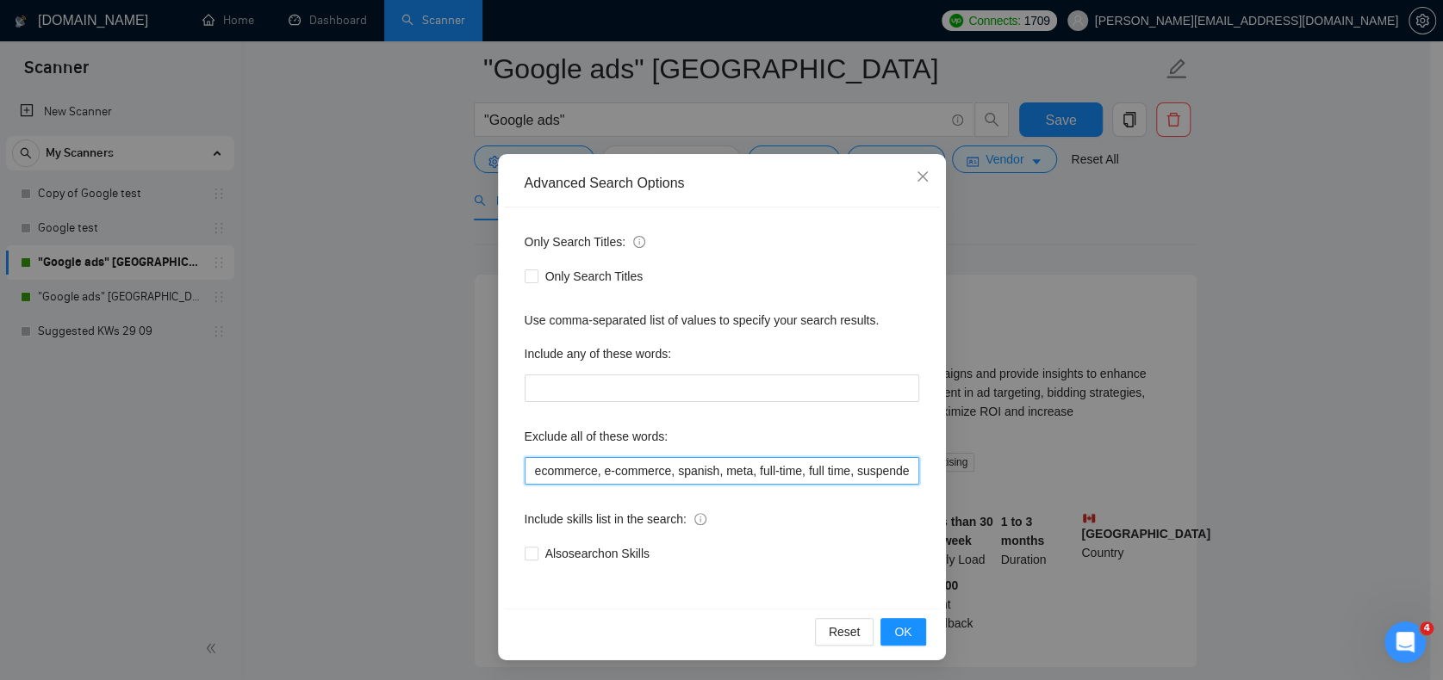
click at [797, 477] on input "ecommerce, e-commerce, spanish, meta, full-time, full time, suspended, suspensi…" at bounding box center [721, 471] width 394 height 28
type input "ecommerce, e-commerce, spanish, meta, full-time, full time, suspended, suspensi…"
click at [897, 630] on span "OK" at bounding box center [902, 632] width 17 height 19
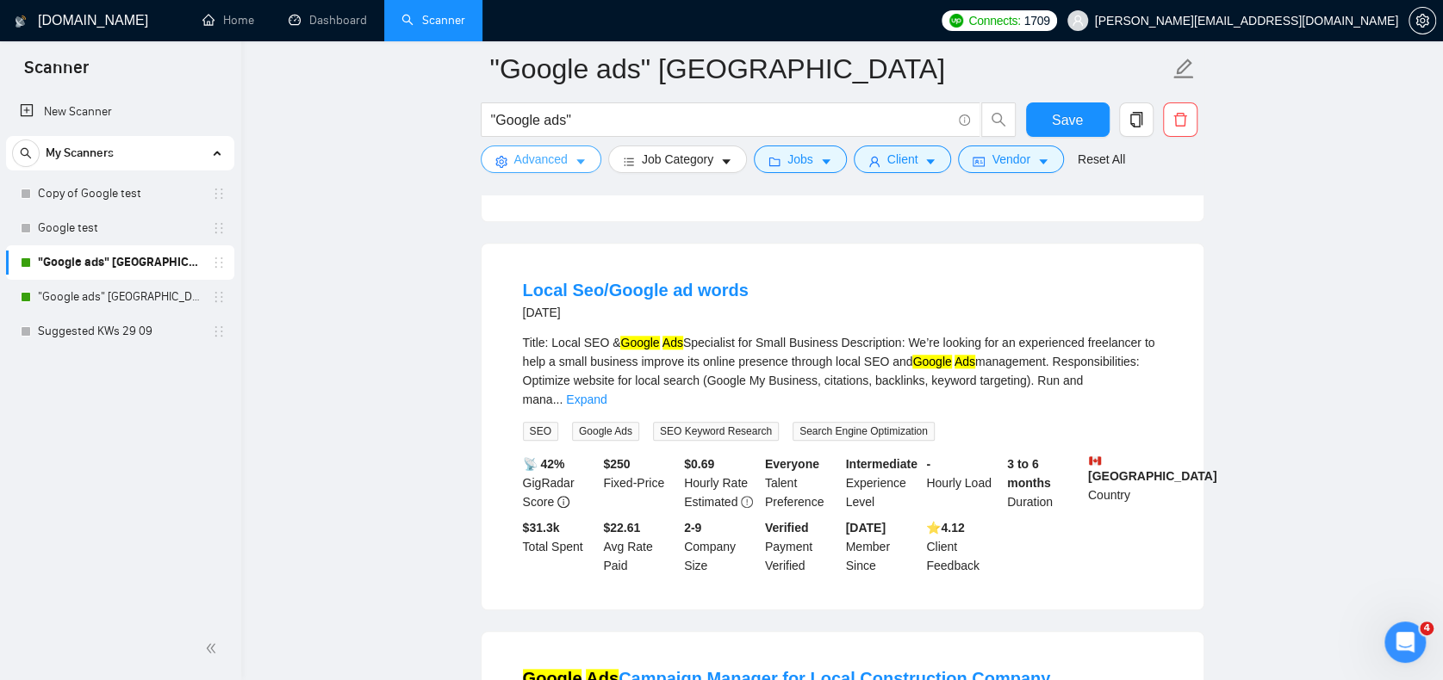
scroll to position [1206, 0]
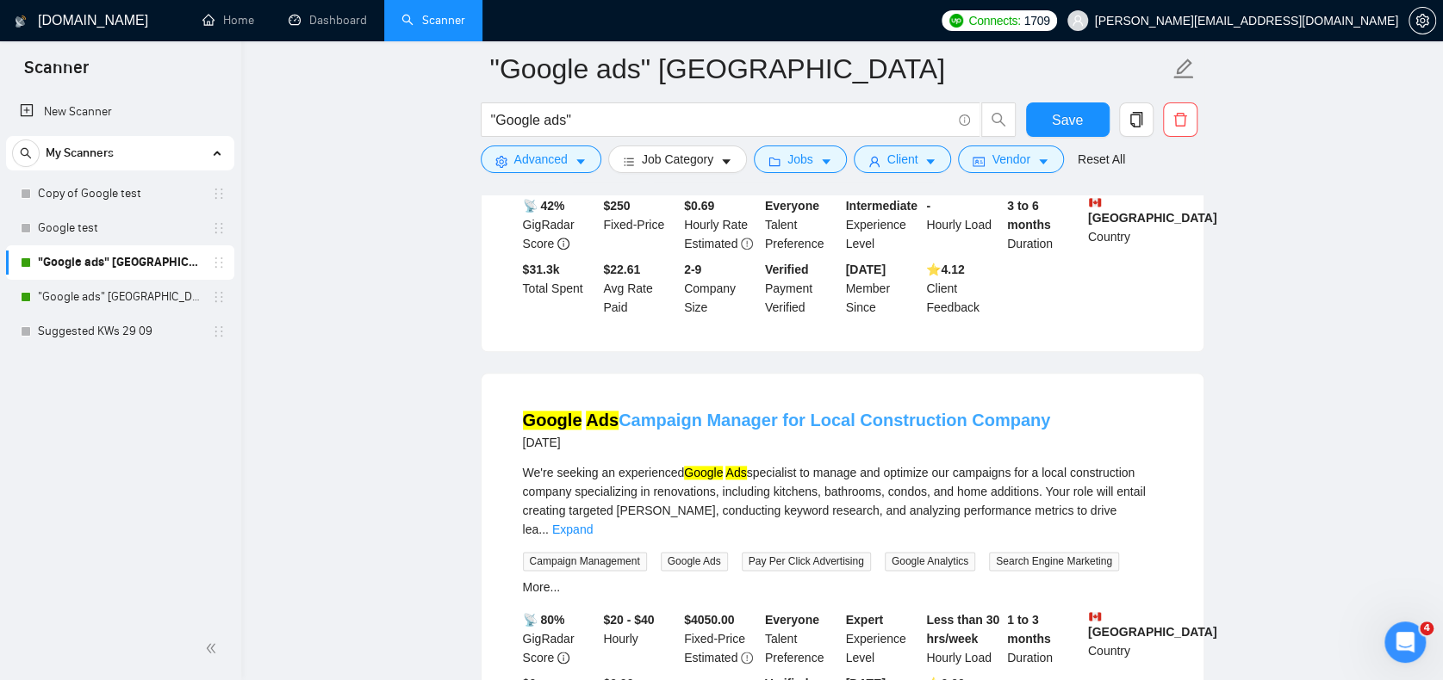
click at [711, 411] on link "Google Ads Campaign Manager for Local Construction Company" at bounding box center [787, 420] width 528 height 19
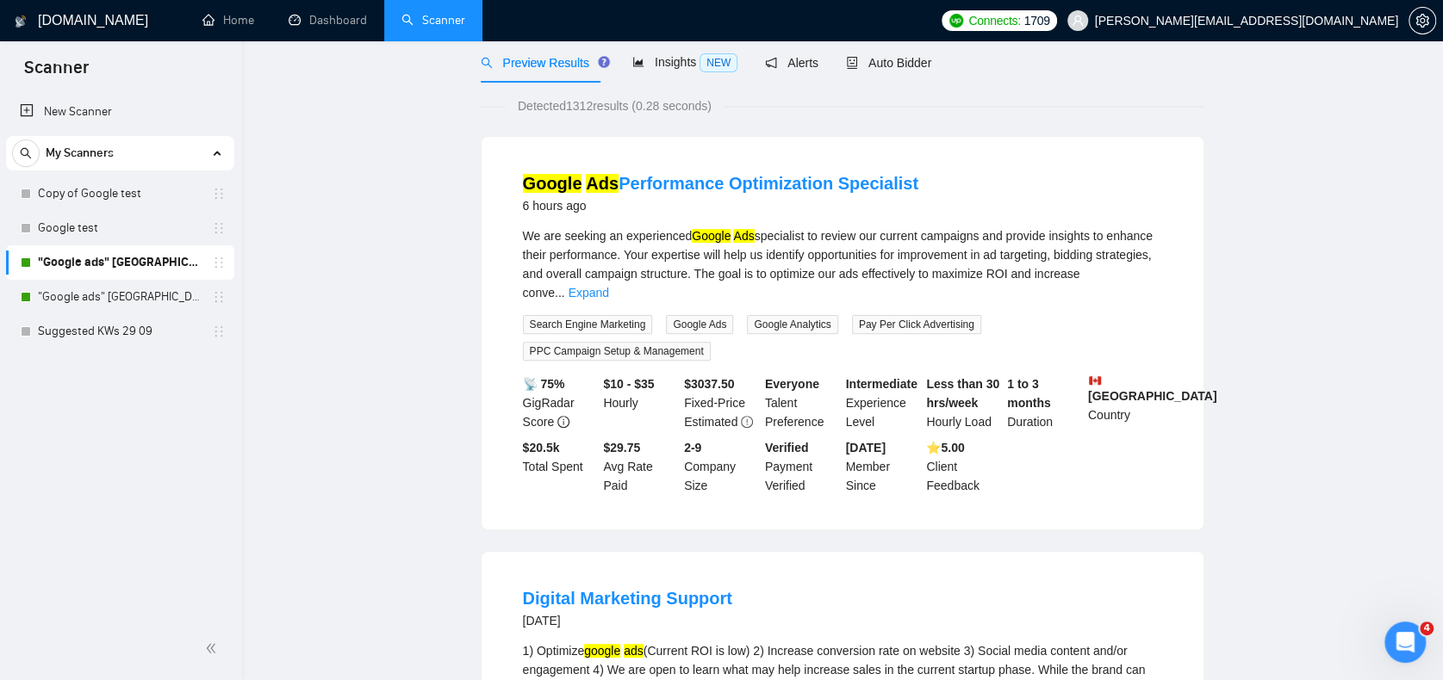
scroll to position [0, 0]
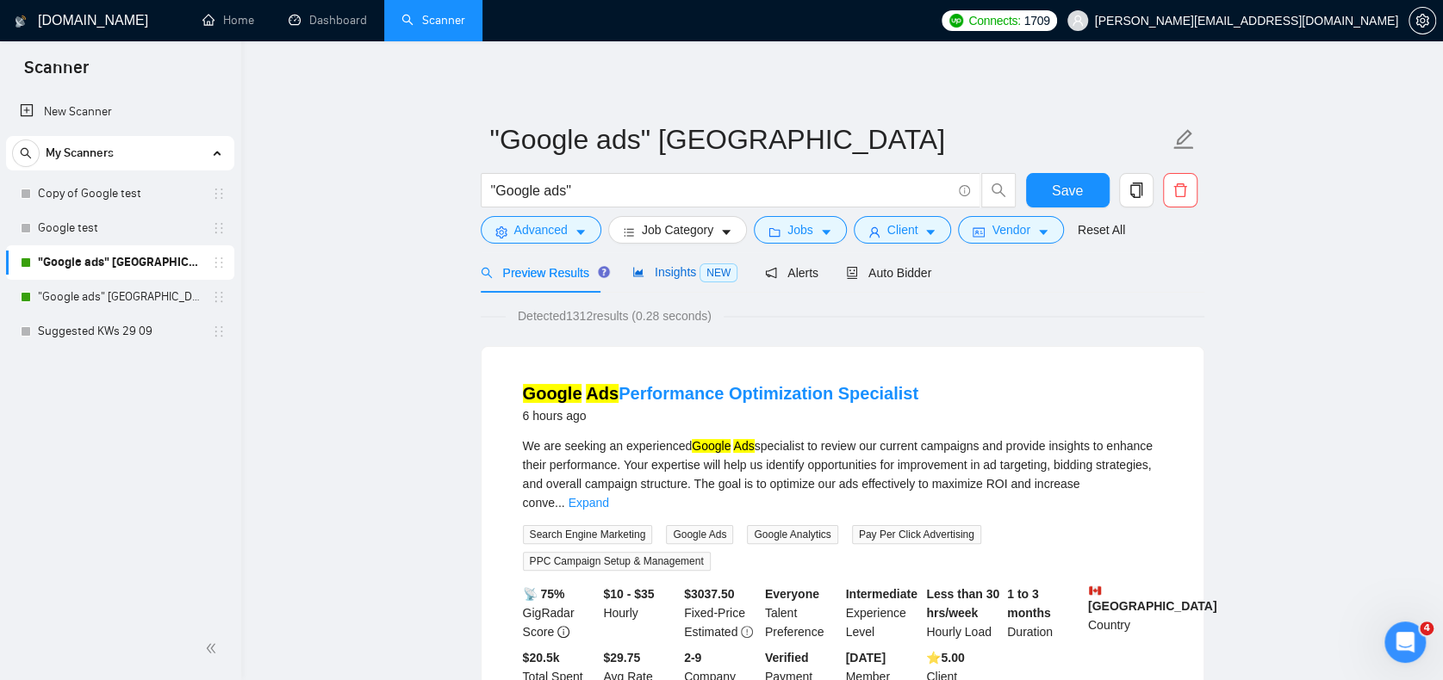
click at [682, 272] on span "Insights NEW" at bounding box center [684, 272] width 105 height 14
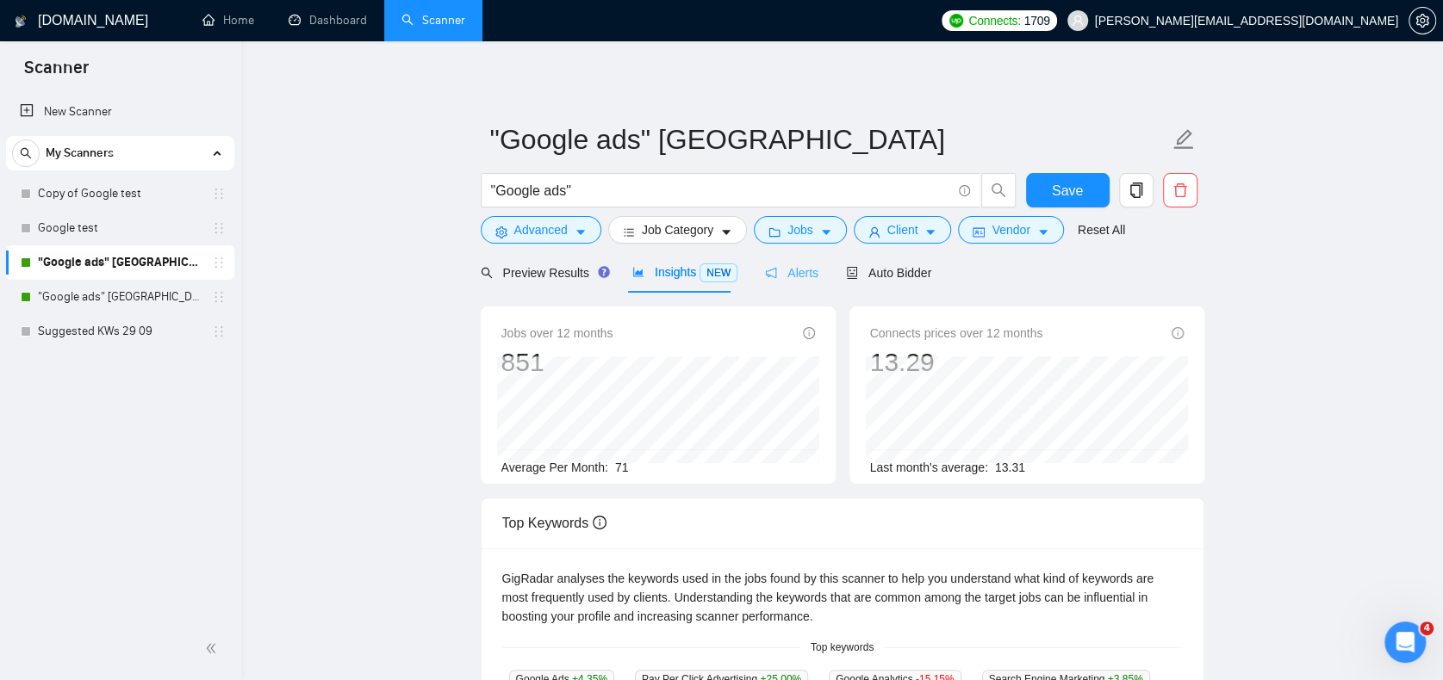
click at [777, 288] on div "Alerts" at bounding box center [791, 272] width 53 height 40
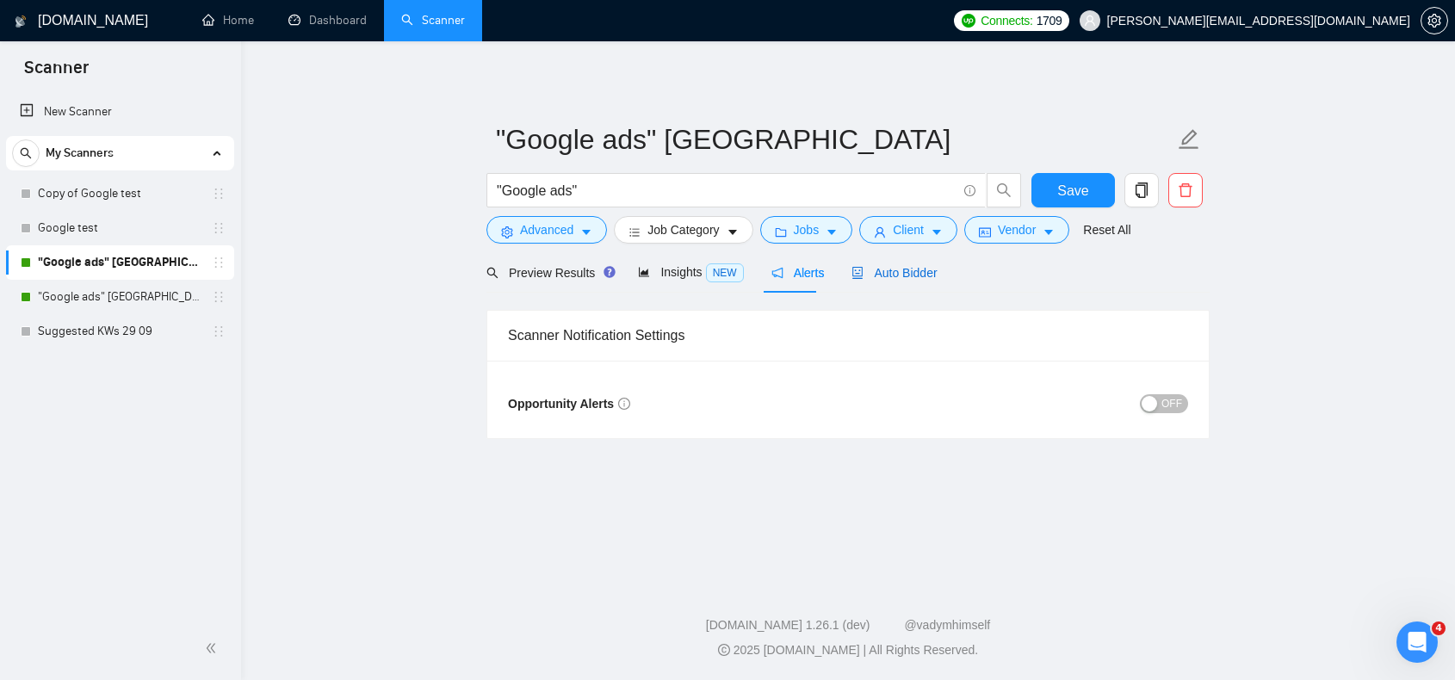
click at [888, 279] on span "Auto Bidder" at bounding box center [894, 273] width 85 height 14
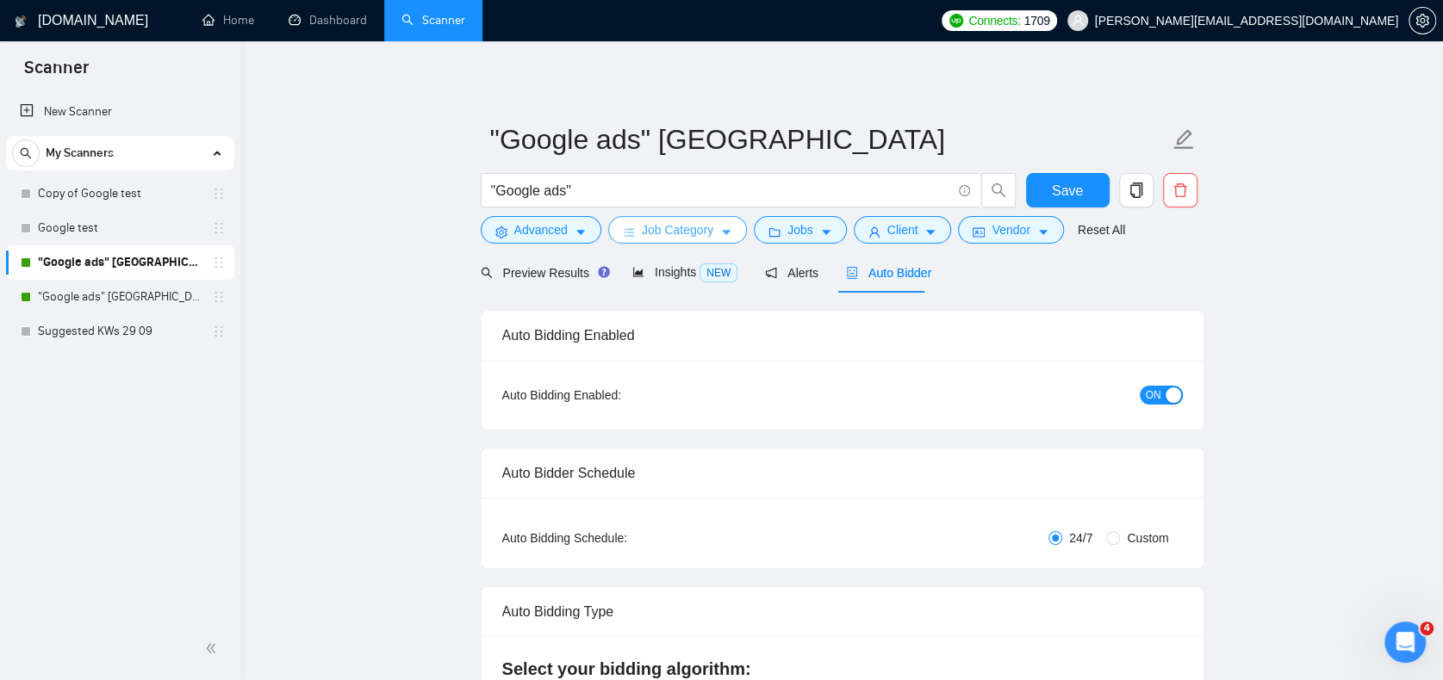
click at [665, 233] on span "Job Category" at bounding box center [677, 229] width 71 height 19
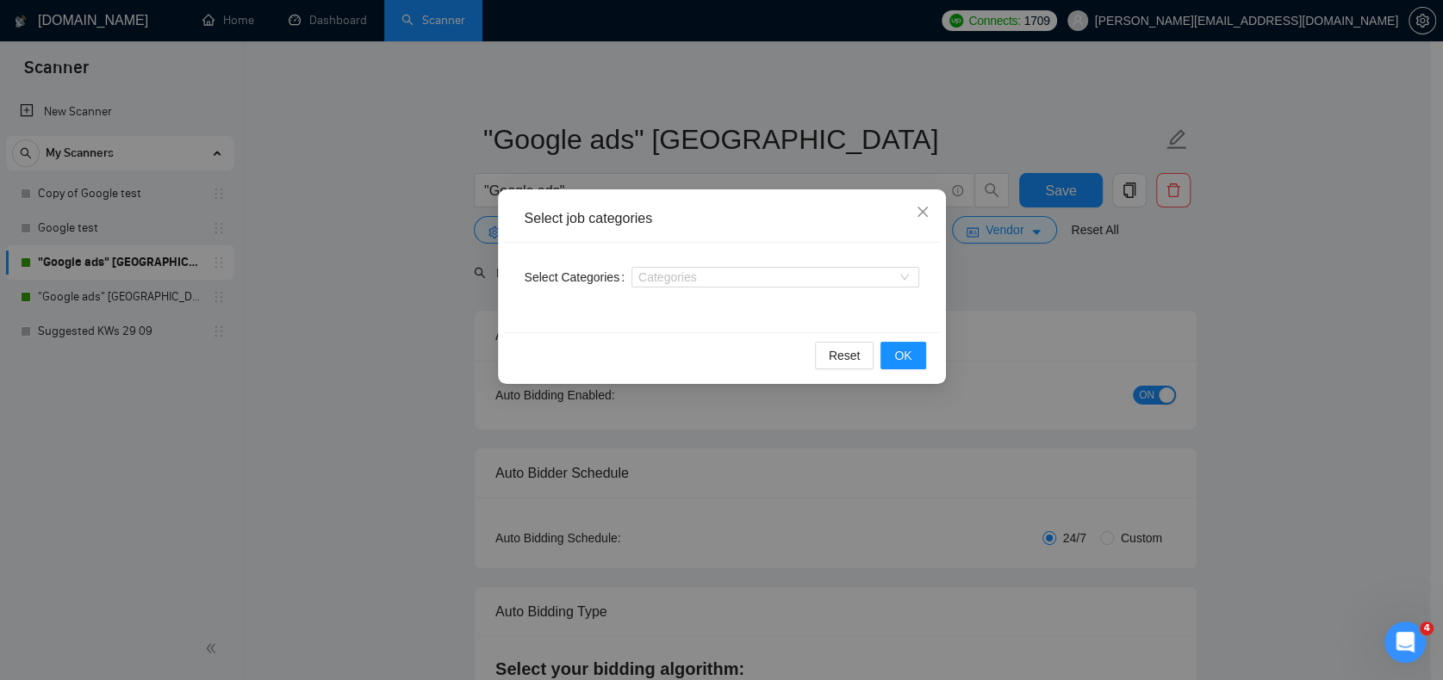
click at [1073, 295] on div "Select job categories Select Categories Categories Reset OK" at bounding box center [721, 340] width 1443 height 680
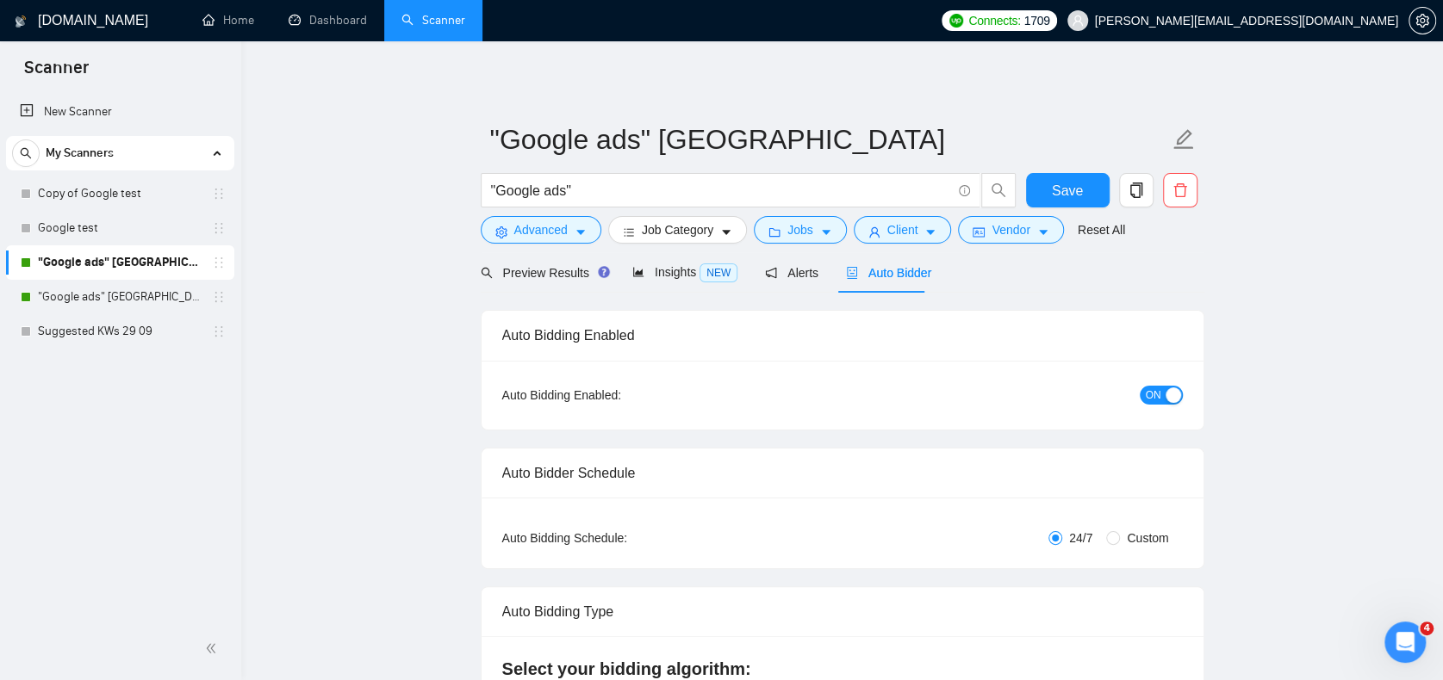
click at [599, 285] on div "Preview Results Insights NEW Alerts Auto Bidder" at bounding box center [706, 272] width 451 height 40
click at [578, 282] on div "Preview Results" at bounding box center [543, 273] width 124 height 19
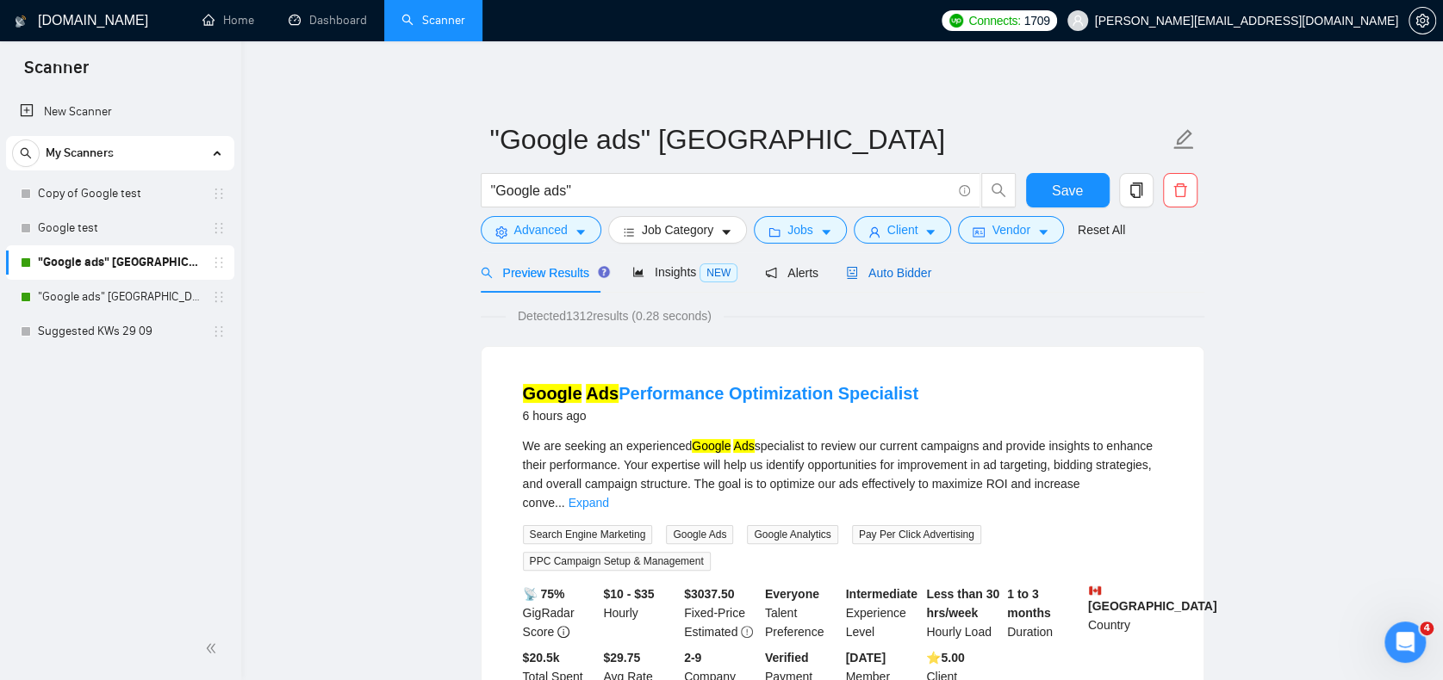
click at [910, 276] on span "Auto Bidder" at bounding box center [888, 273] width 85 height 14
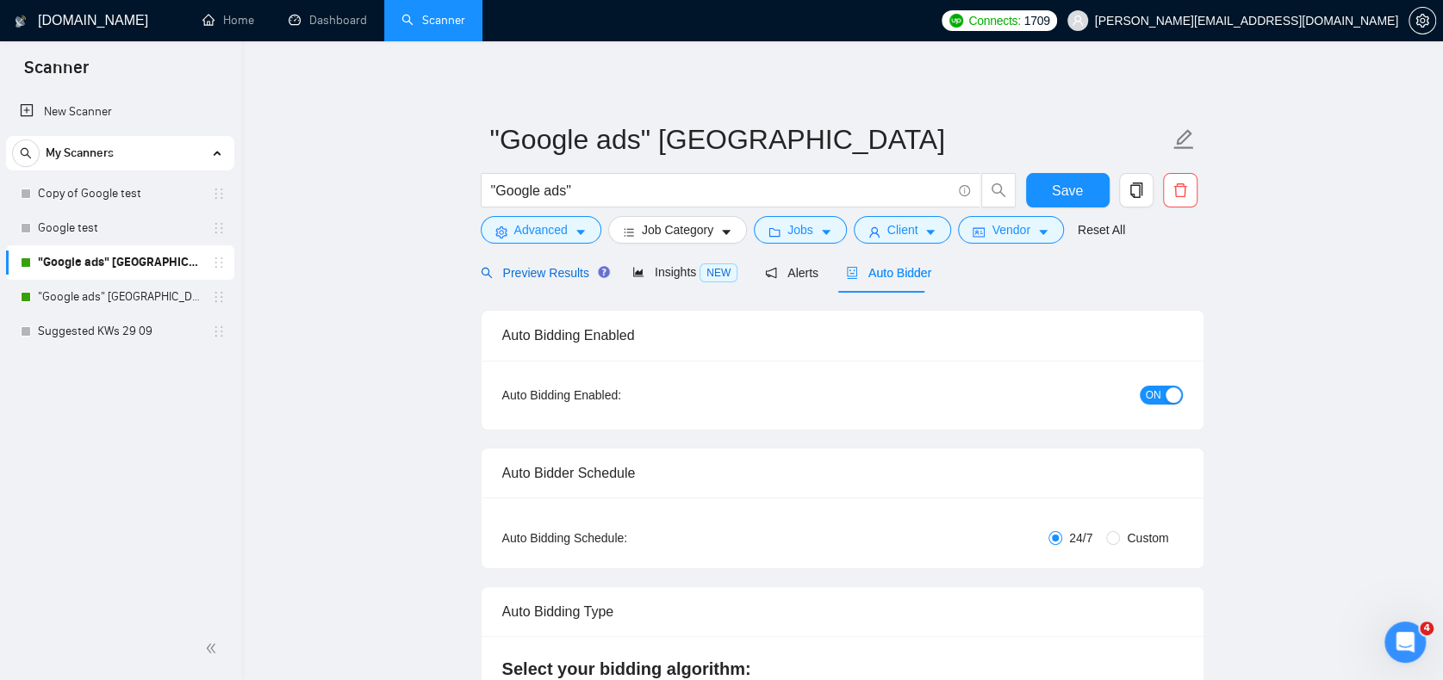
click at [562, 273] on span "Preview Results" at bounding box center [543, 273] width 124 height 14
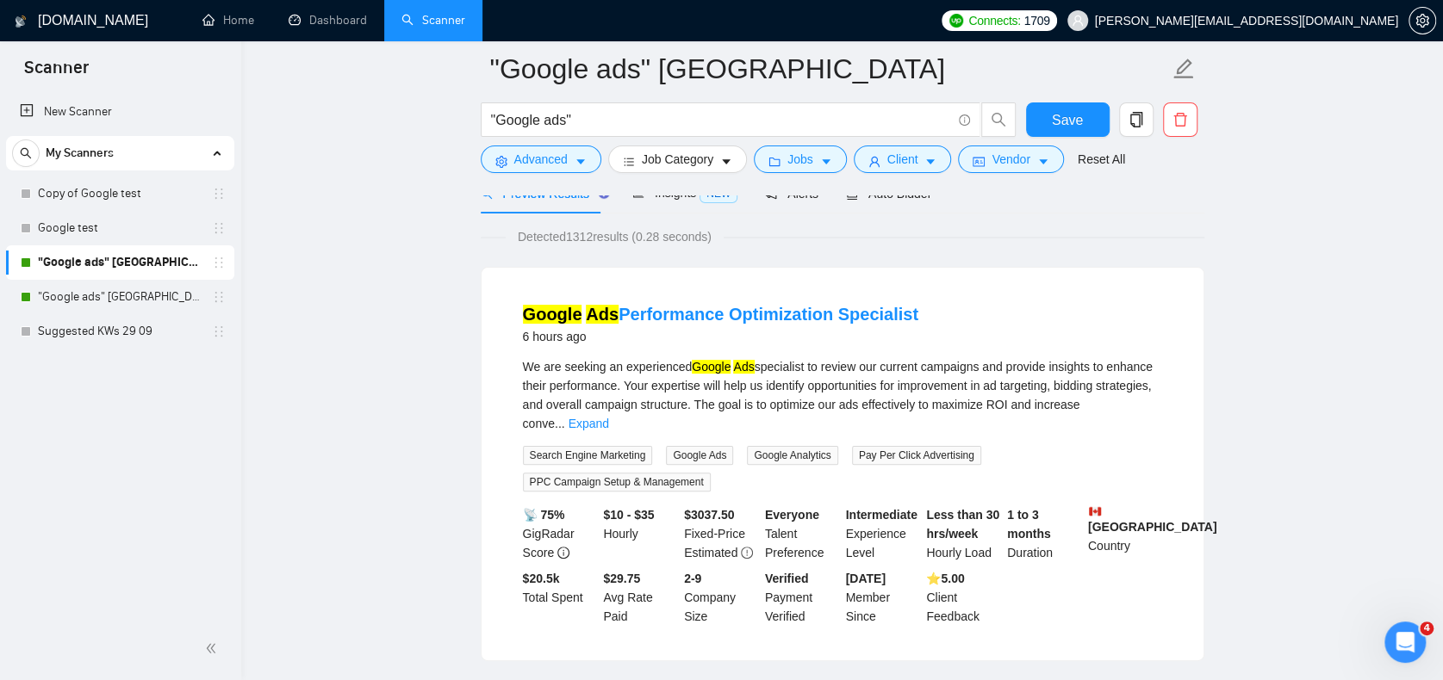
scroll to position [86, 0]
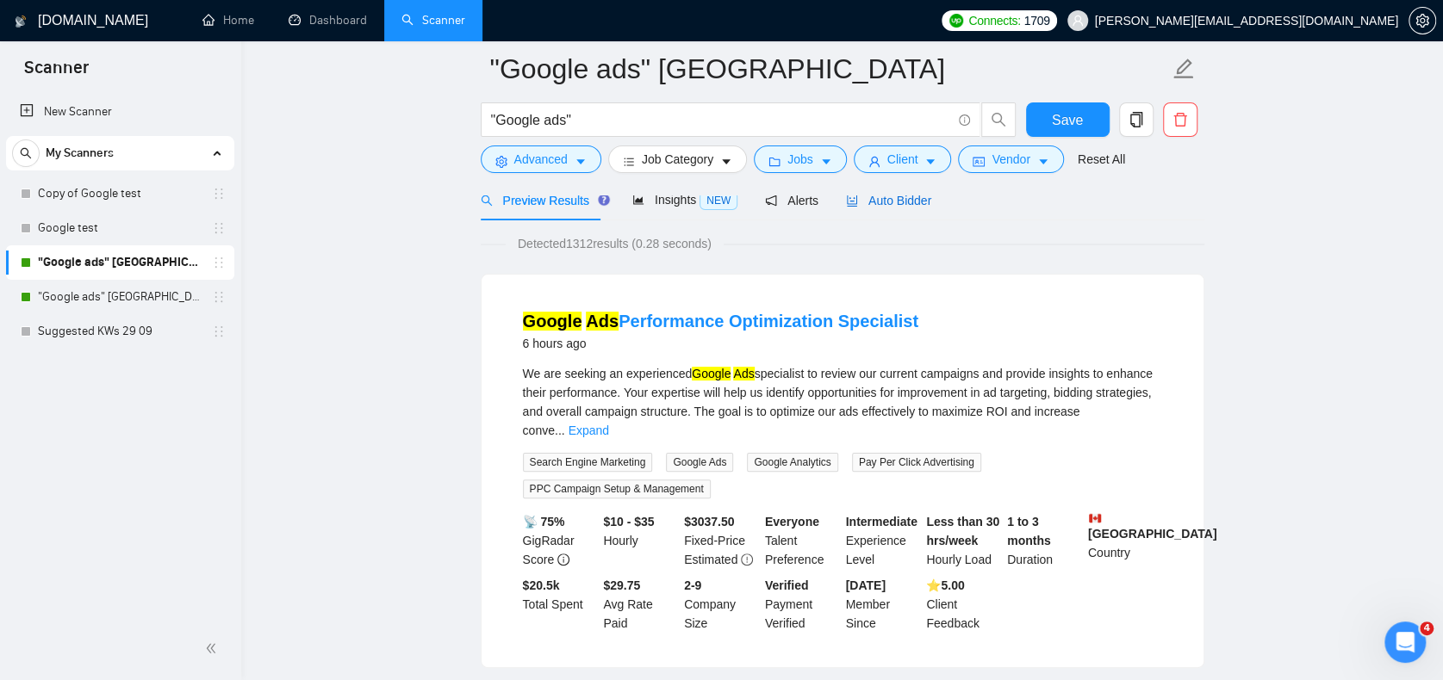
click at [882, 201] on span "Auto Bidder" at bounding box center [888, 201] width 85 height 14
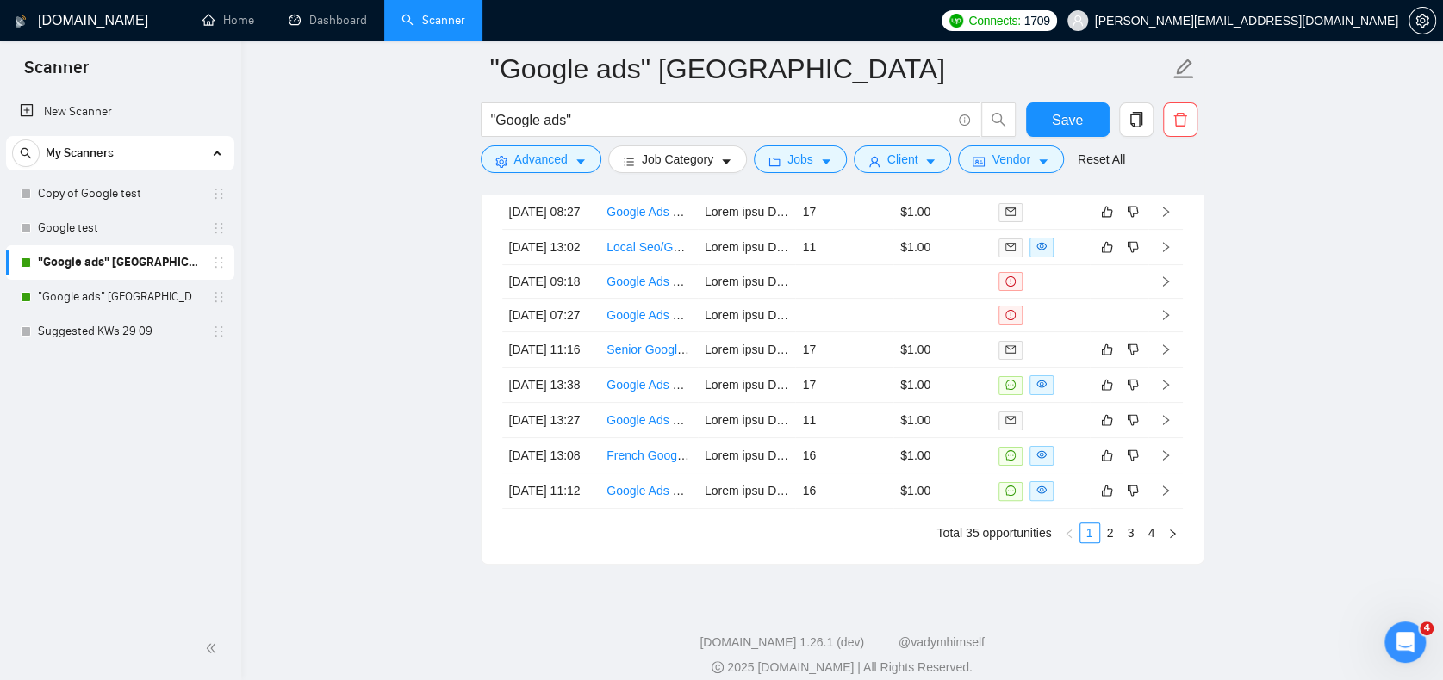
scroll to position [4378, 0]
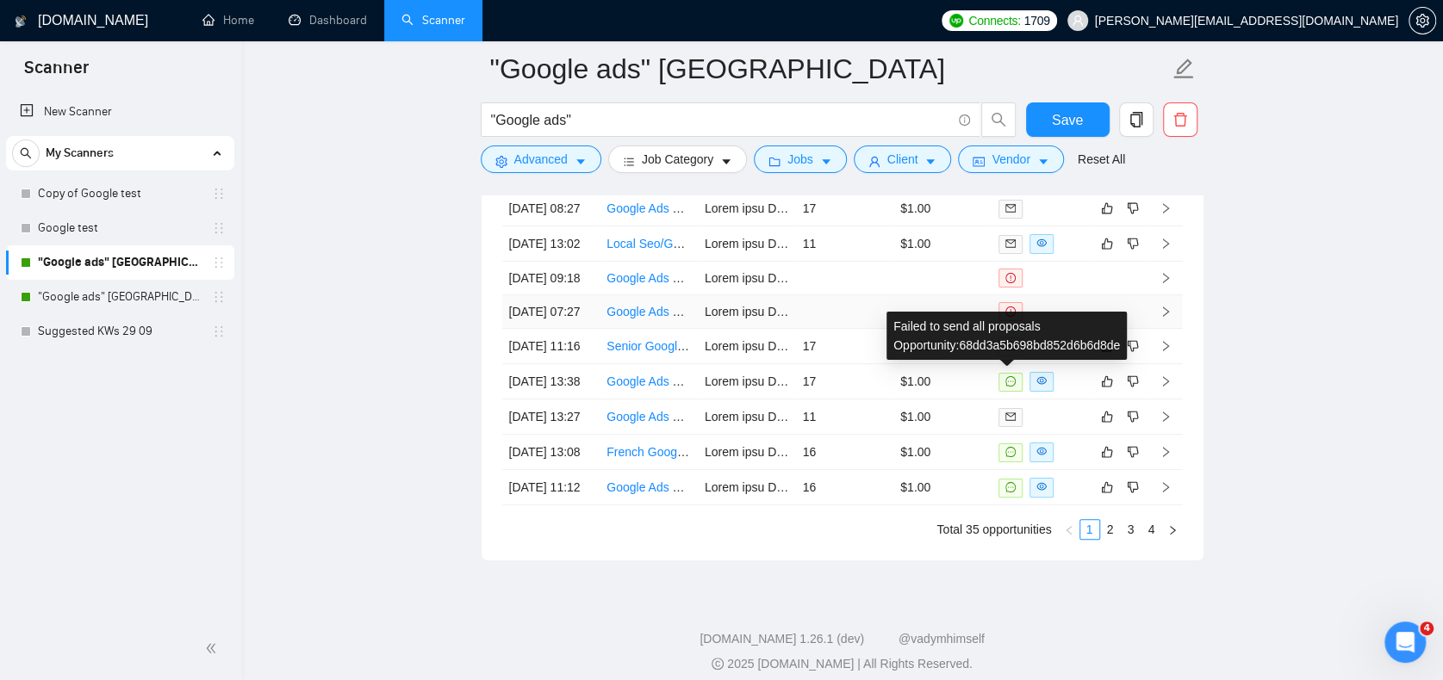
click at [1011, 317] on icon "exclamation-circle" at bounding box center [1010, 312] width 10 height 10
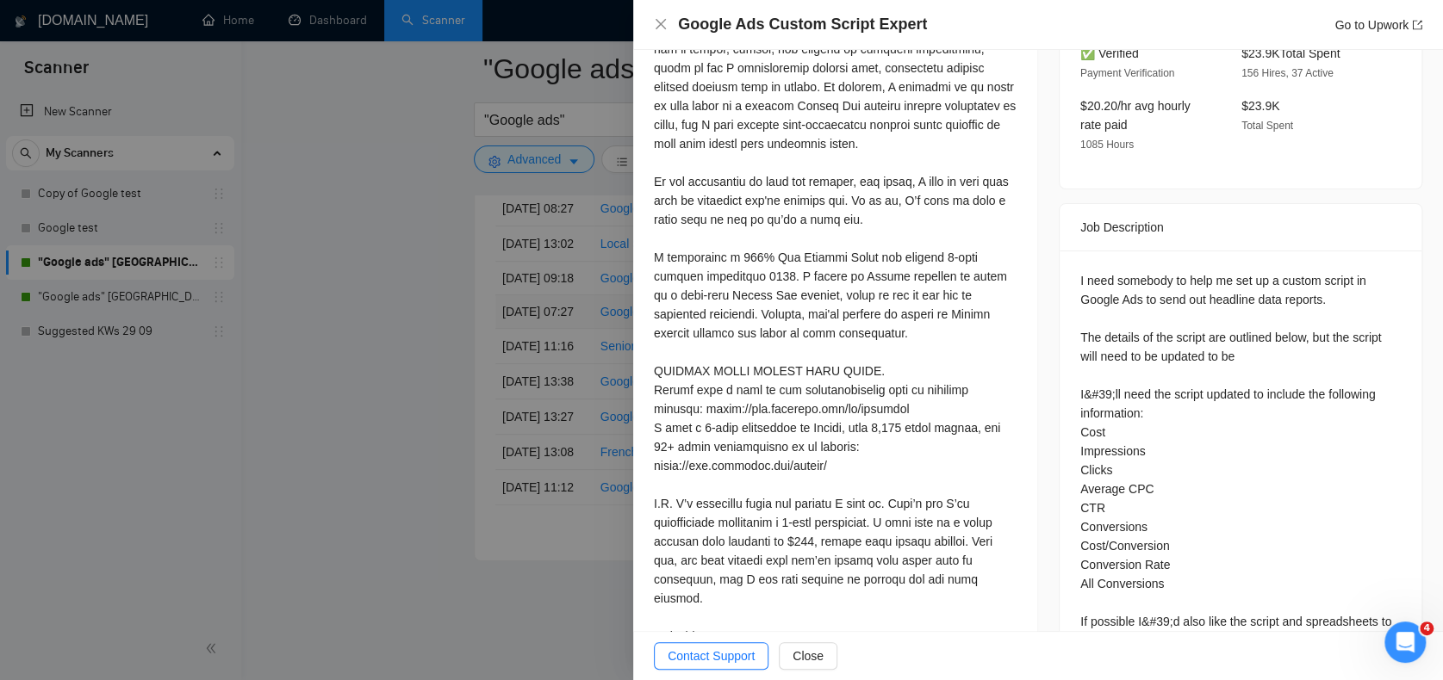
scroll to position [775, 0]
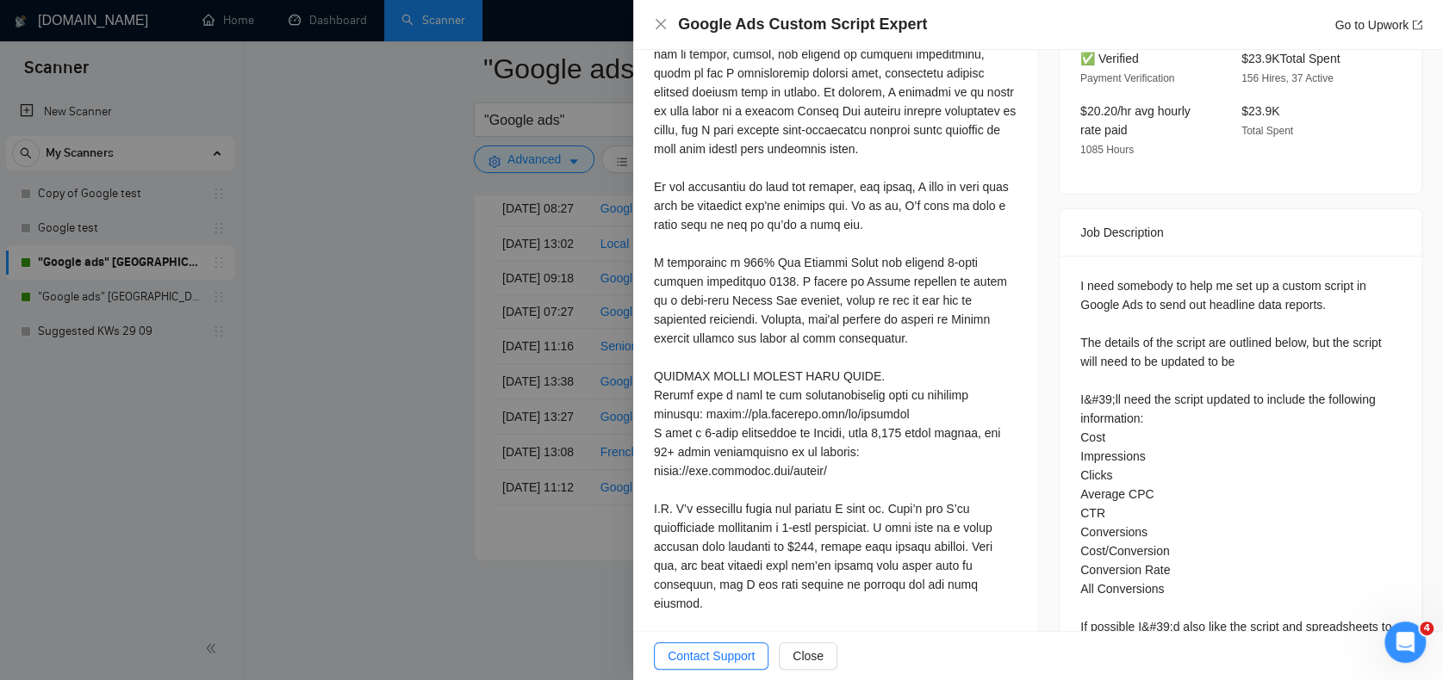
click at [467, 287] on div at bounding box center [721, 340] width 1443 height 680
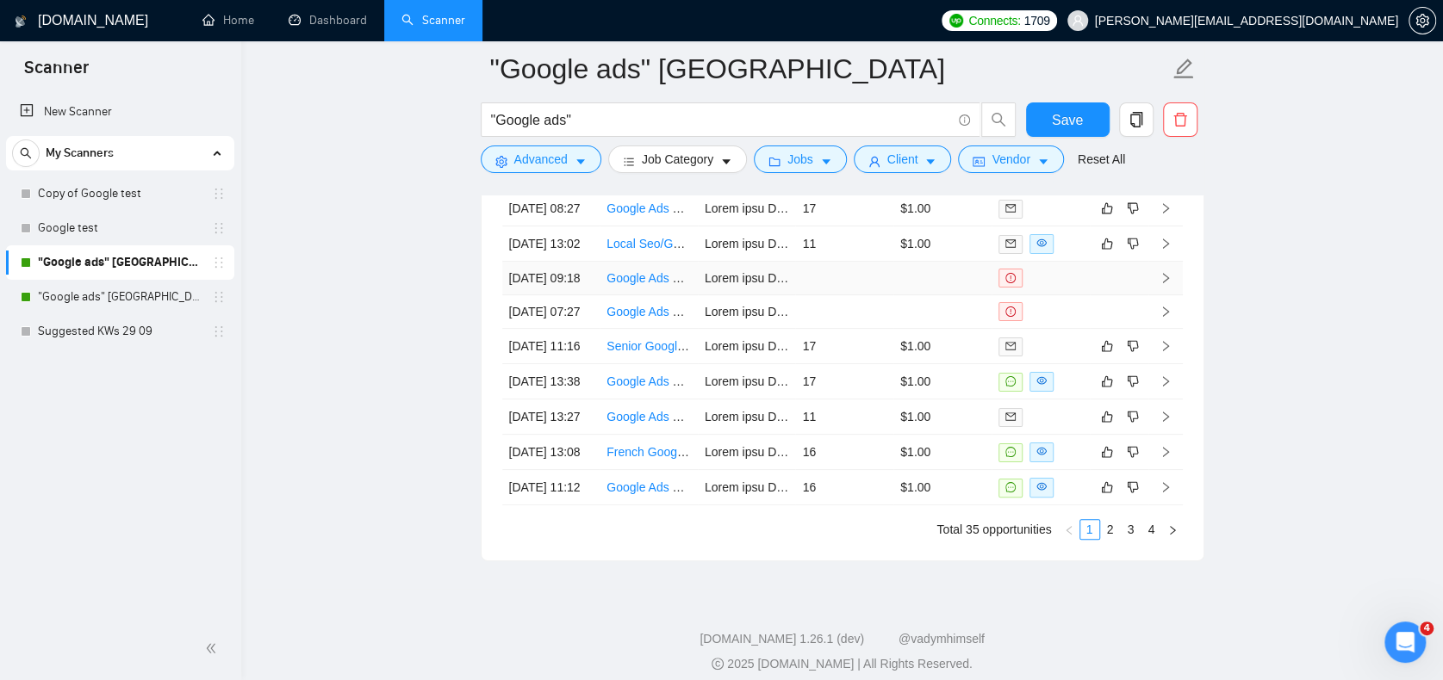
click at [674, 285] on link "Google Ads Campaign Manager for Local Construction Company" at bounding box center [779, 278] width 347 height 14
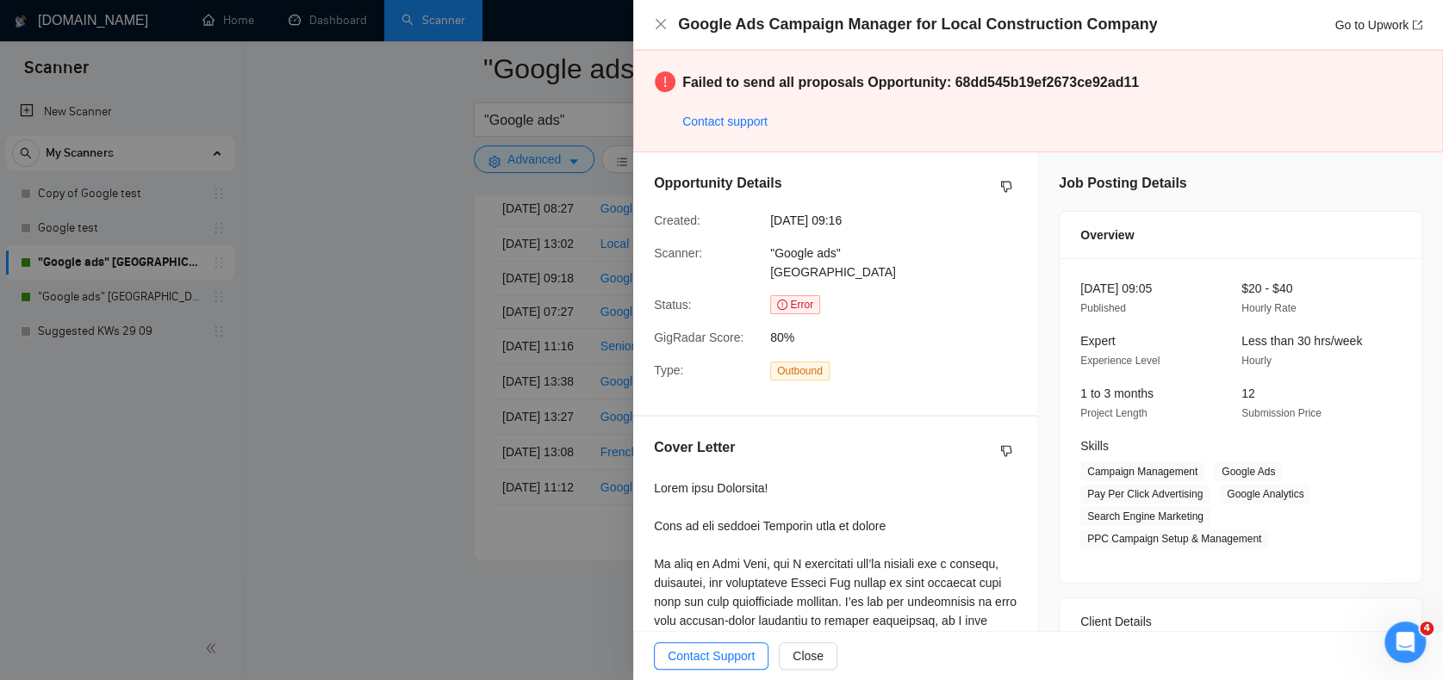
click at [700, 121] on link "Contact support" at bounding box center [724, 122] width 85 height 14
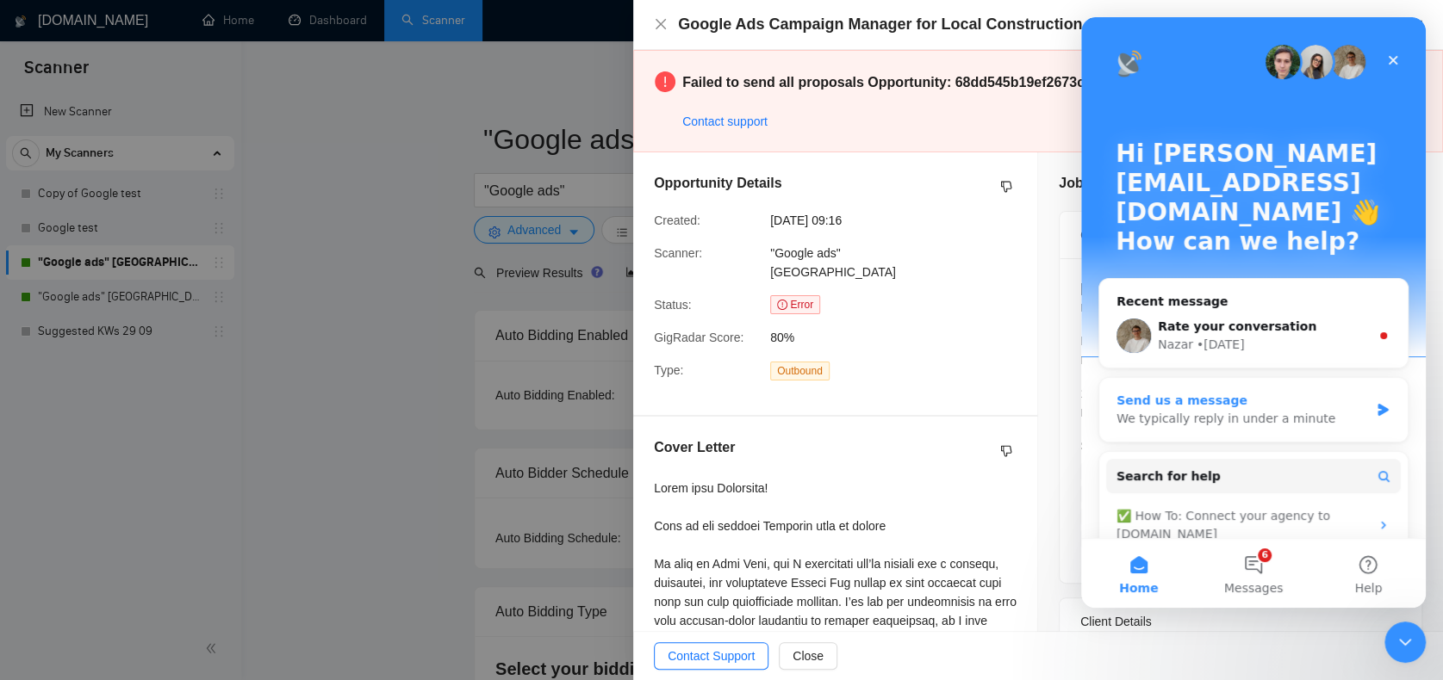
click at [1227, 410] on div "We typically reply in under a minute" at bounding box center [1242, 419] width 252 height 18
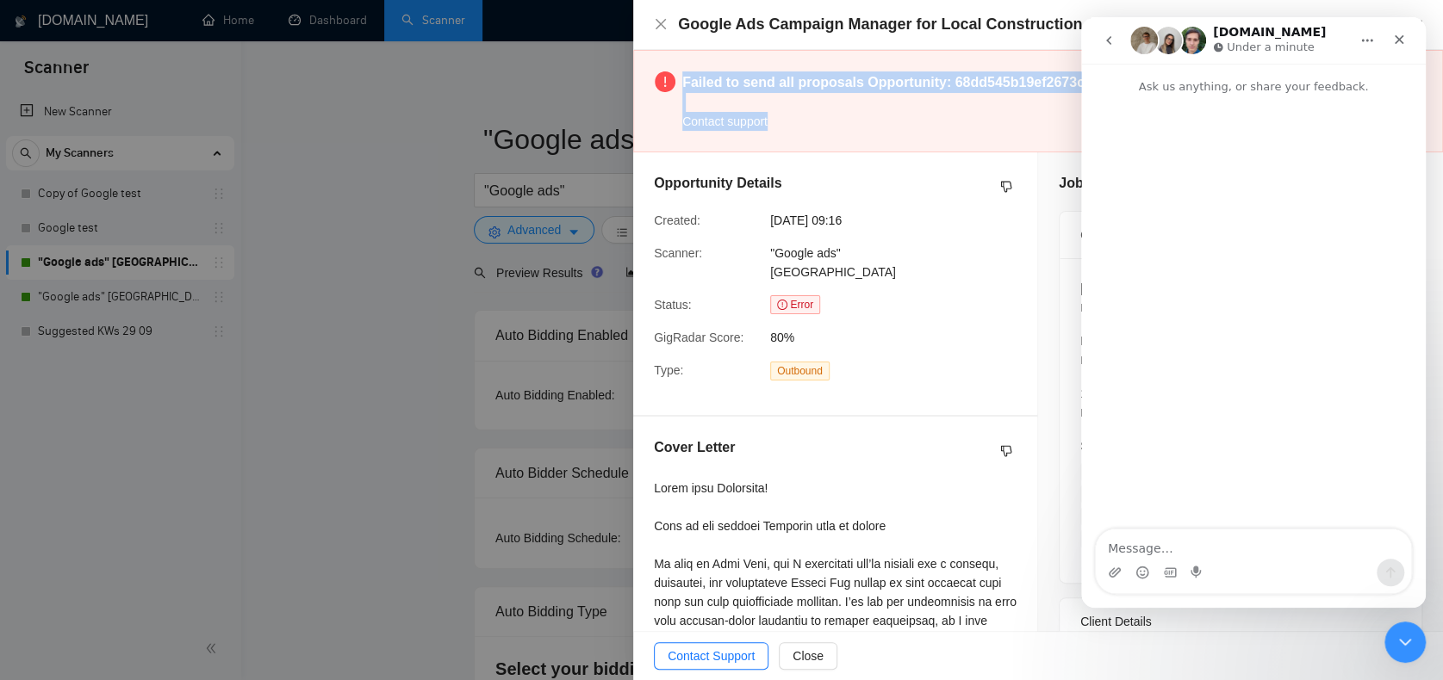
drag, startPoint x: 684, startPoint y: 78, endPoint x: 825, endPoint y: 131, distance: 150.7
click at [825, 131] on div "Failed to send all proposals Opportunity: 68dd545b19ef2673ce92ad11 Contact supp…" at bounding box center [1038, 101] width 810 height 102
copy div "Failed to send all proposals Opportunity: 68dd545b19ef2673ce92ad11 Contact supp…"
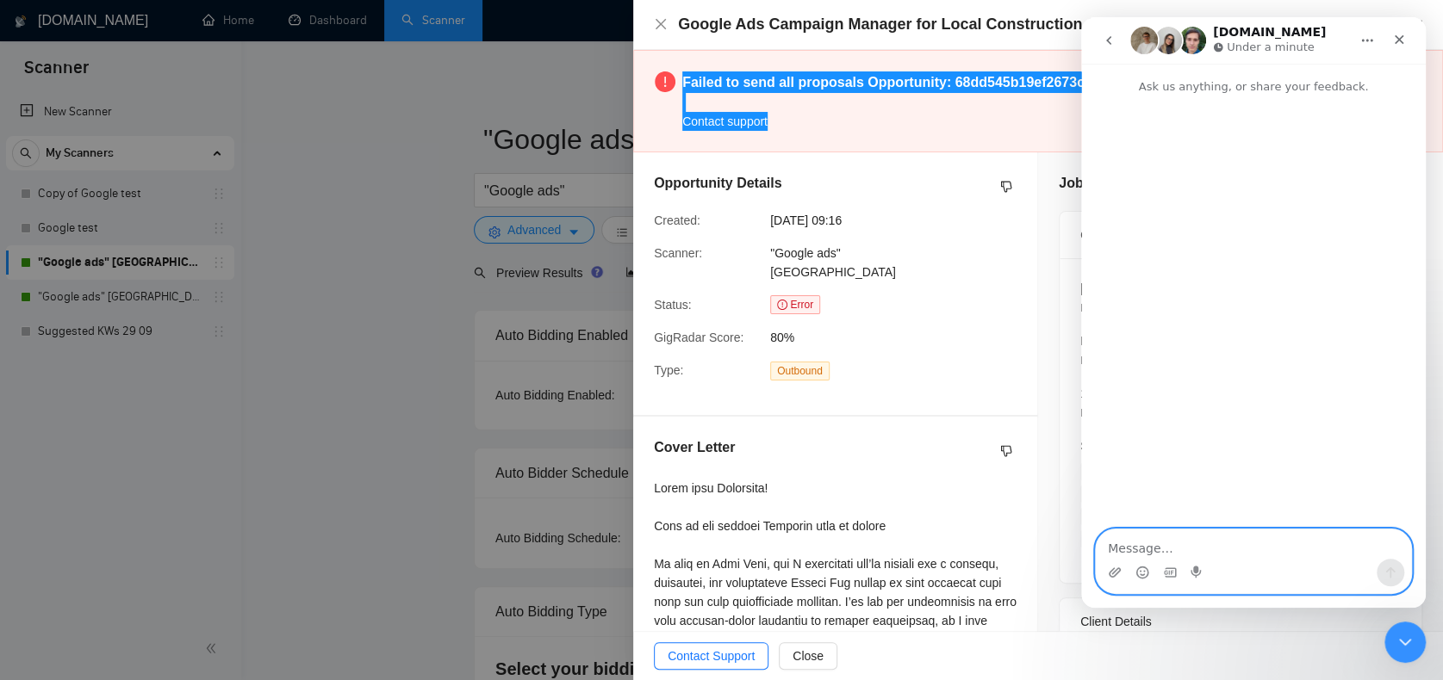
click at [1181, 557] on textarea "Message…" at bounding box center [1252, 544] width 315 height 29
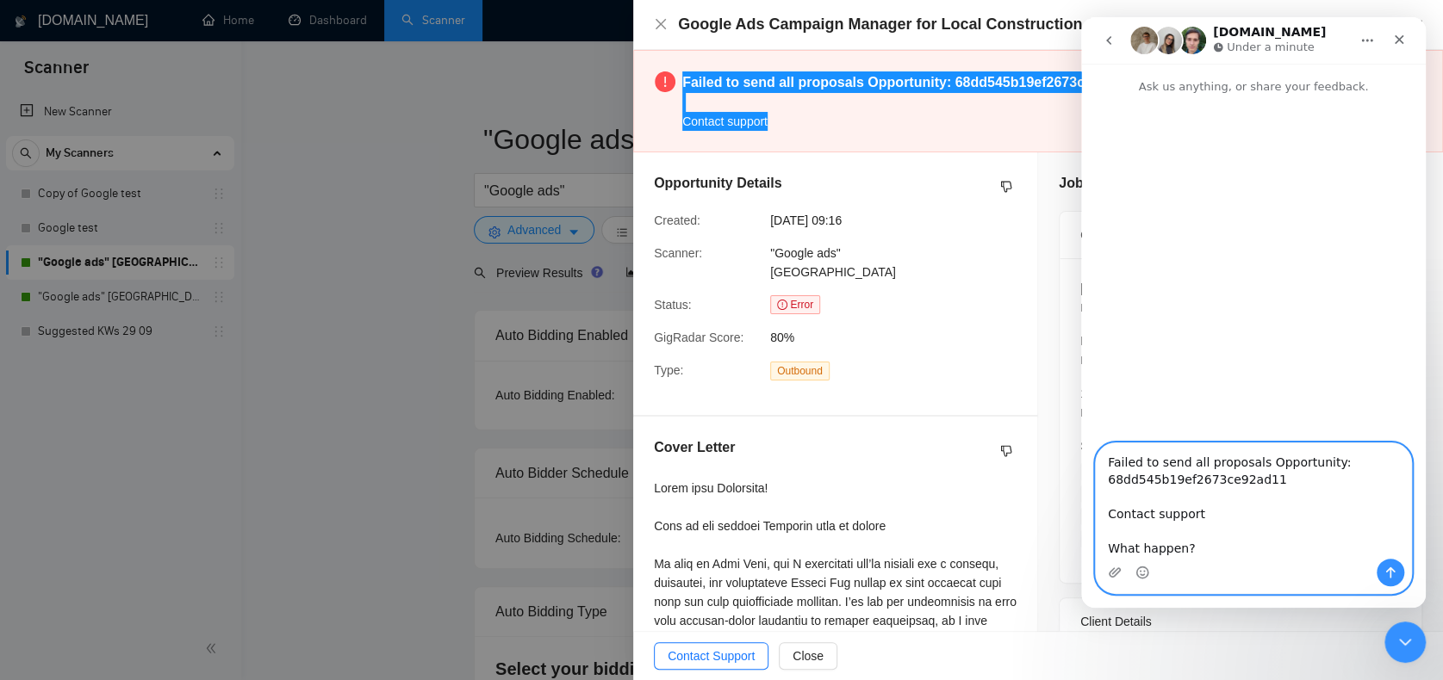
type textarea "Failed to send all proposals Opportunity: 68dd545b19ef2673ce92ad11 Contact supp…"
click at [1393, 568] on icon "Send a message…" at bounding box center [1390, 573] width 14 height 14
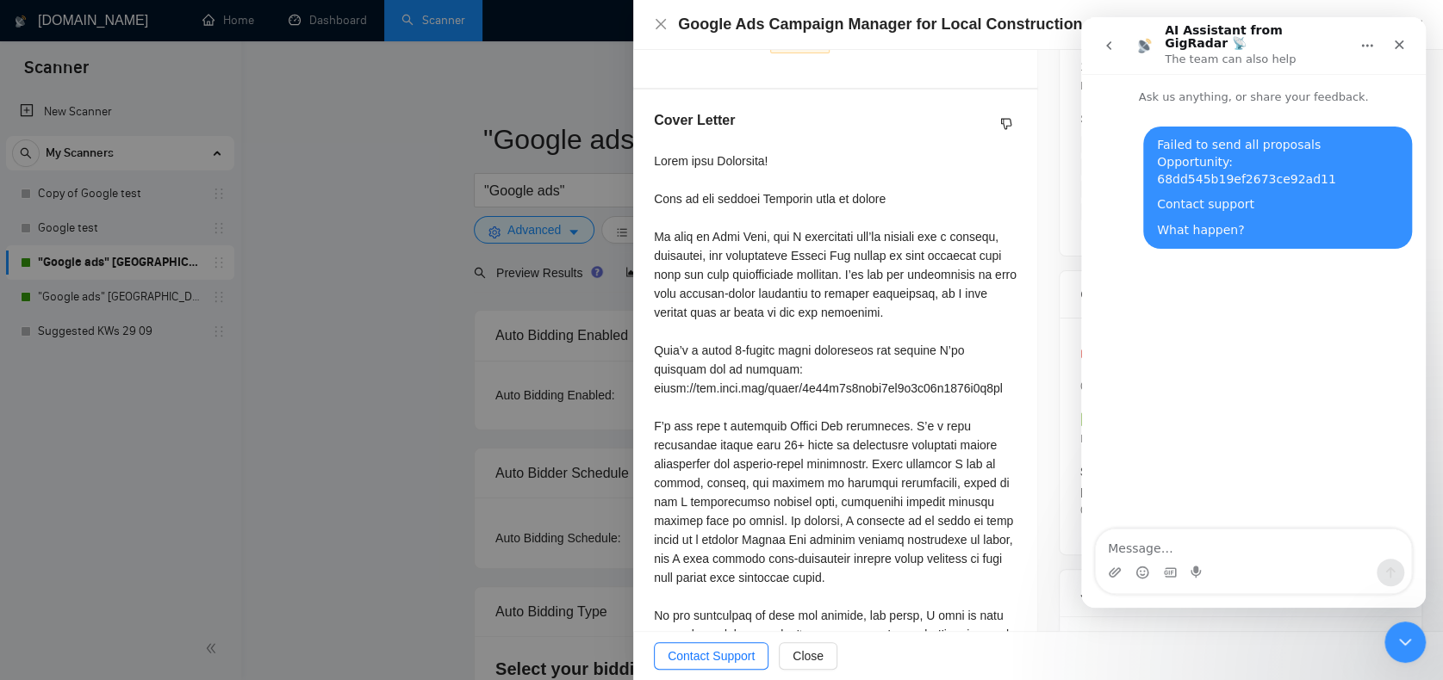
scroll to position [344, 0]
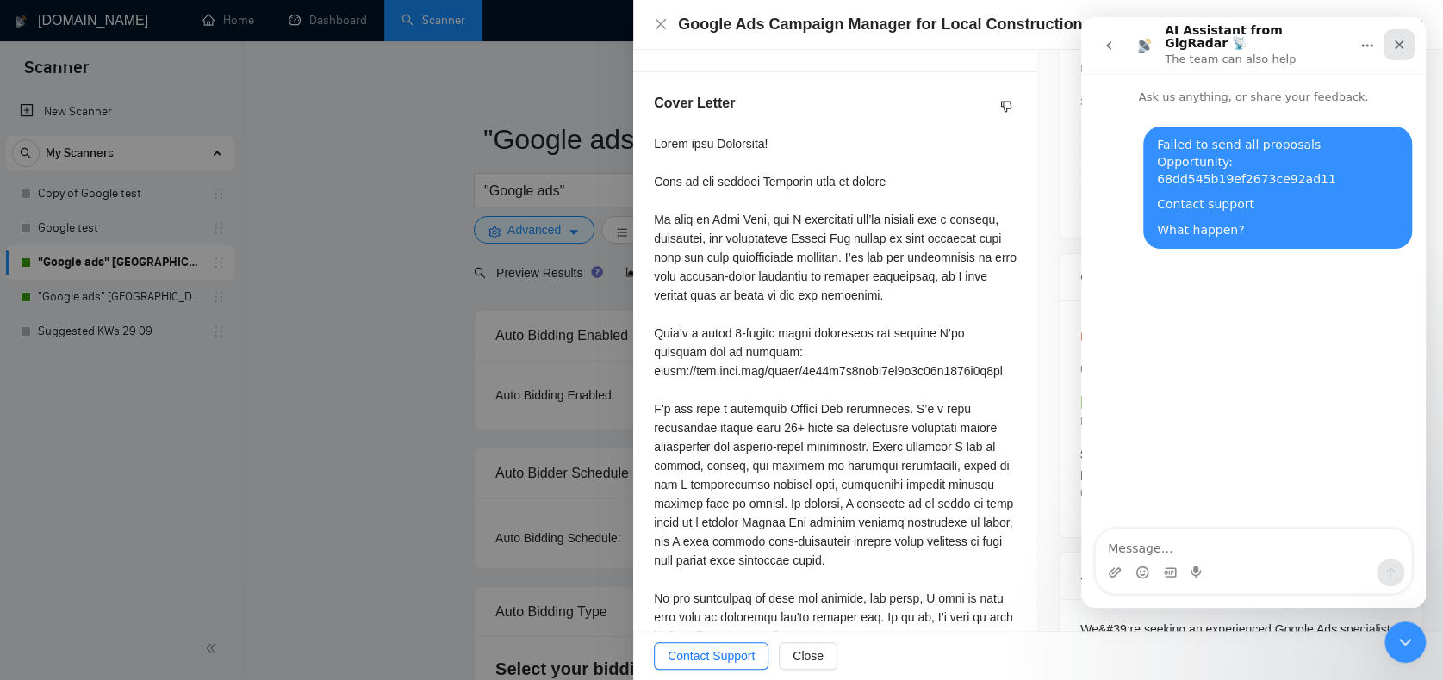
click at [1399, 38] on icon "Close" at bounding box center [1399, 45] width 14 height 14
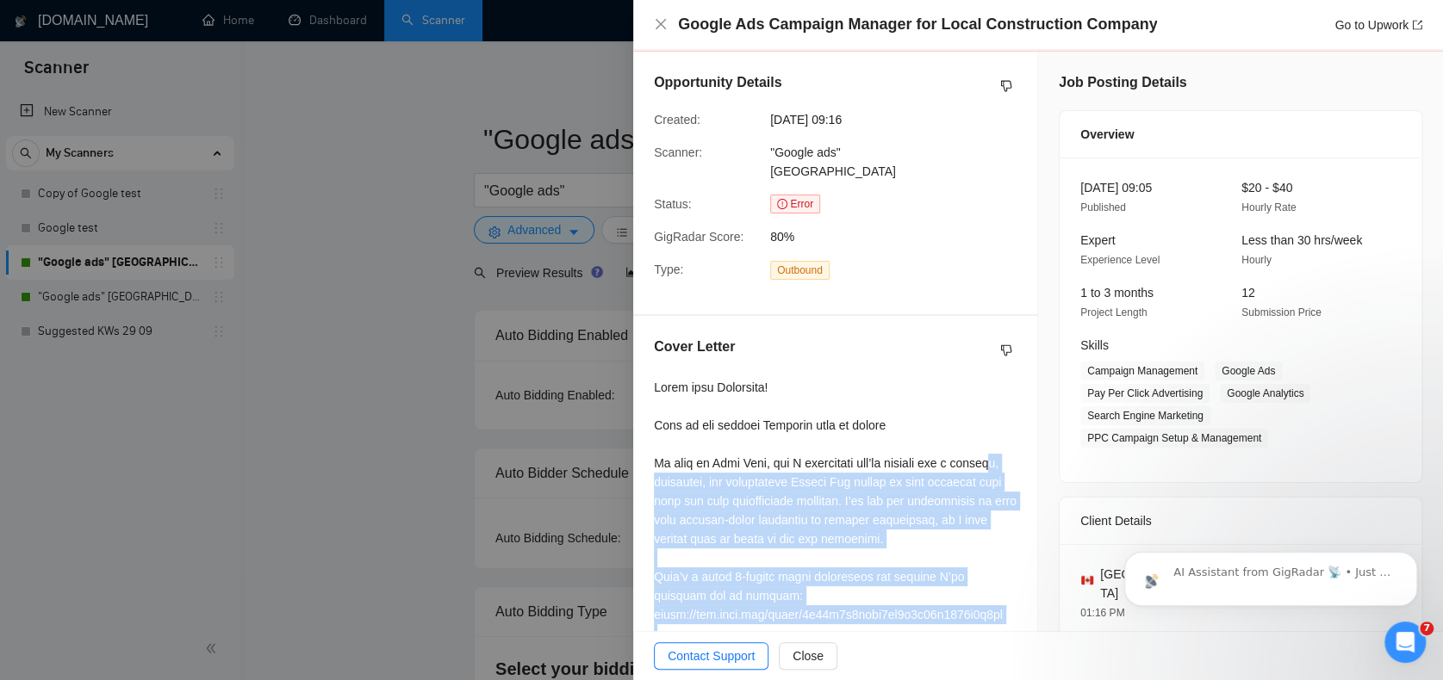
scroll to position [160, 0]
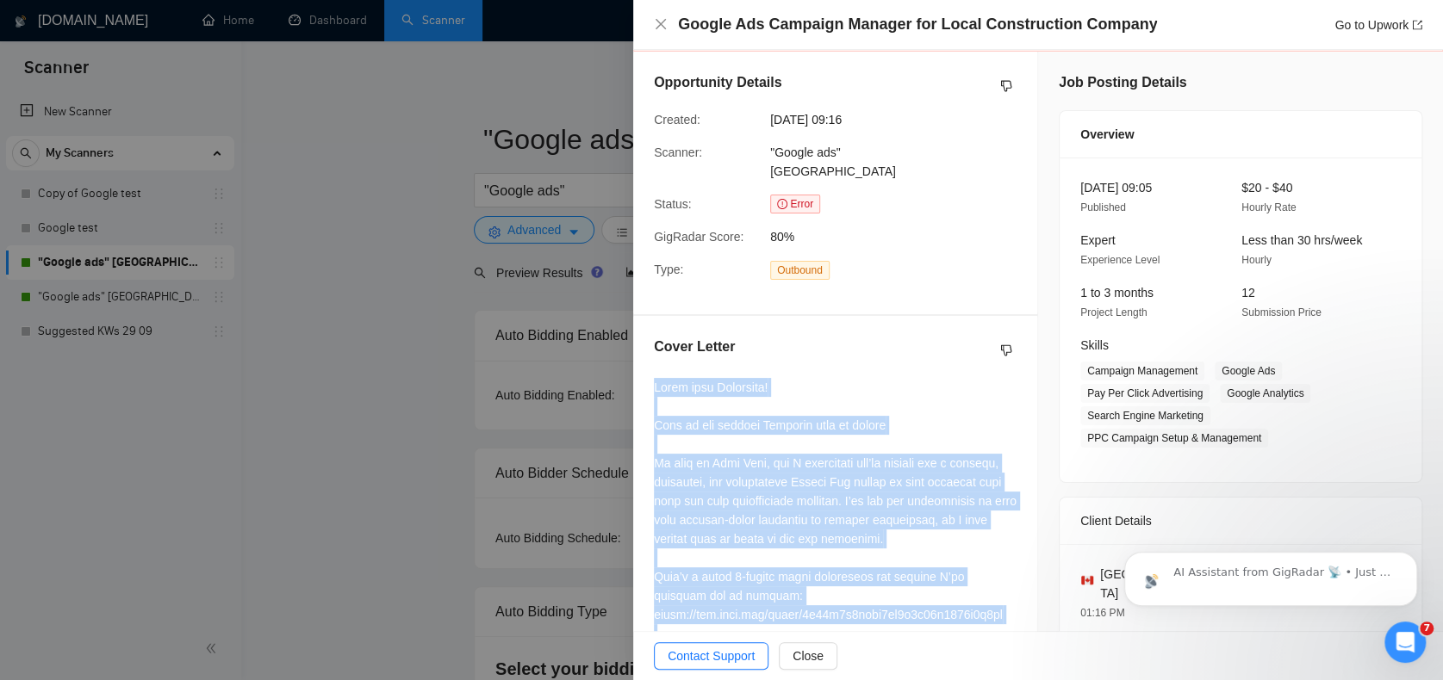
drag, startPoint x: 875, startPoint y: 594, endPoint x: 645, endPoint y: 368, distance: 322.8
copy div "Hello from Vancouver! Glad to see another Canadian here on upwork My name is Pa…"
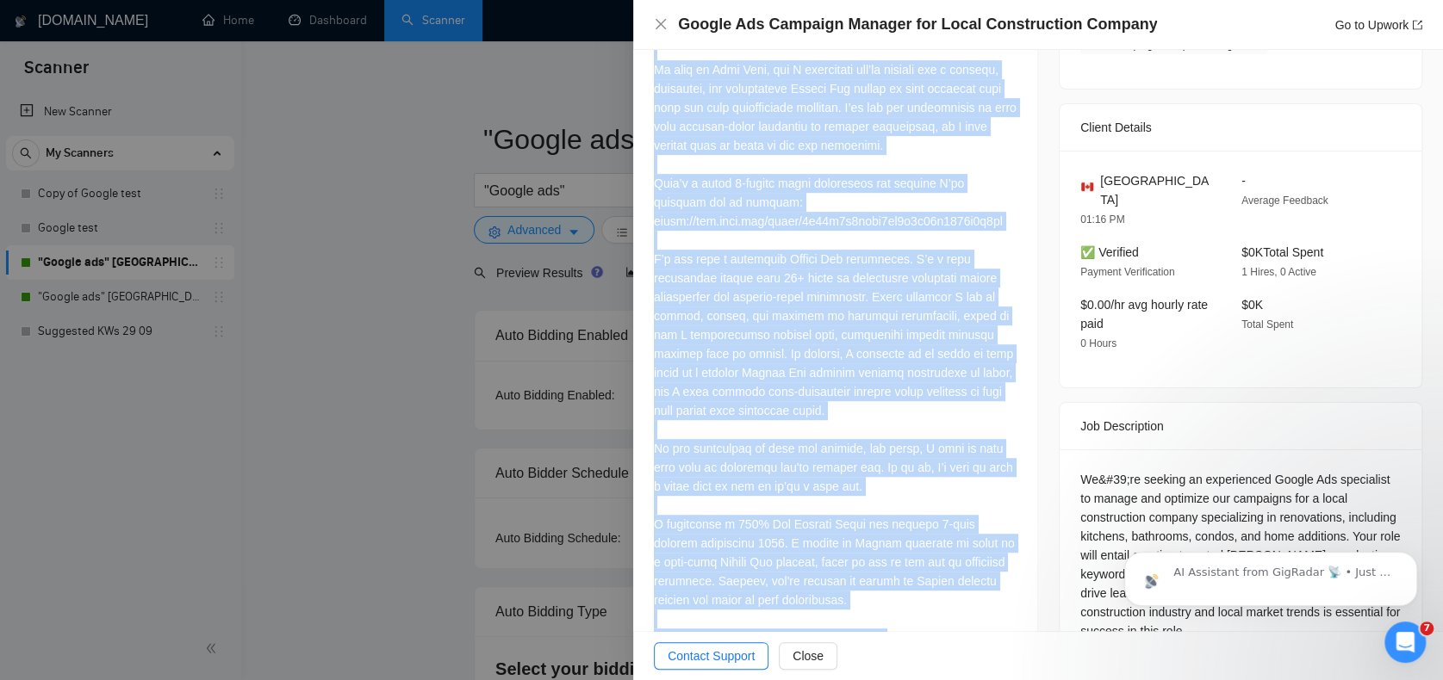
scroll to position [790, 0]
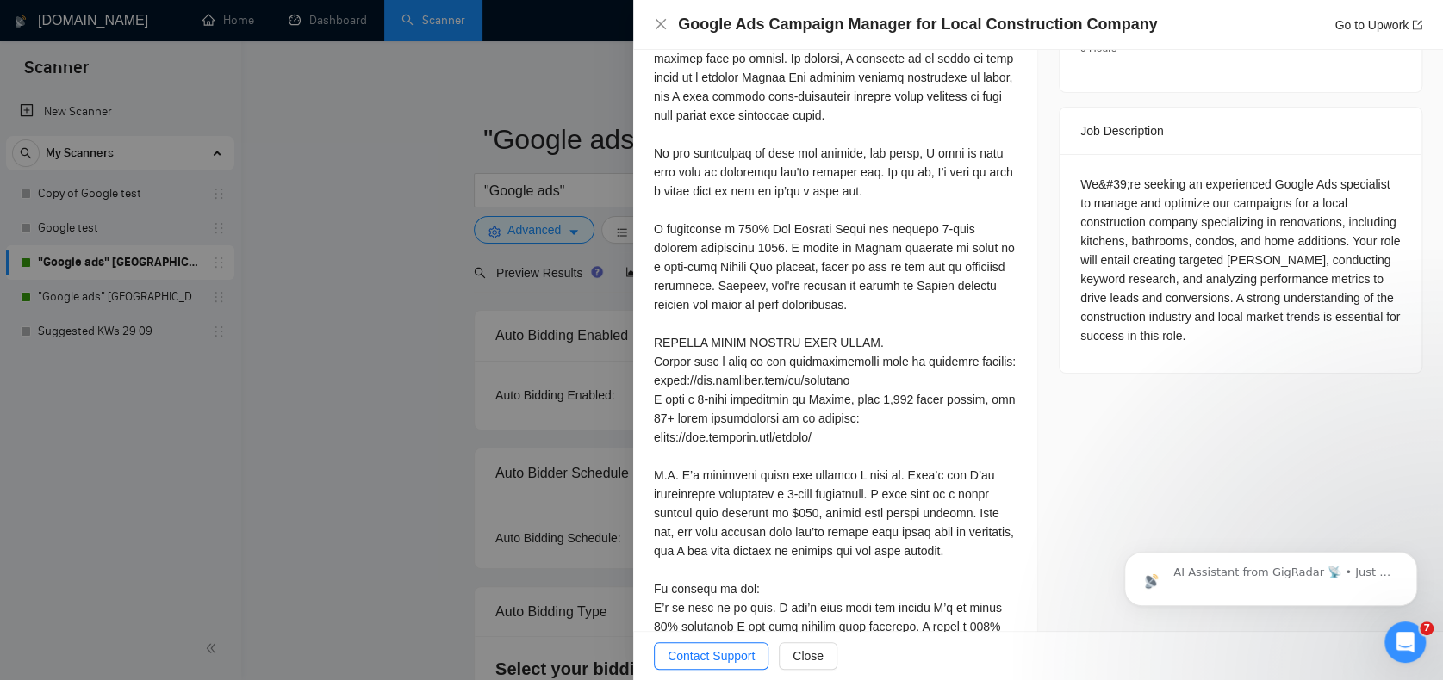
click at [388, 364] on div at bounding box center [721, 340] width 1443 height 680
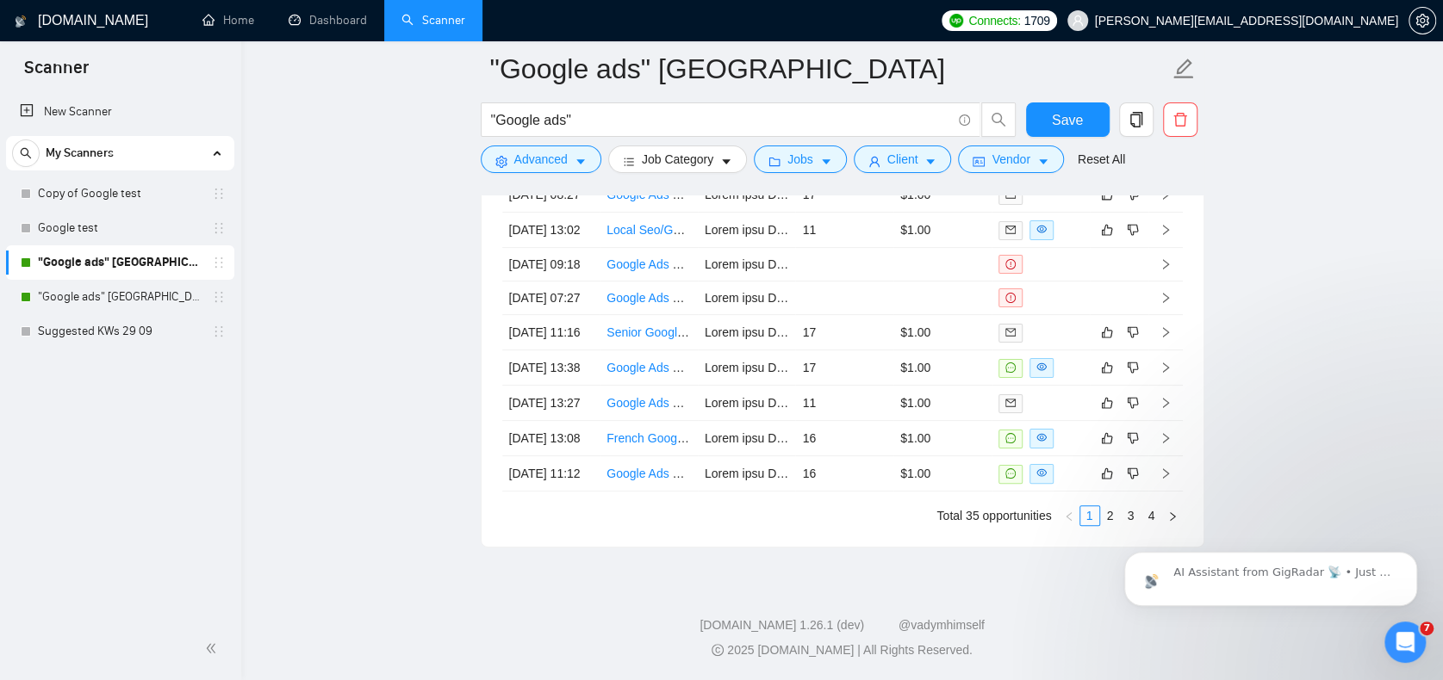
scroll to position [4206, 0]
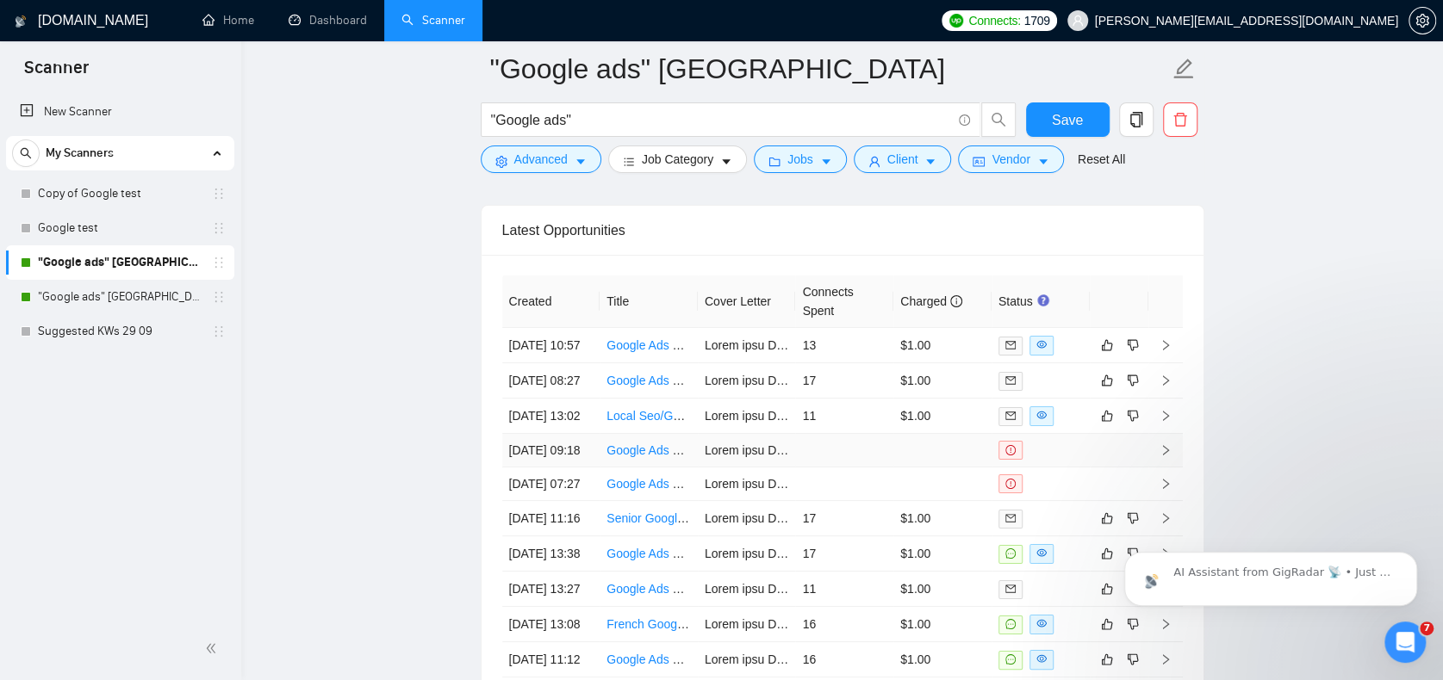
click at [680, 457] on link "Google Ads Campaign Manager for Local Construction Company" at bounding box center [779, 451] width 347 height 14
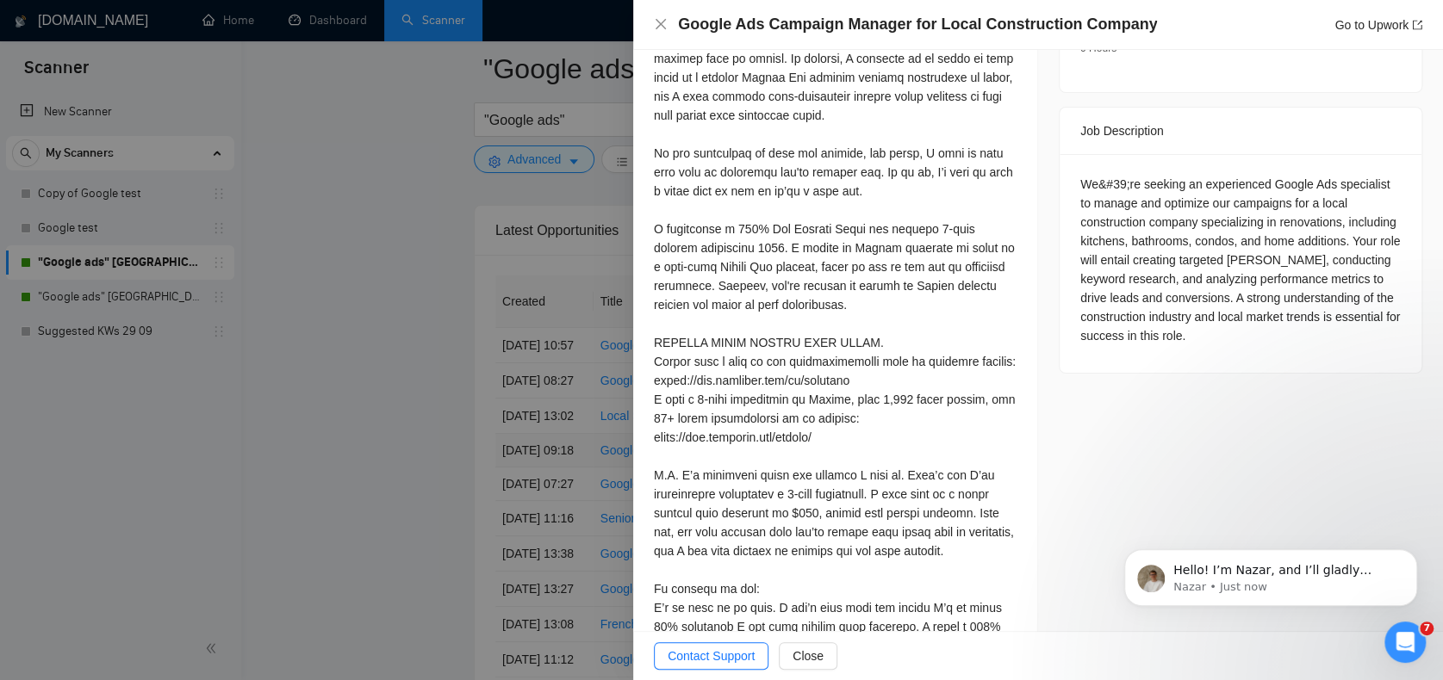
scroll to position [319, 0]
click at [417, 186] on div at bounding box center [721, 340] width 1443 height 680
